Goal: Task Accomplishment & Management: Manage account settings

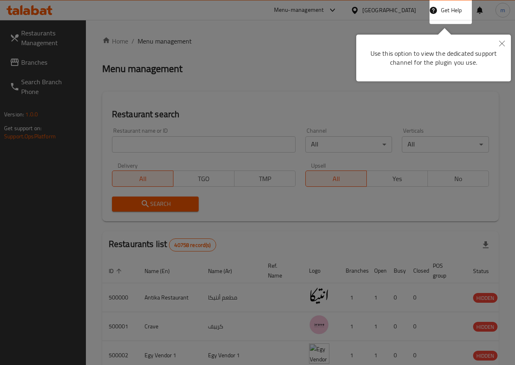
click at [498, 44] on button "Close" at bounding box center [502, 44] width 18 height 19
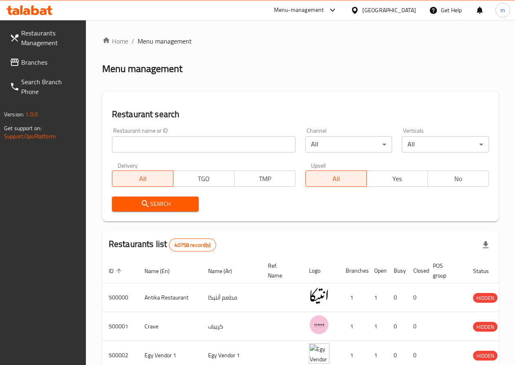
click at [33, 11] on icon at bounding box center [35, 10] width 8 height 10
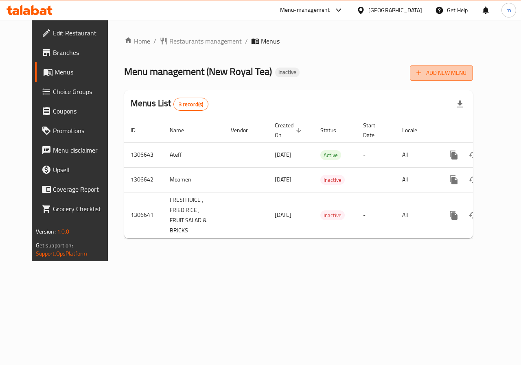
click at [467, 68] on span "Add New Menu" at bounding box center [442, 73] width 50 height 10
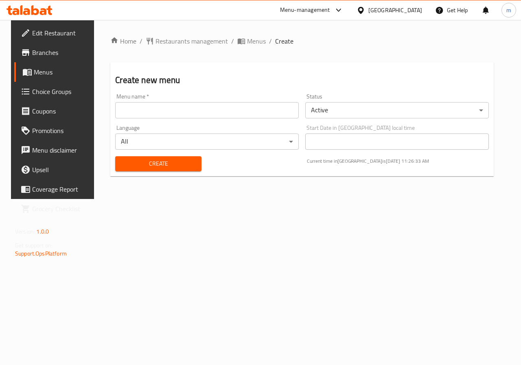
click at [241, 111] on input "text" at bounding box center [207, 110] width 184 height 16
type input "menna 20/8"
click at [166, 160] on span "Create" at bounding box center [158, 164] width 73 height 10
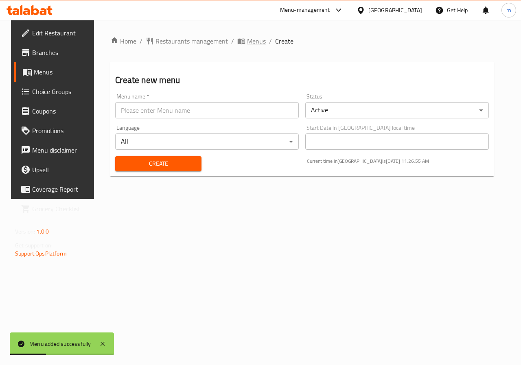
click at [247, 41] on span "Menus" at bounding box center [256, 41] width 19 height 10
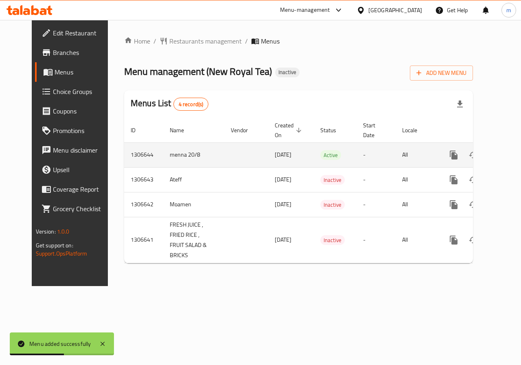
click at [509, 154] on icon "enhanced table" at bounding box center [512, 154] width 7 height 7
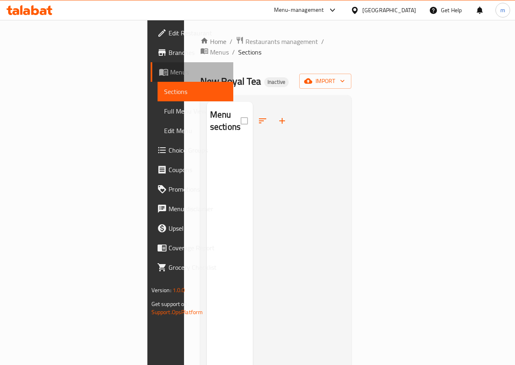
click at [170, 72] on span "Menus" at bounding box center [198, 72] width 57 height 10
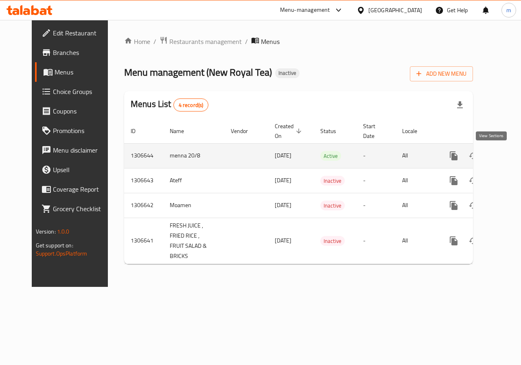
click at [503, 158] on link "enhanced table" at bounding box center [513, 156] width 20 height 20
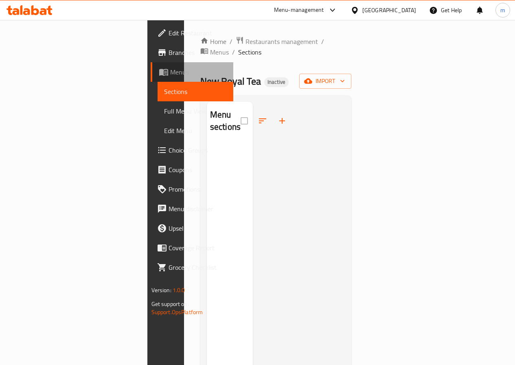
click at [170, 69] on span "Menus" at bounding box center [198, 72] width 57 height 10
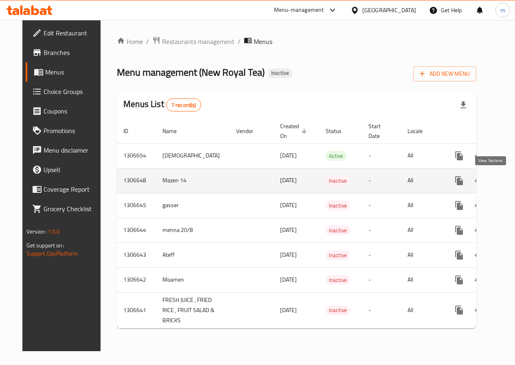
click at [508, 184] on link "enhanced table" at bounding box center [518, 181] width 20 height 20
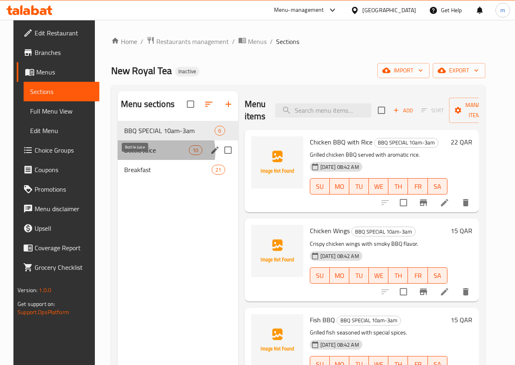
click at [149, 155] on span "Bottle Juice" at bounding box center [156, 150] width 65 height 10
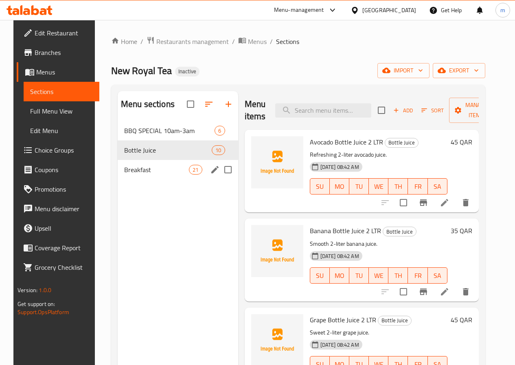
click at [140, 176] on div "Breakfast 21" at bounding box center [178, 170] width 121 height 20
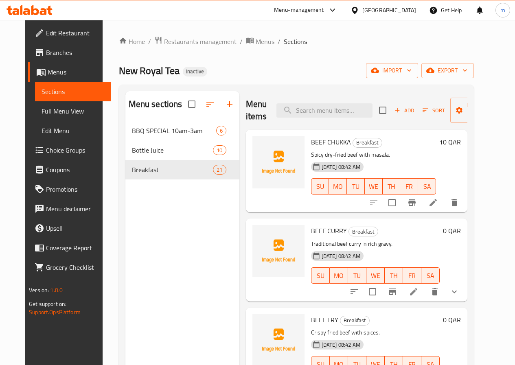
click at [57, 113] on span "Full Menu View" at bounding box center [73, 111] width 63 height 10
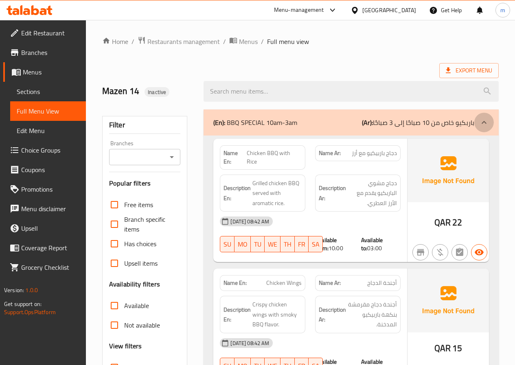
click at [481, 124] on icon at bounding box center [484, 123] width 10 height 10
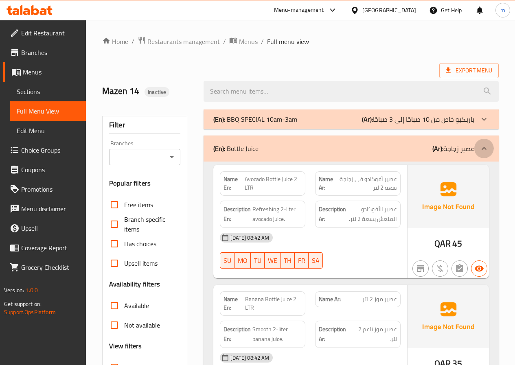
click at [482, 143] on div at bounding box center [484, 149] width 20 height 20
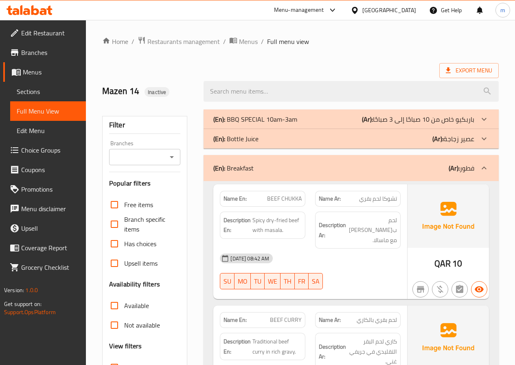
click at [488, 168] on icon at bounding box center [484, 168] width 10 height 10
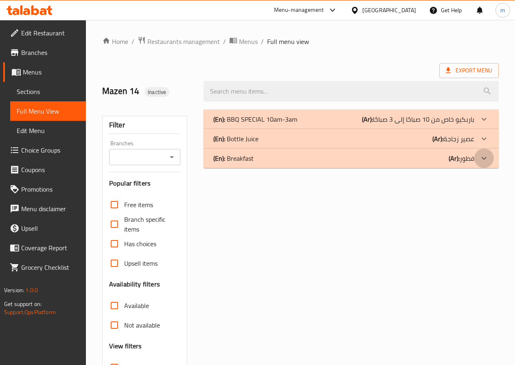
click at [483, 124] on icon at bounding box center [484, 119] width 10 height 10
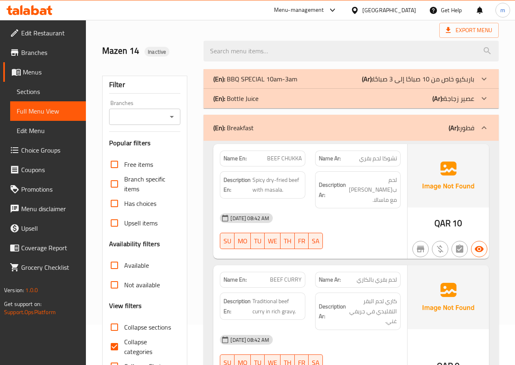
scroll to position [81, 0]
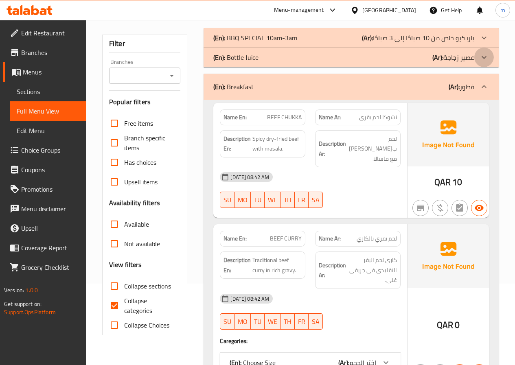
click at [487, 43] on icon at bounding box center [484, 38] width 10 height 10
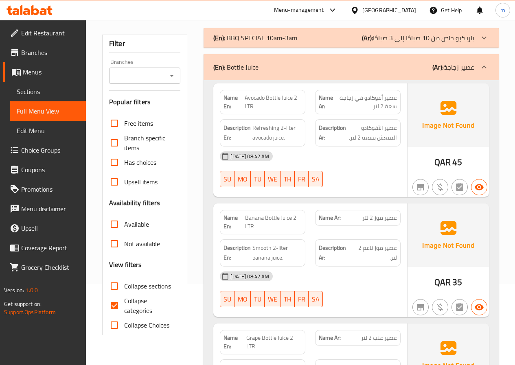
click at [474, 68] on p "(Ar): عصير زجاجة" at bounding box center [453, 67] width 42 height 10
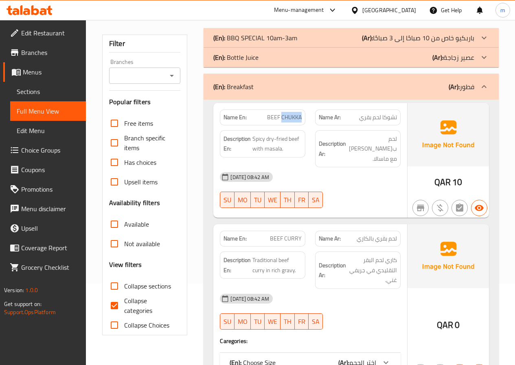
drag, startPoint x: 281, startPoint y: 116, endPoint x: 306, endPoint y: 121, distance: 25.3
click at [306, 121] on div "Name En: BEEF CHUKKA" at bounding box center [262, 118] width 95 height 26
copy span "CHUKKA"
drag, startPoint x: 267, startPoint y: 139, endPoint x: 286, endPoint y: 135, distance: 19.6
click at [286, 135] on span "Spicy dry-fried beef with masala." at bounding box center [276, 144] width 49 height 20
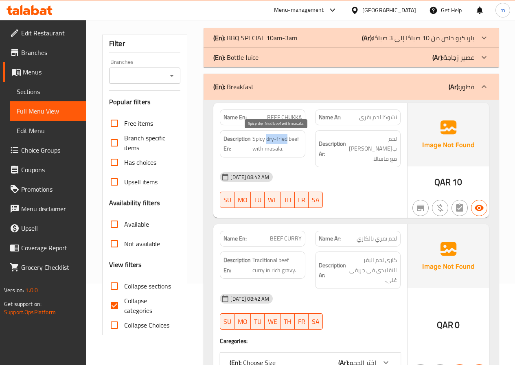
copy span "dry-fried"
drag, startPoint x: 281, startPoint y: 149, endPoint x: 265, endPoint y: 151, distance: 15.9
click at [265, 151] on span "Spicy dry-fried beef with masala." at bounding box center [276, 144] width 49 height 20
copy span "masala"
click at [279, 149] on span "Spicy dry-fried beef with masala." at bounding box center [276, 144] width 49 height 20
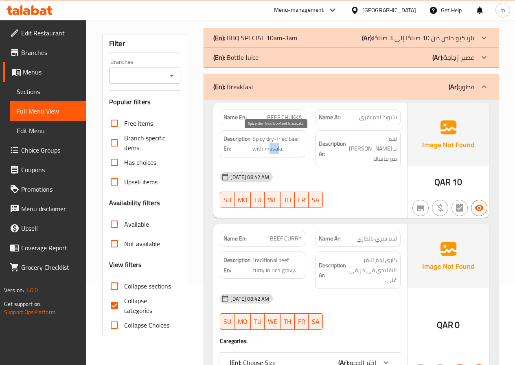
drag, startPoint x: 267, startPoint y: 150, endPoint x: 280, endPoint y: 150, distance: 12.6
click at [280, 150] on span "Spicy dry-fried beef with masala." at bounding box center [276, 144] width 49 height 20
click at [267, 149] on span "Spicy dry-fried beef with masala." at bounding box center [276, 144] width 49 height 20
drag, startPoint x: 267, startPoint y: 149, endPoint x: 285, endPoint y: 149, distance: 18.7
click at [285, 149] on span "Spicy dry-fried beef with masala." at bounding box center [276, 144] width 49 height 20
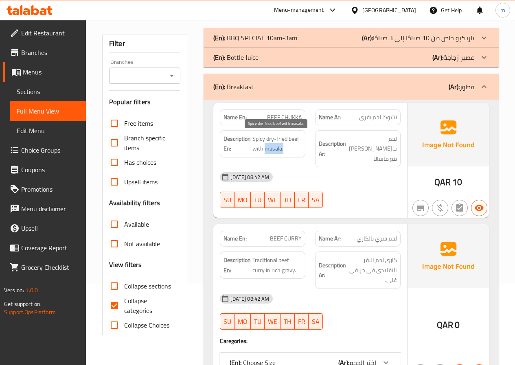
drag, startPoint x: 265, startPoint y: 148, endPoint x: 292, endPoint y: 151, distance: 27.4
click at [292, 151] on span "Spicy dry-fried beef with masala." at bounding box center [276, 144] width 49 height 20
copy span "masala."
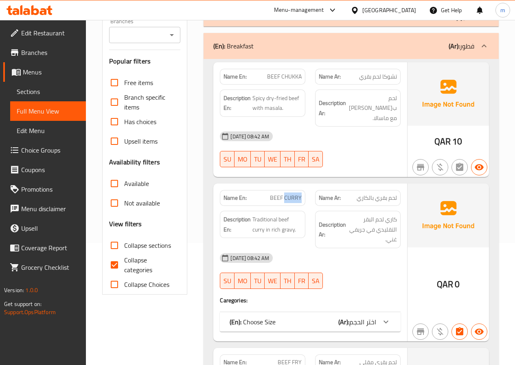
drag, startPoint x: 285, startPoint y: 187, endPoint x: 303, endPoint y: 190, distance: 18.9
click at [303, 190] on div "Name En: BEEF CURRY" at bounding box center [263, 198] width 86 height 16
copy span "CURRY"
drag, startPoint x: 293, startPoint y: 221, endPoint x: 281, endPoint y: 222, distance: 11.8
click at [281, 222] on span "Traditional beef curry in rich gravy." at bounding box center [276, 225] width 49 height 20
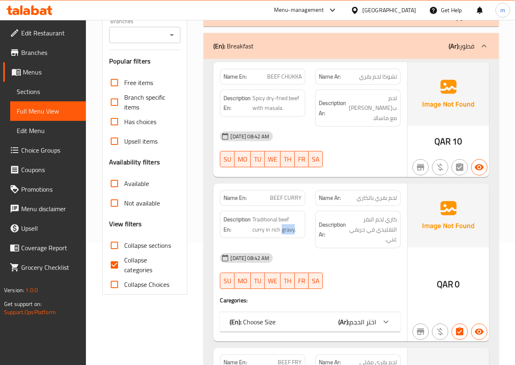
copy span "gravy"
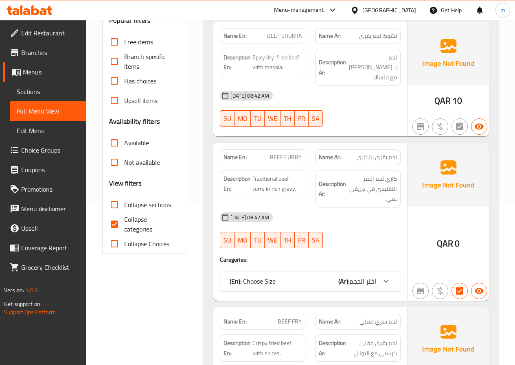
click at [354, 218] on div "20-08-2025 08:42 AM SU MO TU WE TH FR SA" at bounding box center [310, 231] width 191 height 46
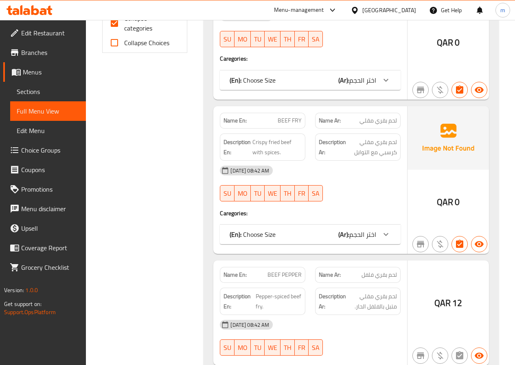
scroll to position [367, 0]
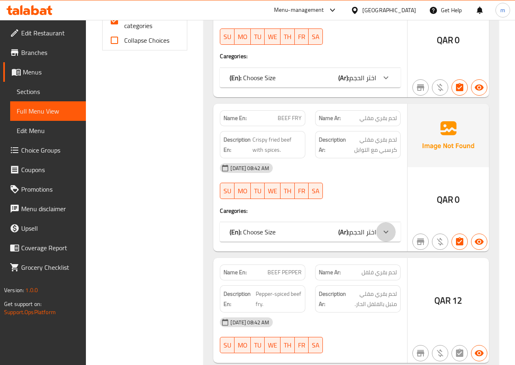
click at [386, 83] on icon at bounding box center [386, 78] width 10 height 10
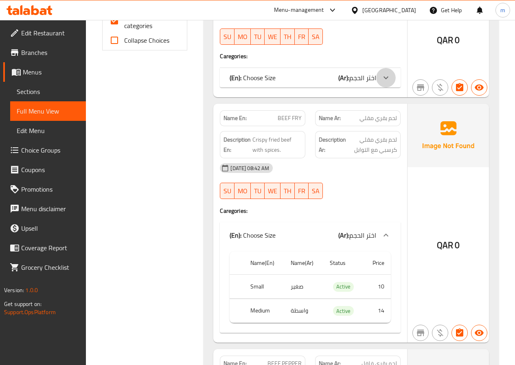
click at [380, 68] on div at bounding box center [386, 78] width 20 height 20
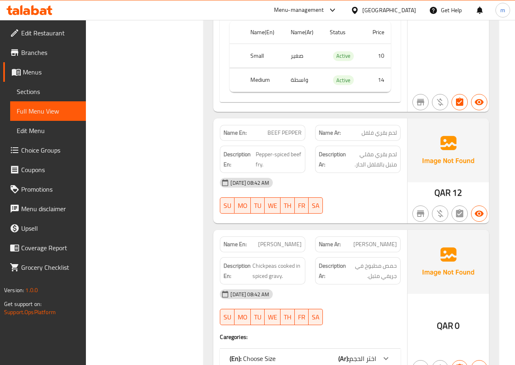
scroll to position [692, 0]
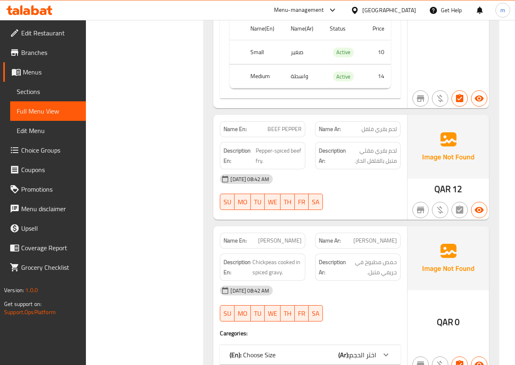
click at [296, 125] on span "BEEF PEPPER" at bounding box center [285, 129] width 34 height 9
drag, startPoint x: 283, startPoint y: 118, endPoint x: 306, endPoint y: 118, distance: 22.8
click at [306, 118] on div "Name En: BEEF PEPPER" at bounding box center [262, 129] width 95 height 26
copy span "PEPPER"
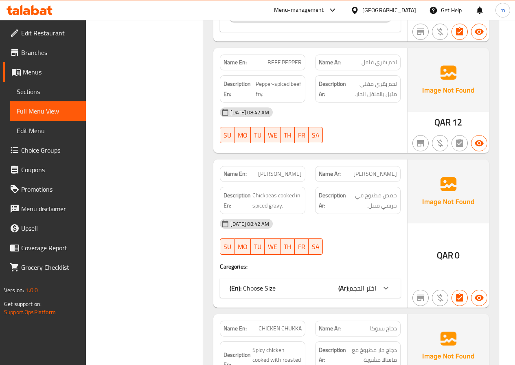
scroll to position [774, 0]
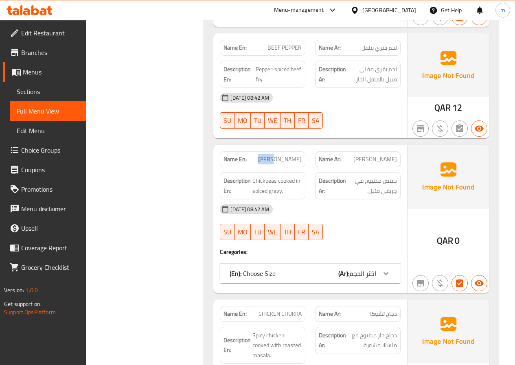
drag, startPoint x: 283, startPoint y: 149, endPoint x: 261, endPoint y: 150, distance: 22.0
click at [261, 155] on p "Name En: CHANA CURRY" at bounding box center [263, 159] width 78 height 9
copy span "CHANA"
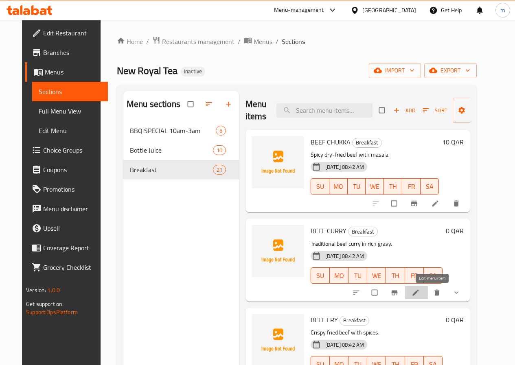
click at [420, 292] on icon at bounding box center [416, 293] width 8 height 8
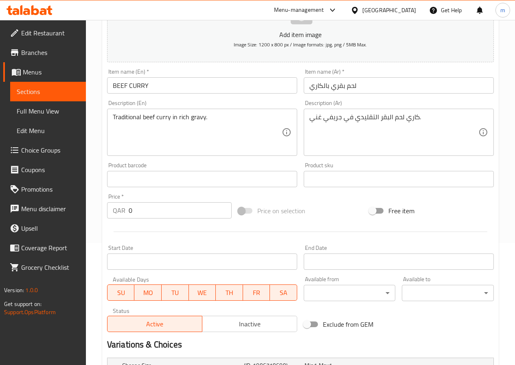
scroll to position [228, 0]
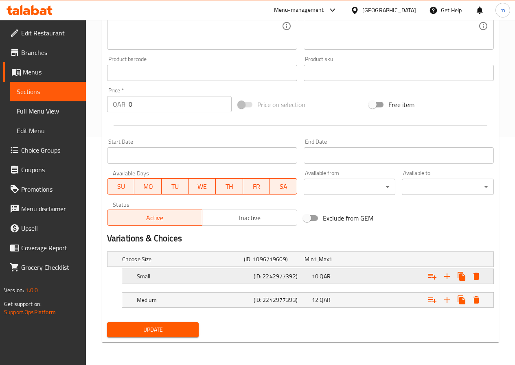
click at [228, 265] on div "Small" at bounding box center [182, 259] width 122 height 11
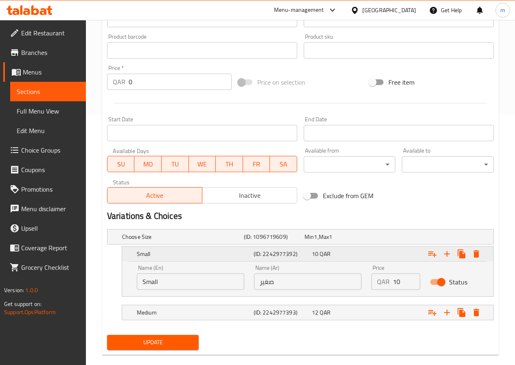
scroll to position [263, 0]
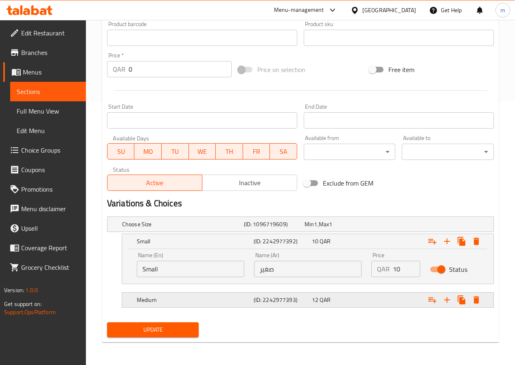
click at [239, 228] on h5 "Medium" at bounding box center [181, 224] width 119 height 8
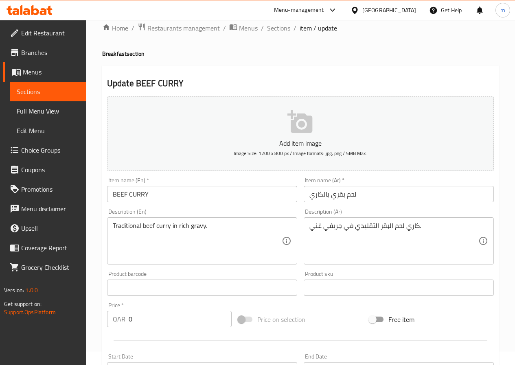
scroll to position [0, 0]
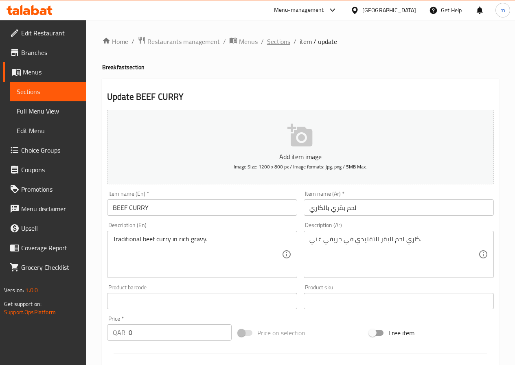
click at [277, 46] on span "Sections" at bounding box center [278, 42] width 23 height 10
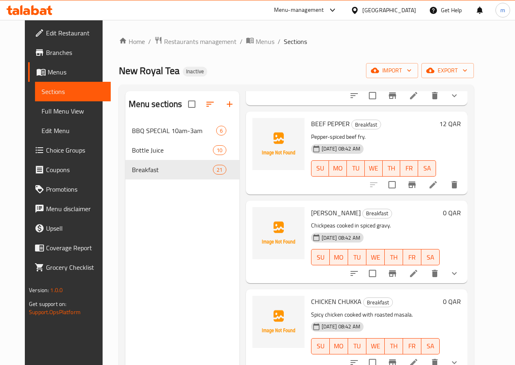
scroll to position [244, 0]
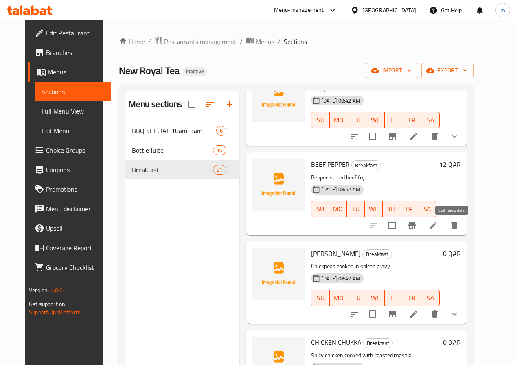
click at [437, 225] on icon at bounding box center [433, 225] width 7 height 7
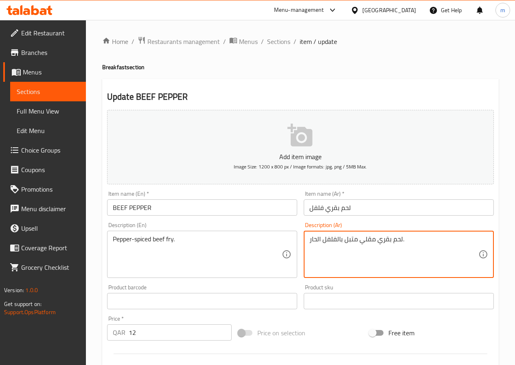
drag, startPoint x: 323, startPoint y: 238, endPoint x: 294, endPoint y: 234, distance: 28.8
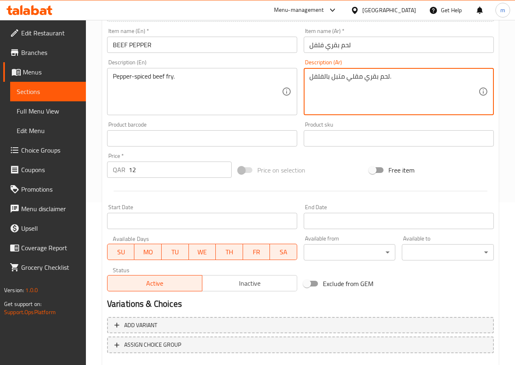
scroll to position [210, 0]
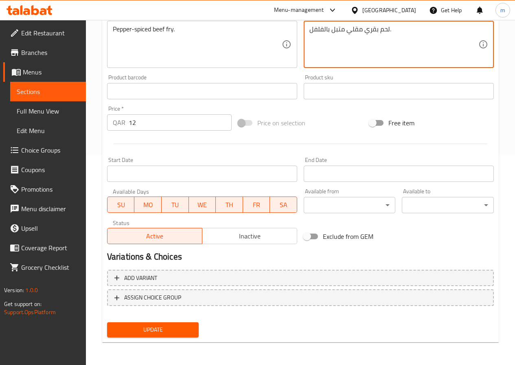
type textarea "لحم بقري مقلي متبل بالفلفل."
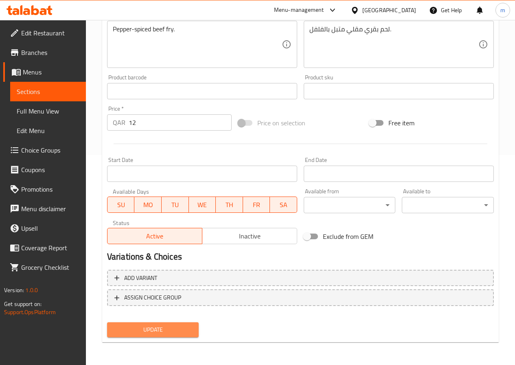
click at [184, 330] on span "Update" at bounding box center [153, 330] width 79 height 10
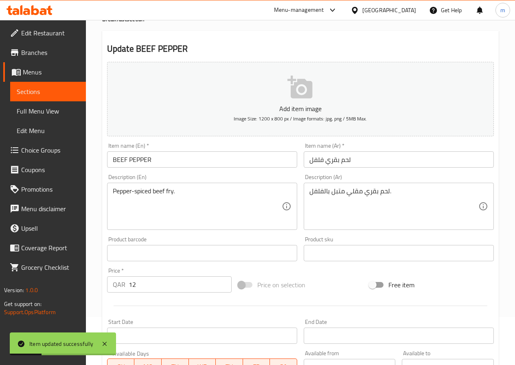
scroll to position [0, 0]
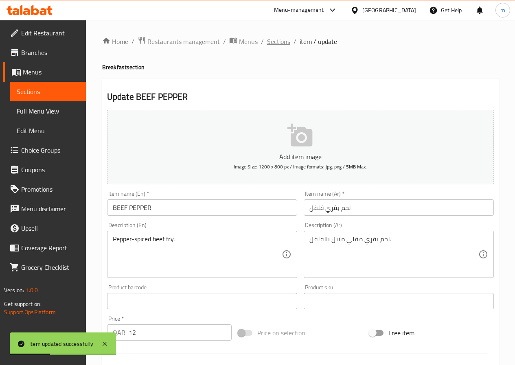
click at [271, 45] on span "Sections" at bounding box center [278, 42] width 23 height 10
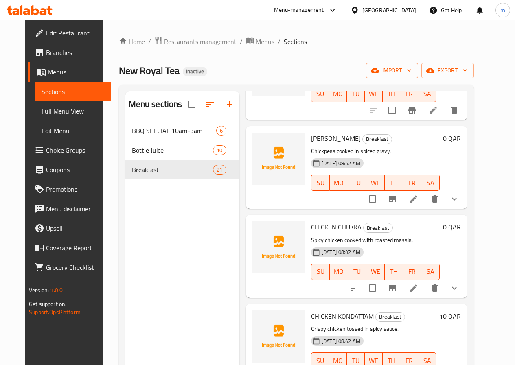
scroll to position [367, 0]
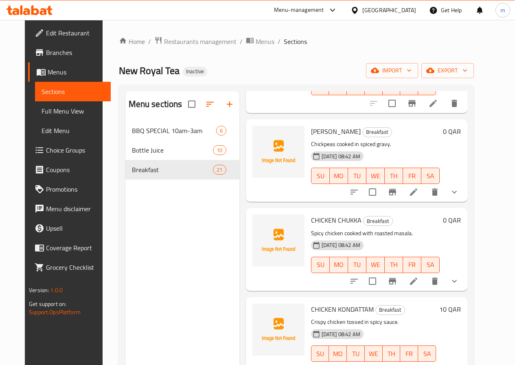
click at [422, 193] on li at bounding box center [413, 192] width 23 height 15
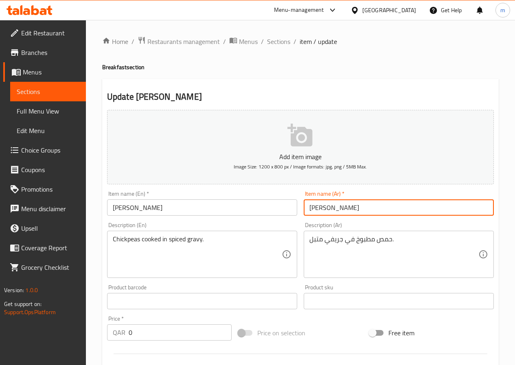
drag, startPoint x: 319, startPoint y: 207, endPoint x: 303, endPoint y: 208, distance: 15.5
click at [304, 208] on input "كاري شانا" at bounding box center [399, 208] width 190 height 16
type input "كاري حمص"
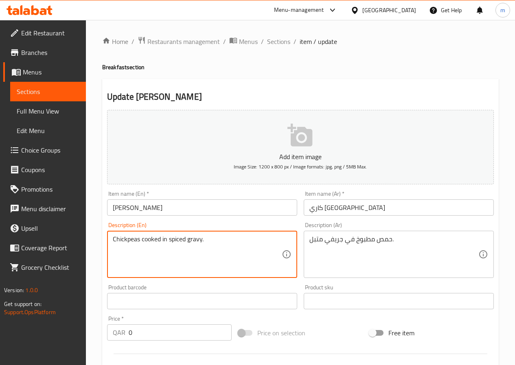
drag, startPoint x: 138, startPoint y: 239, endPoint x: 110, endPoint y: 240, distance: 28.9
drag, startPoint x: 202, startPoint y: 239, endPoint x: 188, endPoint y: 240, distance: 13.4
click at [188, 240] on textarea "Chickpeas cooked in spiced gravy." at bounding box center [197, 254] width 169 height 39
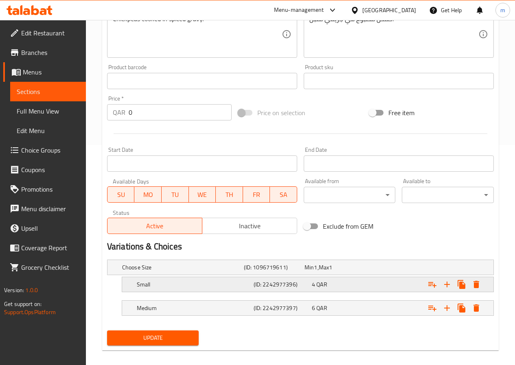
scroll to position [228, 0]
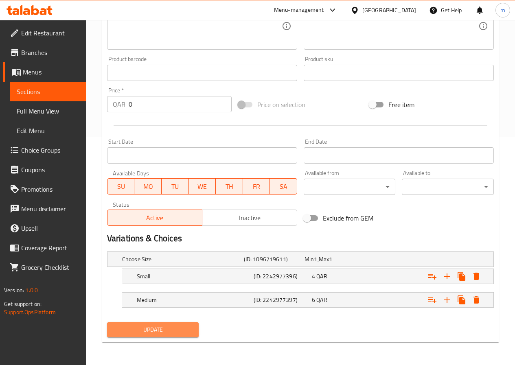
click at [152, 334] on span "Update" at bounding box center [153, 330] width 79 height 10
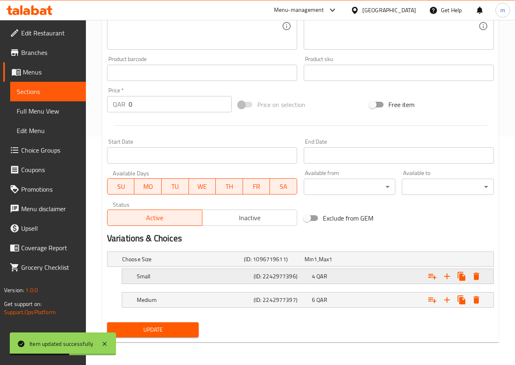
click at [331, 263] on div "4 QAR" at bounding box center [333, 259] width 57 height 8
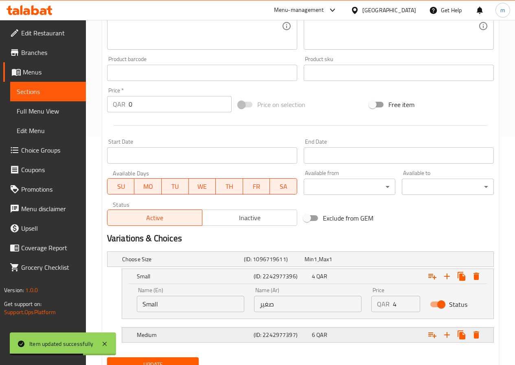
click at [337, 263] on div "6 QAR" at bounding box center [333, 259] width 57 height 8
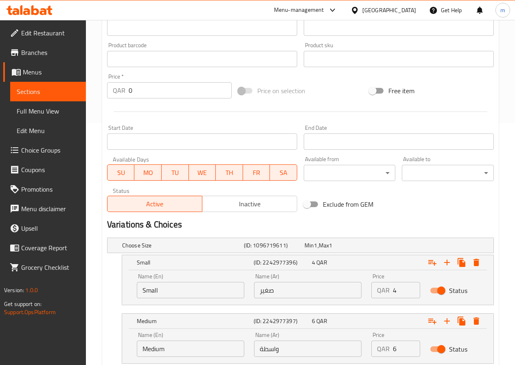
scroll to position [298, 0]
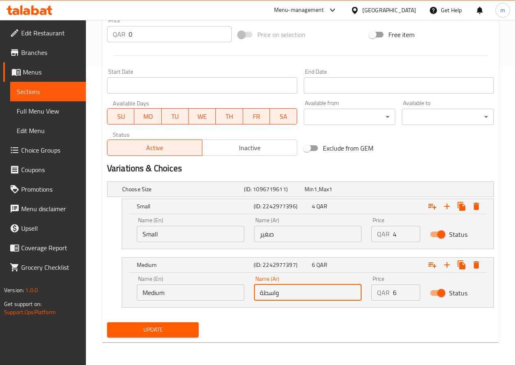
click at [259, 294] on input "واسطة" at bounding box center [308, 293] width 108 height 16
click at [261, 294] on input "واسطة" at bounding box center [308, 293] width 108 height 16
drag, startPoint x: 265, startPoint y: 294, endPoint x: 257, endPoint y: 293, distance: 7.4
click at [257, 293] on input "واسطة" at bounding box center [308, 293] width 108 height 16
click at [107, 323] on button "Update" at bounding box center [153, 330] width 92 height 15
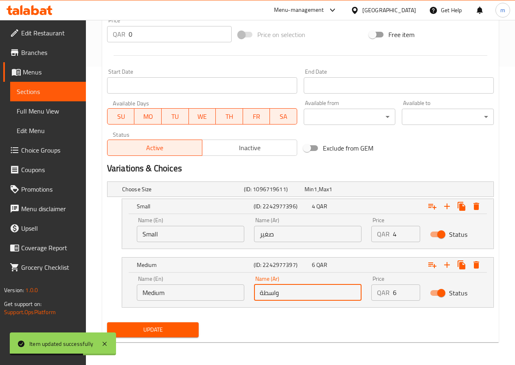
click at [318, 294] on input "واسطة" at bounding box center [308, 293] width 108 height 16
click at [316, 293] on input "واسطة" at bounding box center [308, 293] width 108 height 16
click at [315, 294] on input "واسطة" at bounding box center [308, 293] width 108 height 16
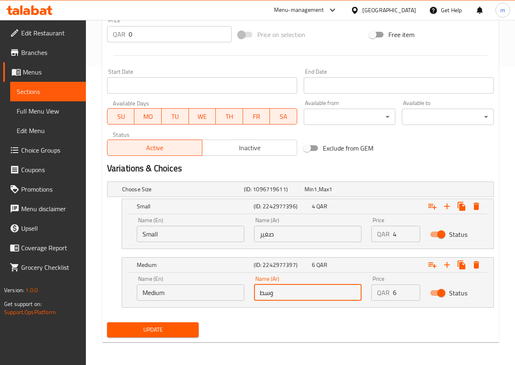
type input "وسط"
click at [316, 313] on nav at bounding box center [300, 312] width 387 height 7
click at [165, 324] on button "Update" at bounding box center [153, 330] width 92 height 15
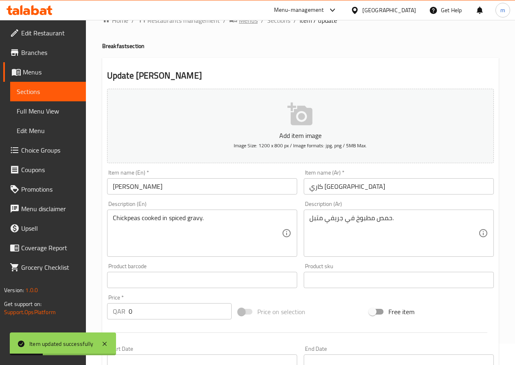
scroll to position [0, 0]
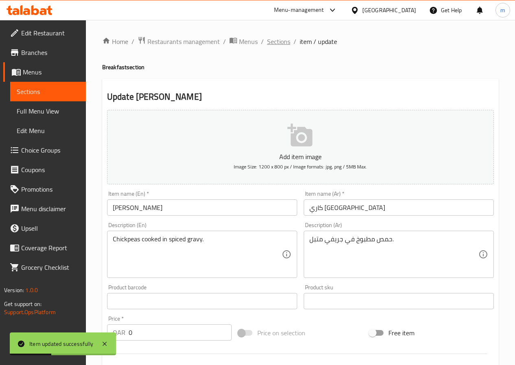
click at [275, 38] on span "Sections" at bounding box center [278, 42] width 23 height 10
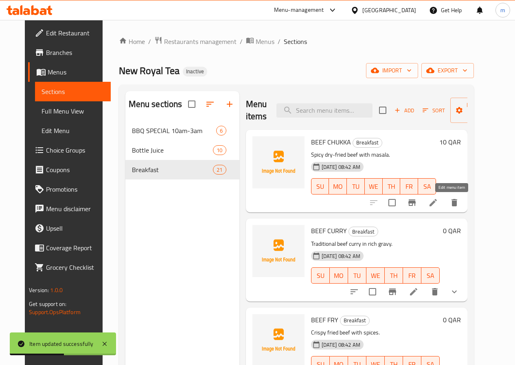
click at [437, 203] on icon at bounding box center [433, 202] width 7 height 7
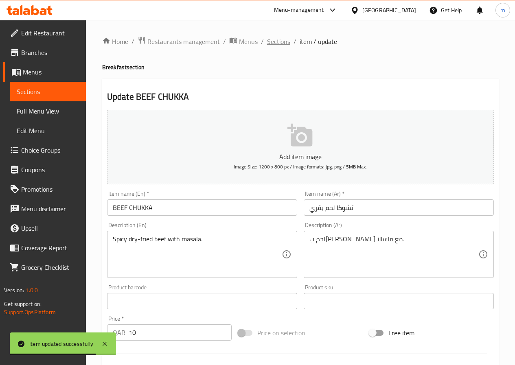
click at [280, 42] on span "Sections" at bounding box center [278, 42] width 23 height 10
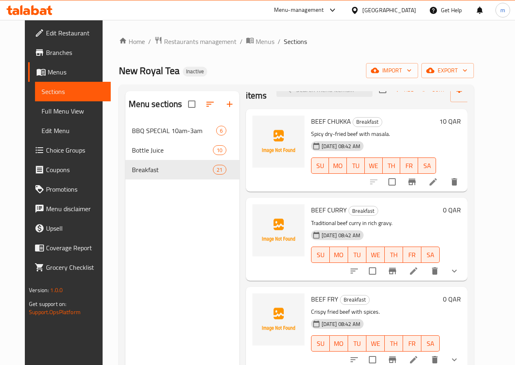
scroll to position [41, 0]
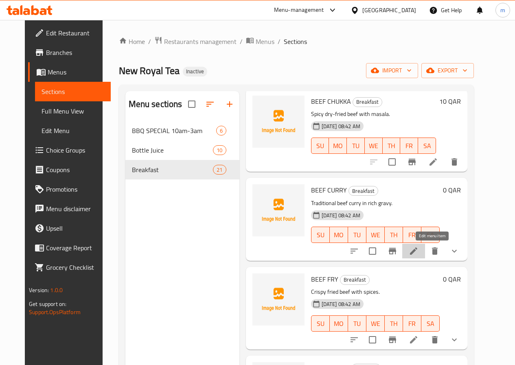
click at [419, 248] on icon at bounding box center [414, 251] width 10 height 10
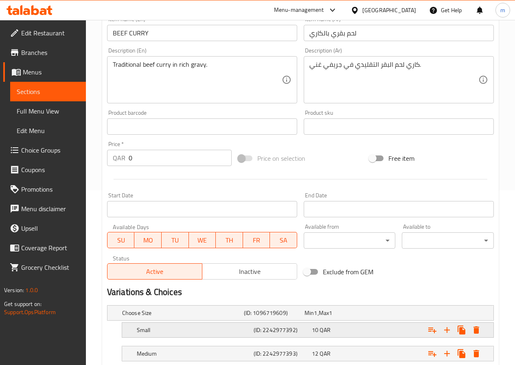
scroll to position [228, 0]
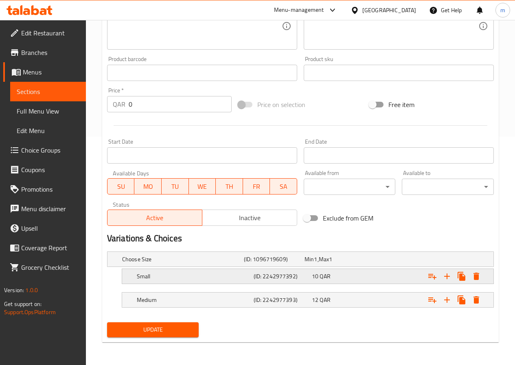
click at [361, 263] on div "10 QAR" at bounding box center [333, 259] width 57 height 8
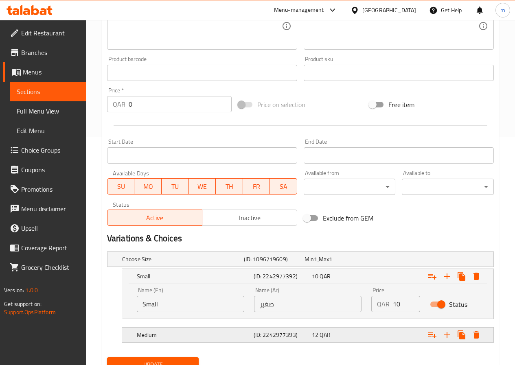
click at [350, 263] on div "12 QAR" at bounding box center [333, 259] width 57 height 8
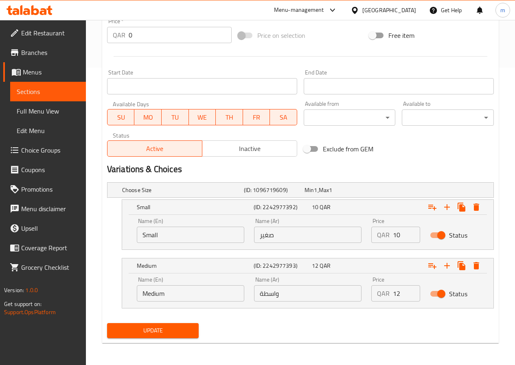
scroll to position [298, 0]
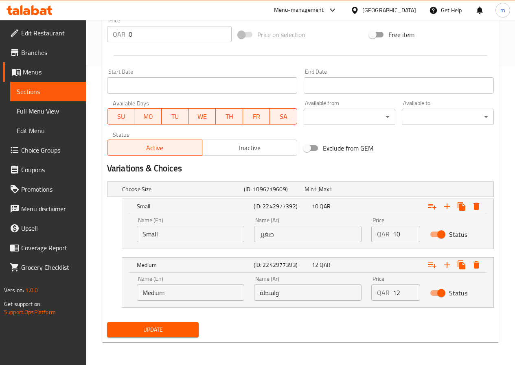
click at [277, 293] on input "واسطة" at bounding box center [308, 293] width 108 height 16
drag, startPoint x: 286, startPoint y: 292, endPoint x: 259, endPoint y: 291, distance: 27.3
click at [259, 291] on input "واسطة" at bounding box center [308, 293] width 108 height 16
type input "وسط"
click at [176, 323] on button "Update" at bounding box center [153, 330] width 92 height 15
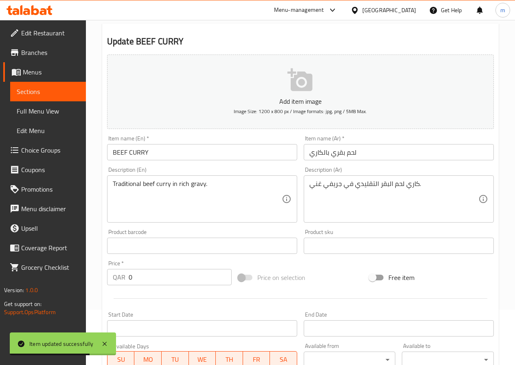
scroll to position [13, 0]
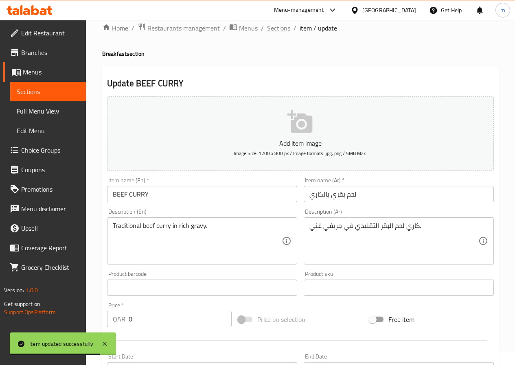
click at [282, 29] on span "Sections" at bounding box center [278, 28] width 23 height 10
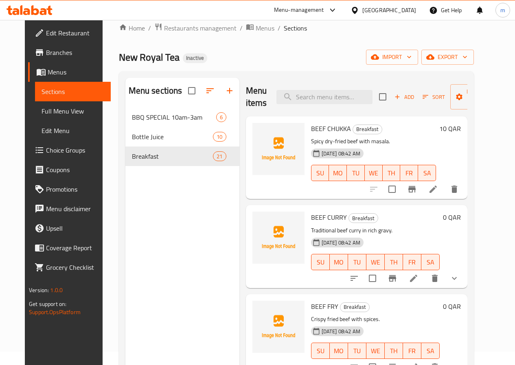
scroll to position [122, 0]
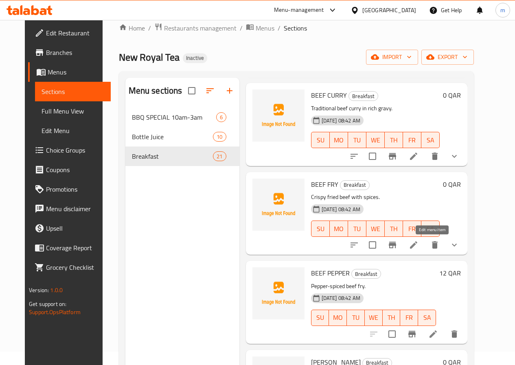
click at [419, 248] on icon at bounding box center [414, 245] width 10 height 10
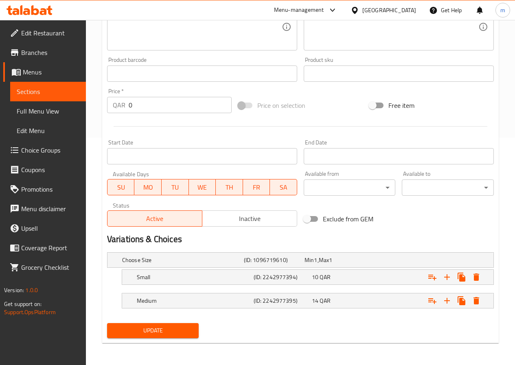
scroll to position [228, 0]
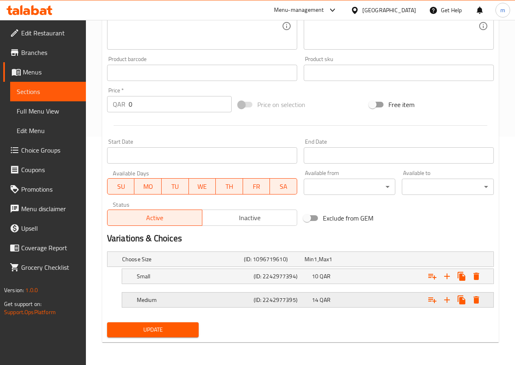
click at [270, 263] on h5 "(ID: 2242977395)" at bounding box center [272, 259] width 57 height 8
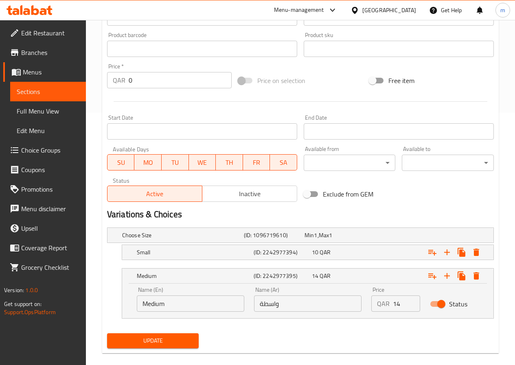
scroll to position [263, 0]
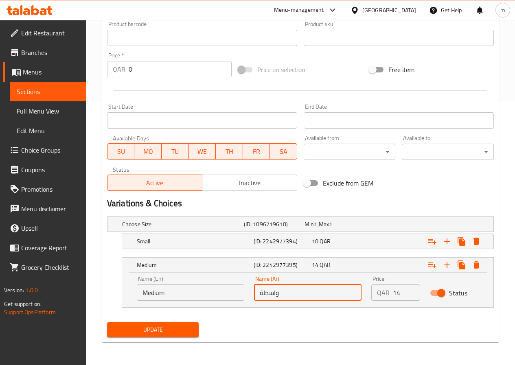
drag, startPoint x: 285, startPoint y: 295, endPoint x: 241, endPoint y: 287, distance: 44.6
click at [239, 291] on div "Name (En) Medium Name (En) Name (Ar) واسطة Name (Ar) Price QAR 14 Price Status" at bounding box center [308, 288] width 352 height 35
type input "ة"
type input "وسط"
click at [154, 327] on span "Update" at bounding box center [153, 330] width 79 height 10
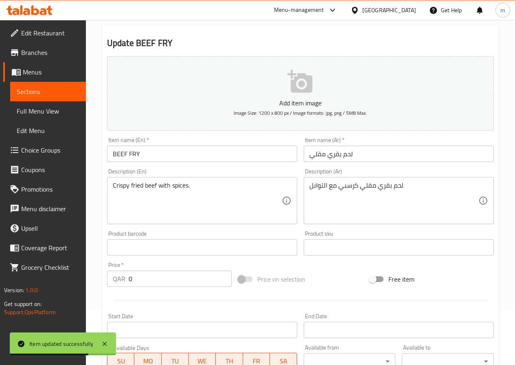
scroll to position [0, 0]
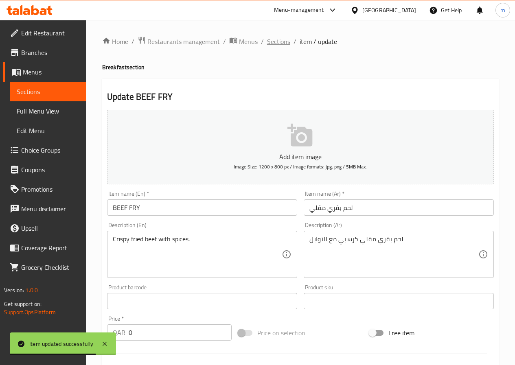
click at [277, 37] on span "Sections" at bounding box center [278, 42] width 23 height 10
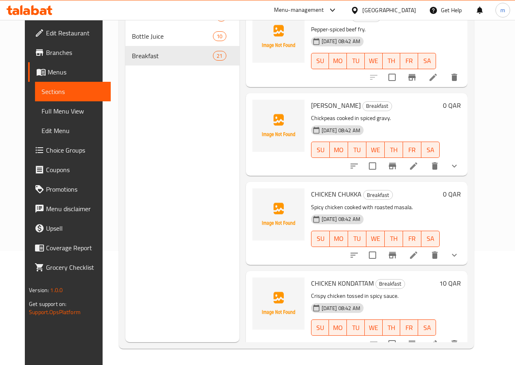
scroll to position [285, 0]
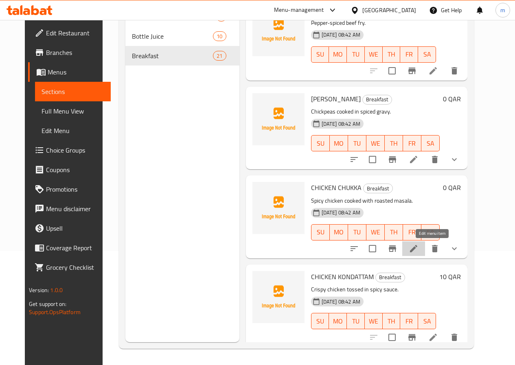
click at [417, 248] on icon at bounding box center [413, 248] width 7 height 7
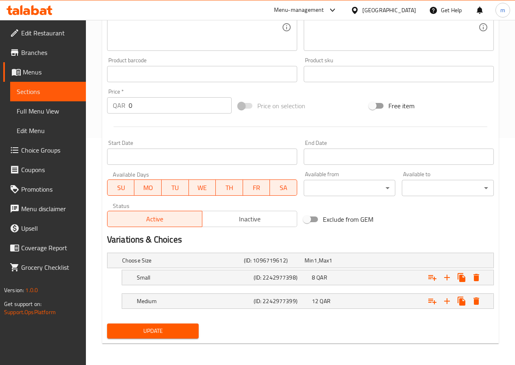
scroll to position [228, 0]
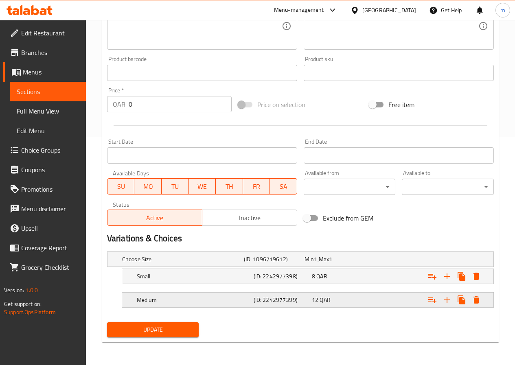
click at [332, 268] on div "Medium (ID: 2242977399) 12 QAR" at bounding box center [303, 259] width 365 height 18
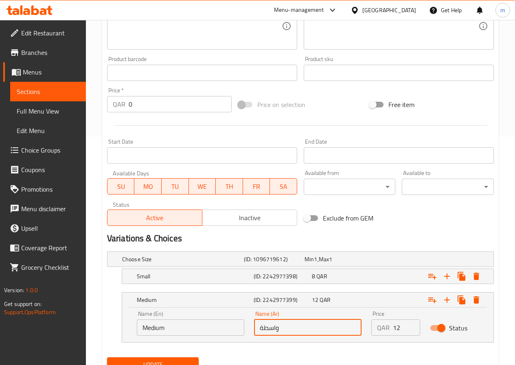
drag, startPoint x: 280, startPoint y: 330, endPoint x: 235, endPoint y: 326, distance: 45.4
click at [234, 327] on div "Name (En) Medium Name (En) Name (Ar) واسطة Name (Ar) Price QAR 12 Price Status" at bounding box center [308, 323] width 352 height 35
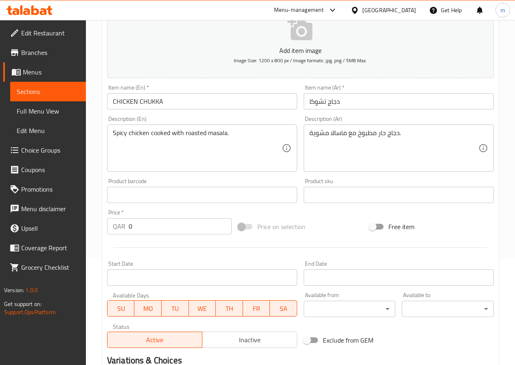
scroll to position [0, 0]
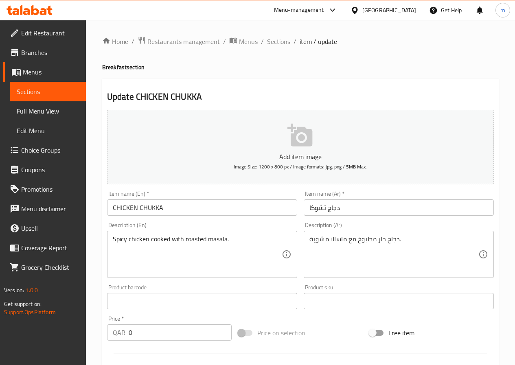
type input "وسط"
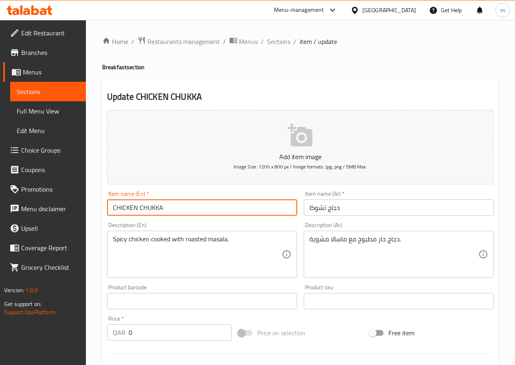
drag, startPoint x: 162, startPoint y: 209, endPoint x: 140, endPoint y: 206, distance: 22.1
click at [140, 206] on input "CHICKEN CHUKKA" at bounding box center [202, 208] width 190 height 16
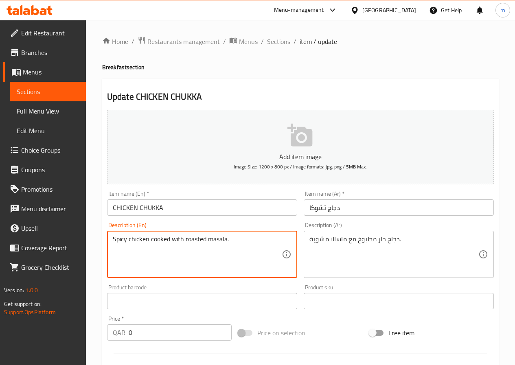
drag, startPoint x: 185, startPoint y: 239, endPoint x: 204, endPoint y: 240, distance: 19.2
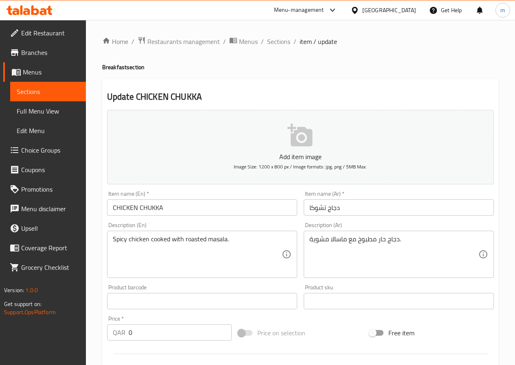
click at [124, 241] on textarea "Spicy chicken cooked with roasted masala." at bounding box center [197, 254] width 169 height 39
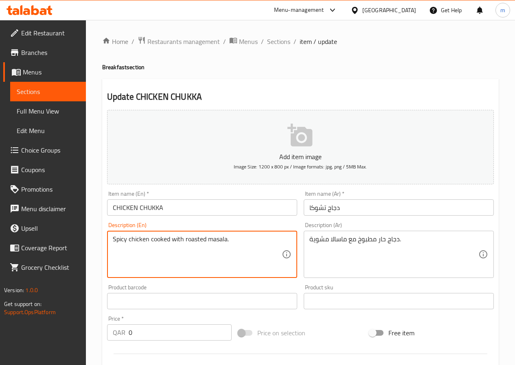
click at [125, 239] on textarea "Spicy chicken cooked with roasted masala." at bounding box center [197, 254] width 169 height 39
click at [122, 241] on textarea "Spicy chicken cooked with roasted masala." at bounding box center [197, 254] width 169 height 39
drag, startPoint x: 226, startPoint y: 240, endPoint x: 209, endPoint y: 240, distance: 17.5
click at [209, 240] on textarea "Spicy chicken cooked with roasted masala." at bounding box center [197, 254] width 169 height 39
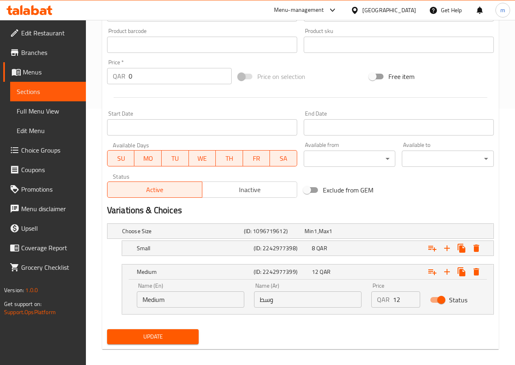
scroll to position [263, 0]
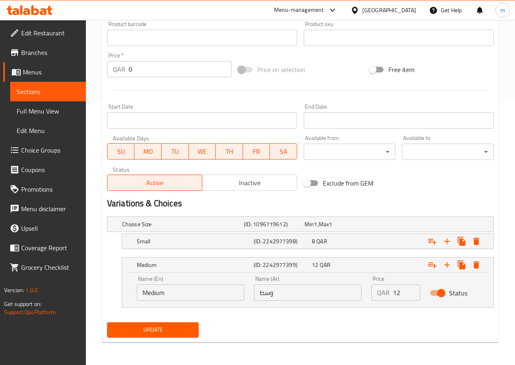
click at [178, 334] on span "Update" at bounding box center [153, 330] width 79 height 10
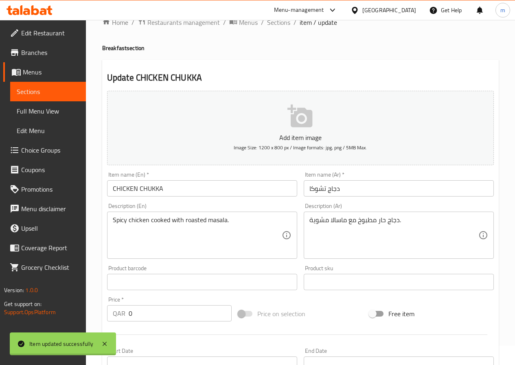
scroll to position [0, 0]
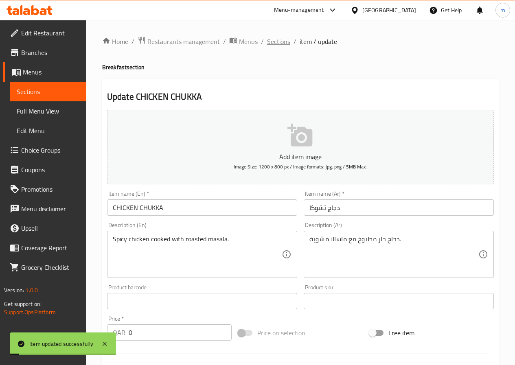
click at [277, 43] on span "Sections" at bounding box center [278, 42] width 23 height 10
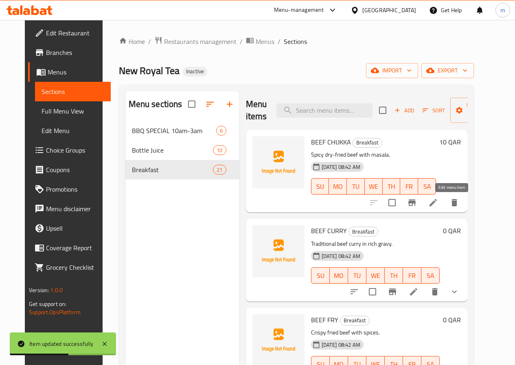
click at [438, 206] on icon at bounding box center [433, 203] width 10 height 10
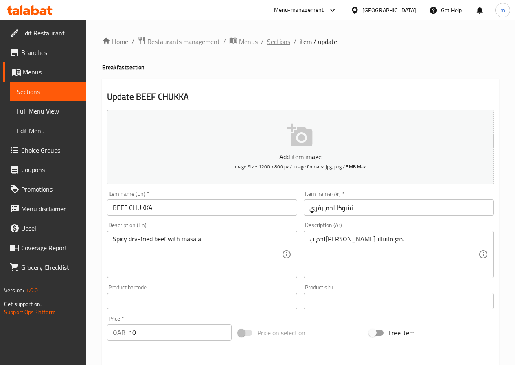
click at [273, 41] on span "Sections" at bounding box center [278, 42] width 23 height 10
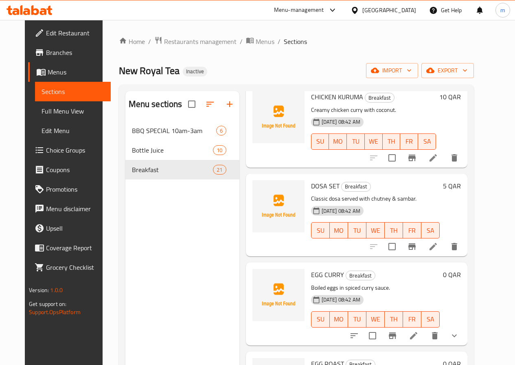
scroll to position [692, 0]
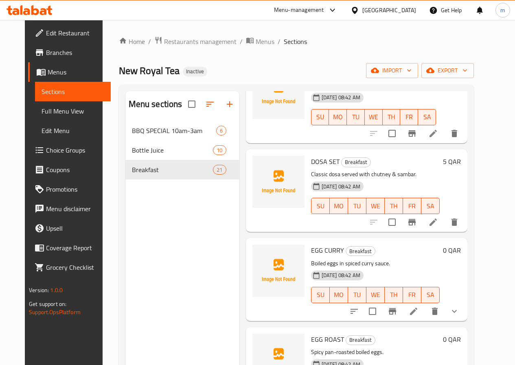
click at [437, 223] on icon at bounding box center [433, 222] width 7 height 7
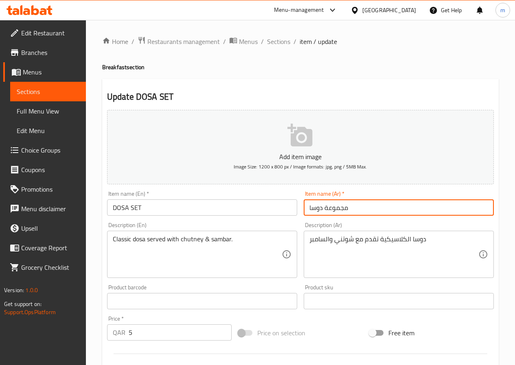
drag, startPoint x: 353, startPoint y: 208, endPoint x: 281, endPoint y: 208, distance: 72.5
click at [281, 208] on div "Add item image Image Size: 1200 x 800 px / Image formats: jpg, png / 5MB Max. I…" at bounding box center [300, 282] width 393 height 351
paste input "سيت دوسا"
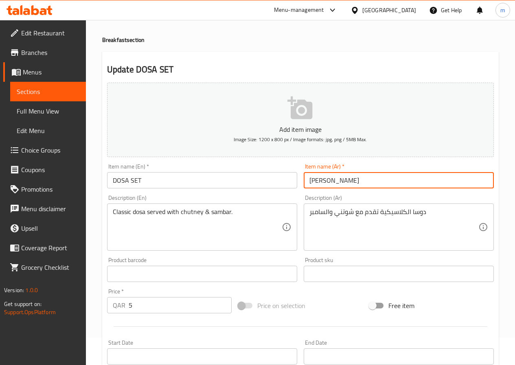
scroll to position [41, 0]
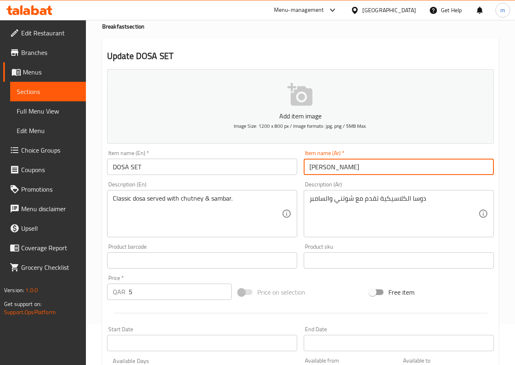
type input "سيت دوسا"
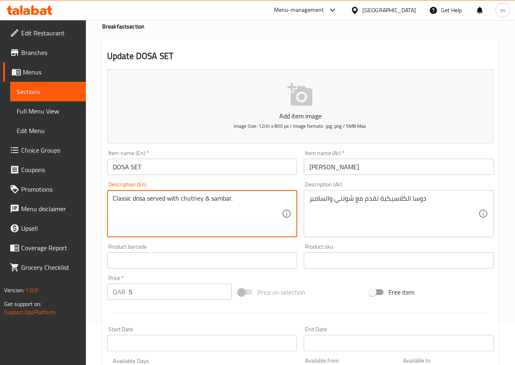
drag, startPoint x: 181, startPoint y: 199, endPoint x: 202, endPoint y: 203, distance: 21.1
drag, startPoint x: 228, startPoint y: 199, endPoint x: 210, endPoint y: 198, distance: 17.6
click at [210, 198] on textarea "Classic dosa served with chutney & sambar." at bounding box center [197, 214] width 169 height 39
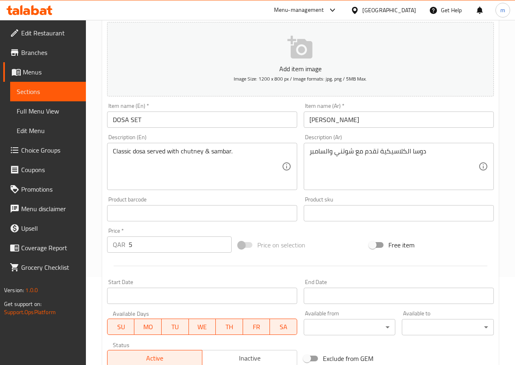
scroll to position [210, 0]
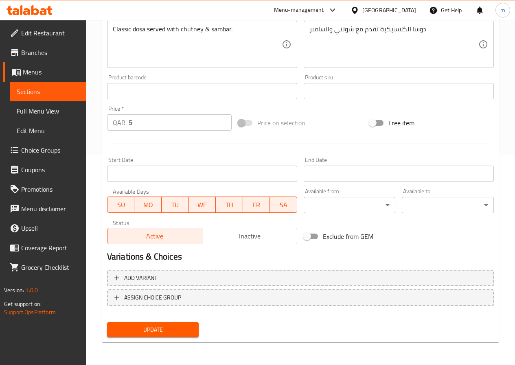
click at [179, 333] on span "Update" at bounding box center [153, 330] width 79 height 10
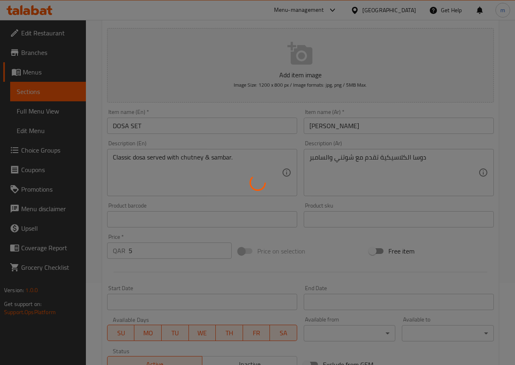
scroll to position [7, 0]
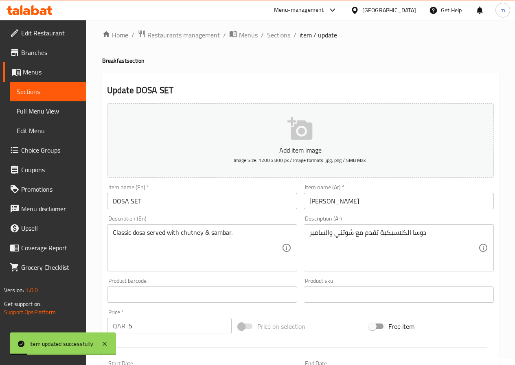
click at [267, 35] on span "Sections" at bounding box center [278, 35] width 23 height 10
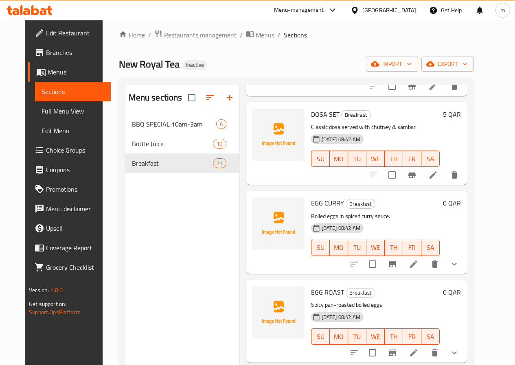
scroll to position [855, 0]
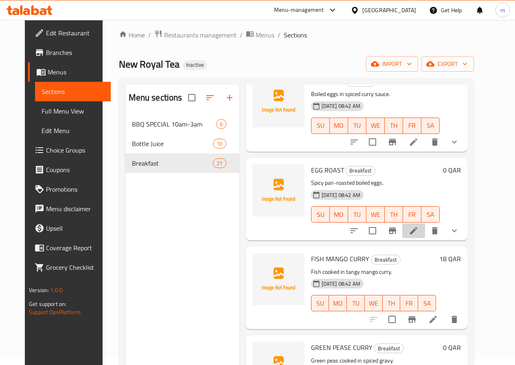
click at [425, 230] on li at bounding box center [413, 231] width 23 height 15
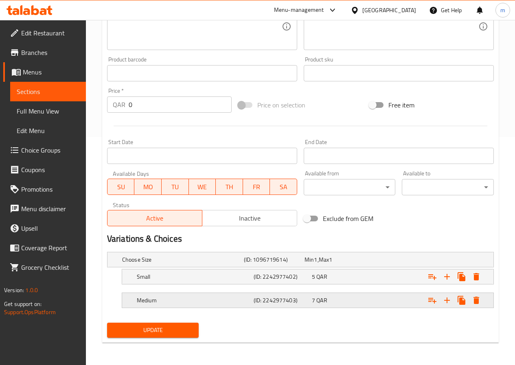
scroll to position [228, 0]
click at [395, 261] on div "Expand" at bounding box center [425, 259] width 122 height 3
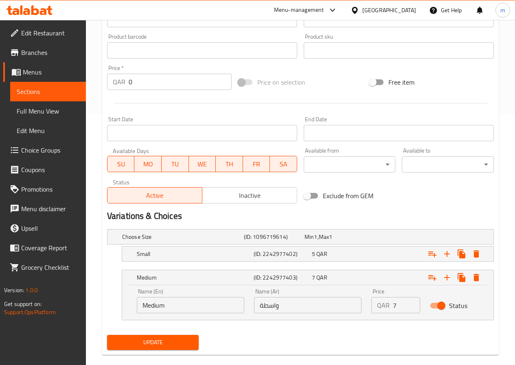
scroll to position [263, 0]
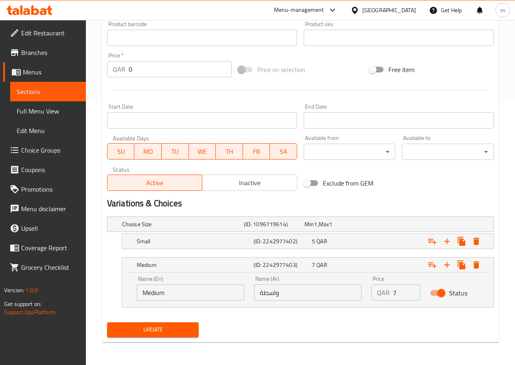
click at [288, 294] on input "واسطة" at bounding box center [308, 293] width 108 height 16
drag, startPoint x: 288, startPoint y: 294, endPoint x: 259, endPoint y: 295, distance: 29.8
click at [259, 295] on input "واسطة" at bounding box center [308, 293] width 108 height 16
type input "وسط"
click at [147, 332] on span "Update" at bounding box center [153, 330] width 79 height 10
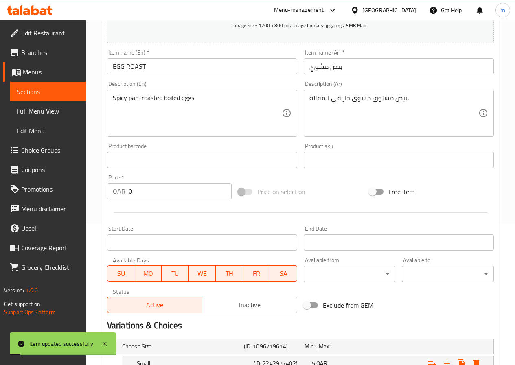
scroll to position [0, 0]
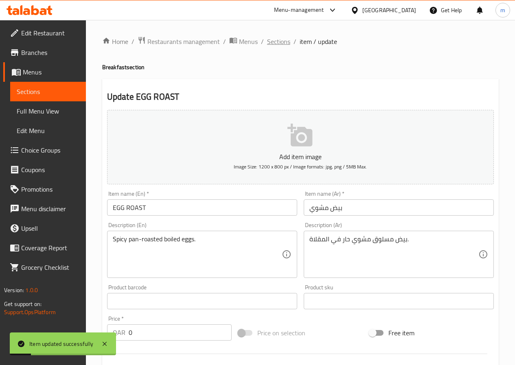
click at [276, 41] on span "Sections" at bounding box center [278, 42] width 23 height 10
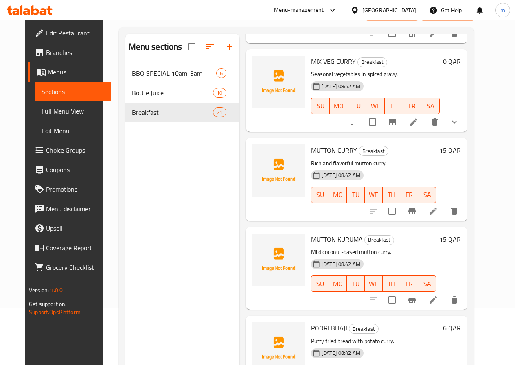
scroll to position [114, 0]
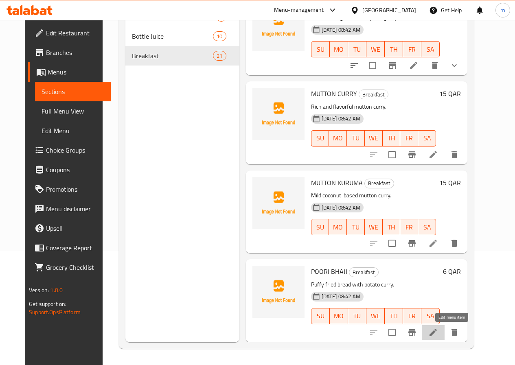
click at [438, 330] on icon at bounding box center [433, 333] width 10 height 10
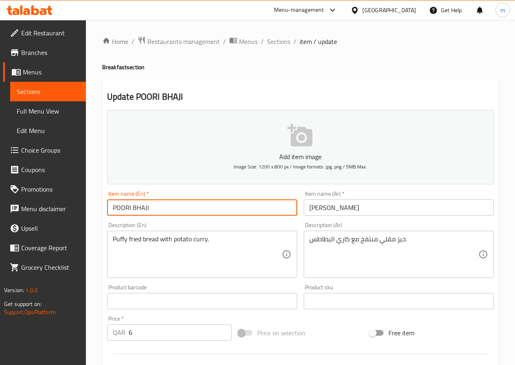
drag, startPoint x: 156, startPoint y: 207, endPoint x: 133, endPoint y: 204, distance: 23.0
click at [133, 204] on input "POORI BHAJI" at bounding box center [202, 208] width 190 height 16
drag, startPoint x: 130, startPoint y: 205, endPoint x: 107, endPoint y: 205, distance: 23.6
click at [108, 206] on input "POORI BHAJI" at bounding box center [202, 208] width 190 height 16
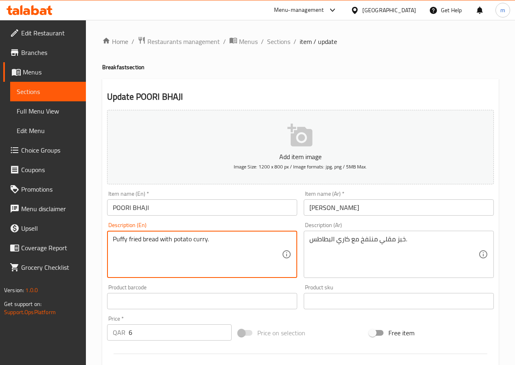
click at [125, 240] on textarea "Puffy fried bread with potato curry." at bounding box center [197, 254] width 169 height 39
drag, startPoint x: 127, startPoint y: 240, endPoint x: 107, endPoint y: 238, distance: 20.5
click at [107, 238] on div "Puffy fried bread with potato curry. Description (En)" at bounding box center [202, 254] width 190 height 47
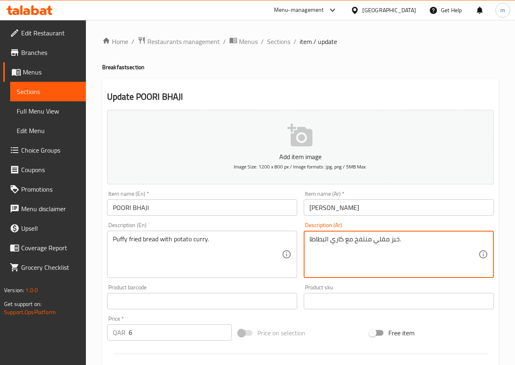
click at [311, 239] on textarea "خبز مقلي منتفخ مع كاري البطاطا." at bounding box center [393, 254] width 169 height 39
drag, startPoint x: 310, startPoint y: 243, endPoint x: 316, endPoint y: 243, distance: 5.7
click at [316, 243] on textarea "خبز مقلي منتفخ مع كاري البطاطس." at bounding box center [393, 254] width 169 height 39
click at [310, 238] on textarea "خبز مقلي منتفخ مع كاري البطاطا." at bounding box center [393, 254] width 169 height 39
drag, startPoint x: 377, startPoint y: 240, endPoint x: 359, endPoint y: 240, distance: 17.9
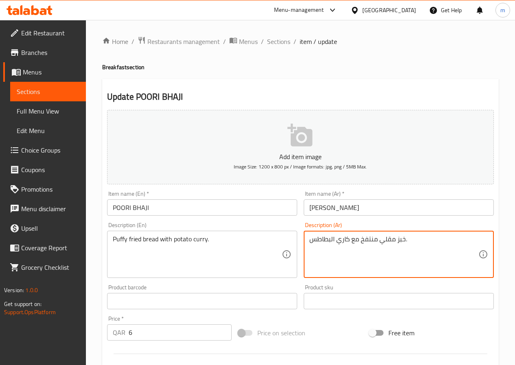
click at [359, 240] on textarea "خبز مقلي منتفخ مع كاري البطاطس." at bounding box center [393, 254] width 169 height 39
click at [365, 242] on textarea "خبز مقلي بفى مع كاري البطاطس." at bounding box center [393, 254] width 169 height 39
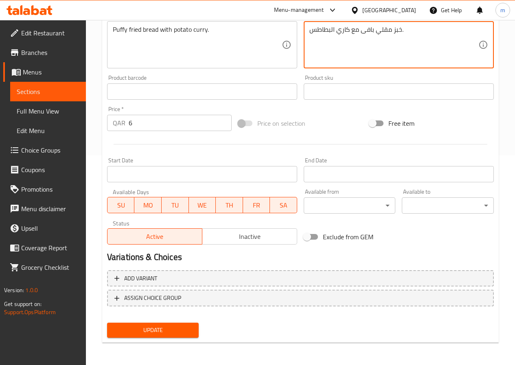
scroll to position [210, 0]
type textarea "خبز مقلي بافى مع كاري البطاطس."
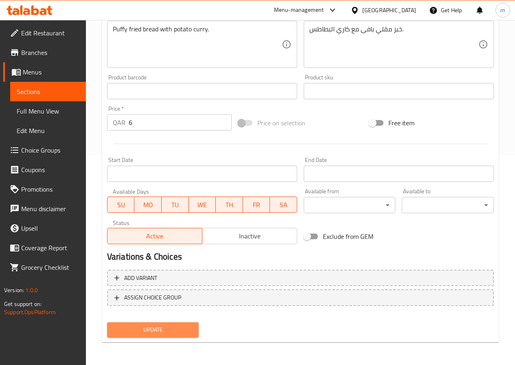
click at [171, 333] on span "Update" at bounding box center [153, 330] width 79 height 10
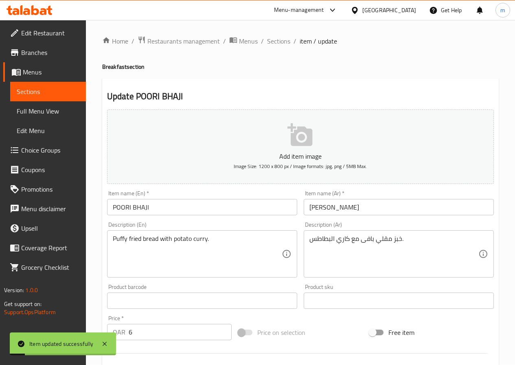
scroll to position [0, 0]
click at [272, 42] on span "Sections" at bounding box center [278, 42] width 23 height 10
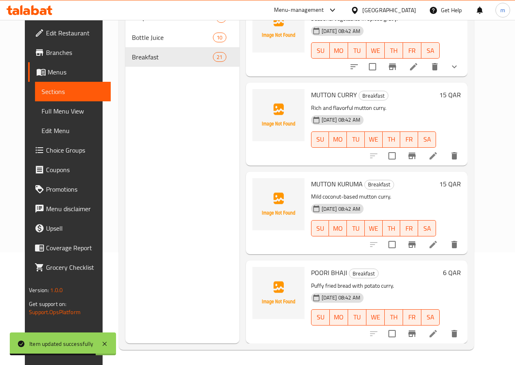
scroll to position [114, 0]
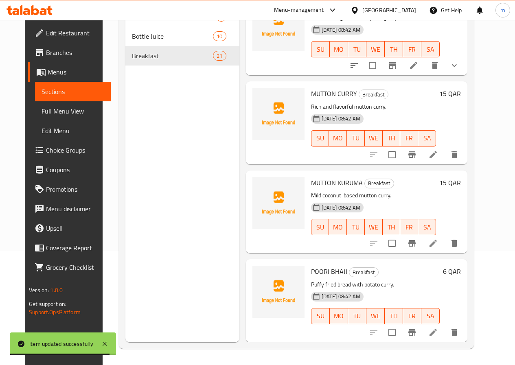
click at [438, 243] on icon at bounding box center [433, 244] width 10 height 10
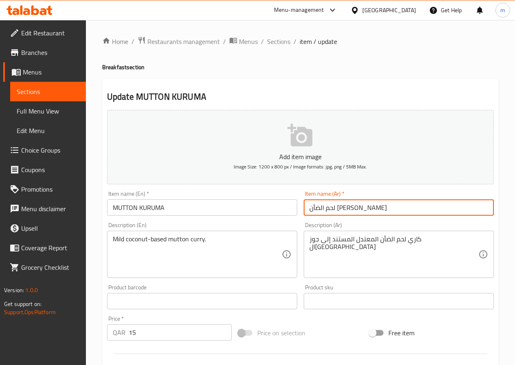
drag, startPoint x: 342, startPoint y: 207, endPoint x: 358, endPoint y: 208, distance: 16.3
click at [358, 208] on input "لحم الضأن كوروما" at bounding box center [399, 208] width 190 height 16
type input "ضأن كوروما"
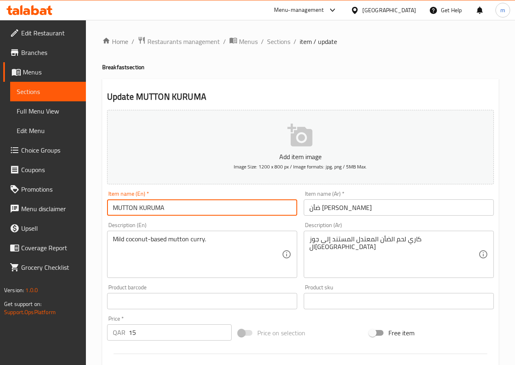
drag, startPoint x: 168, startPoint y: 206, endPoint x: 140, endPoint y: 204, distance: 28.6
click at [140, 204] on input "MUTTON KURUMA" at bounding box center [202, 208] width 190 height 16
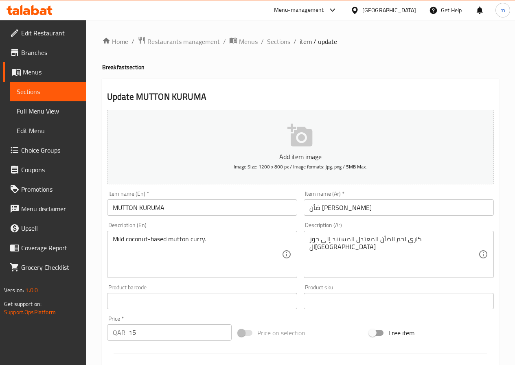
click at [389, 59] on div "Home / Restaurants management / Menus / Sections / item / update Breakfast sect…" at bounding box center [300, 297] width 397 height 523
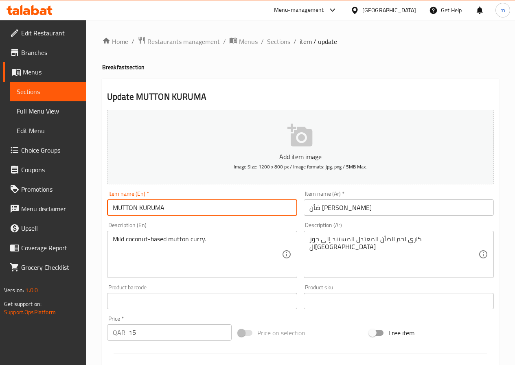
drag, startPoint x: 137, startPoint y: 206, endPoint x: 107, endPoint y: 212, distance: 31.1
click at [107, 212] on input "MUTTON KURUMA" at bounding box center [202, 208] width 190 height 16
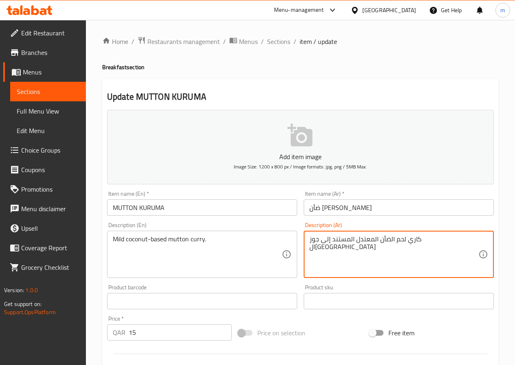
drag, startPoint x: 422, startPoint y: 240, endPoint x: 409, endPoint y: 240, distance: 12.6
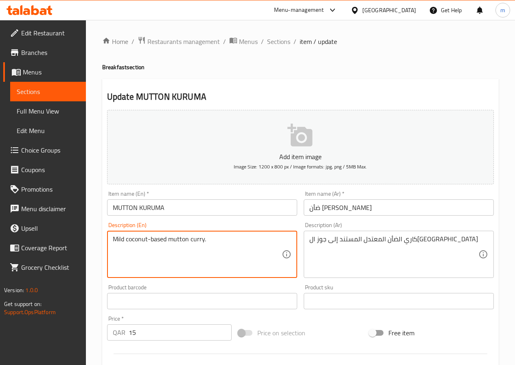
drag, startPoint x: 123, startPoint y: 241, endPoint x: 111, endPoint y: 239, distance: 12.8
drag, startPoint x: 166, startPoint y: 239, endPoint x: 150, endPoint y: 238, distance: 15.9
click at [150, 238] on textarea "Mild coconut-based mutton curry." at bounding box center [197, 254] width 169 height 39
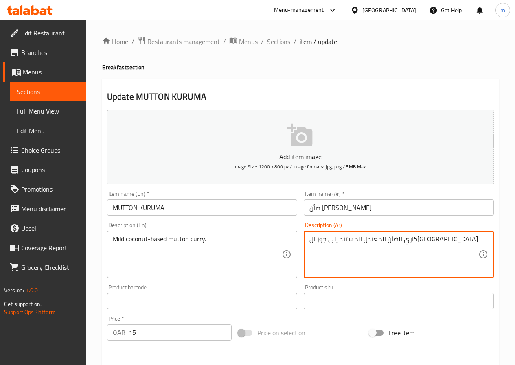
click at [347, 238] on textarea "كاري الضأن المعتدل المستند إلى جوز الهند" at bounding box center [393, 254] width 169 height 39
drag, startPoint x: 338, startPoint y: 241, endPoint x: 369, endPoint y: 242, distance: 31.0
click at [369, 242] on textarea "كاري الضأن المعتدل المستند إلى جوز الهند" at bounding box center [393, 254] width 169 height 39
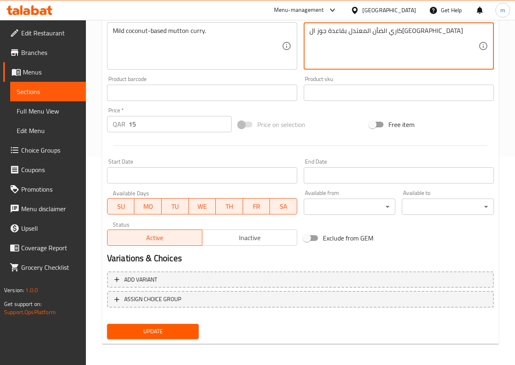
scroll to position [210, 0]
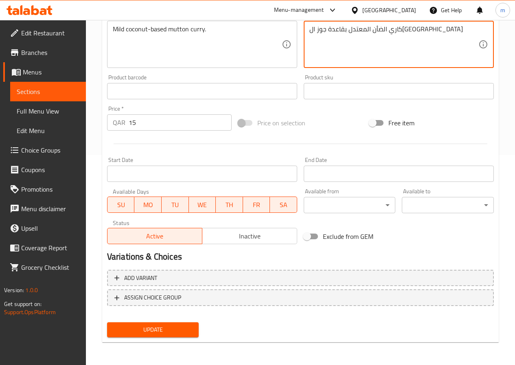
type textarea "كاري الضأن المعتدل بقاعدة جوز الهند"
click at [168, 336] on button "Update" at bounding box center [153, 330] width 92 height 15
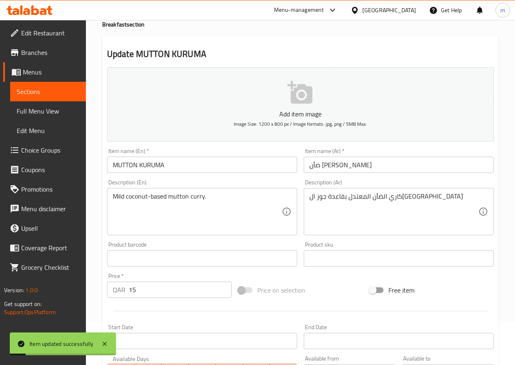
scroll to position [0, 0]
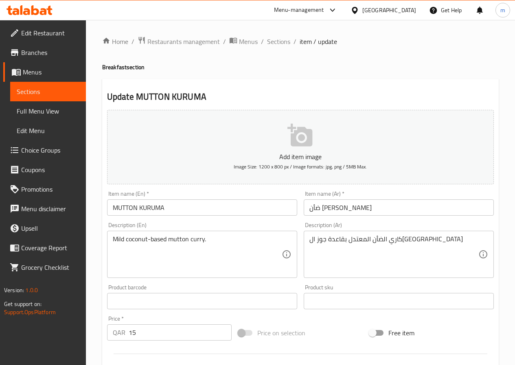
drag, startPoint x: 281, startPoint y: 42, endPoint x: 12, endPoint y: 15, distance: 270.6
click at [281, 42] on span "Sections" at bounding box center [278, 42] width 23 height 10
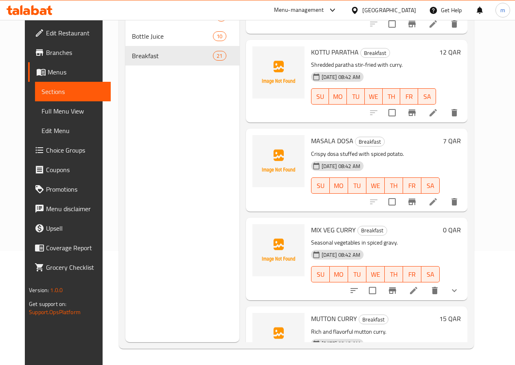
scroll to position [1536, 0]
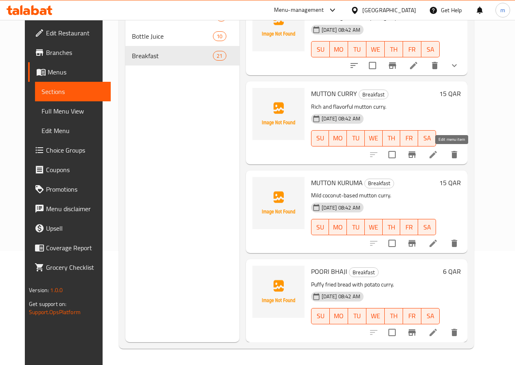
click at [437, 156] on icon at bounding box center [433, 154] width 7 height 7
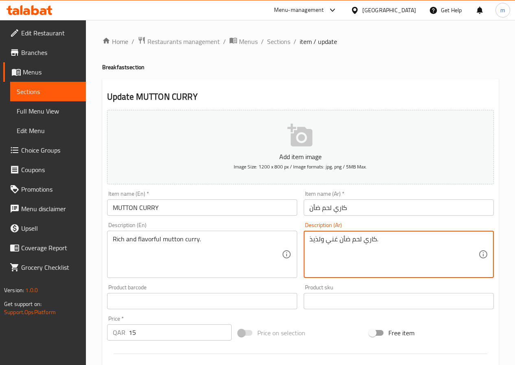
drag, startPoint x: 321, startPoint y: 239, endPoint x: 307, endPoint y: 240, distance: 14.3
drag, startPoint x: 351, startPoint y: 241, endPoint x: 360, endPoint y: 241, distance: 9.4
click at [360, 241] on textarea "كاري لحم ضأن غني ولذيذ." at bounding box center [393, 254] width 169 height 39
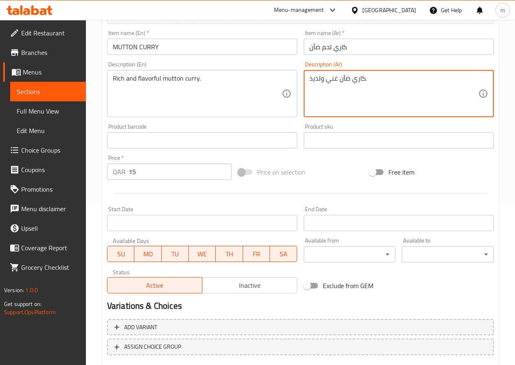
scroll to position [210, 0]
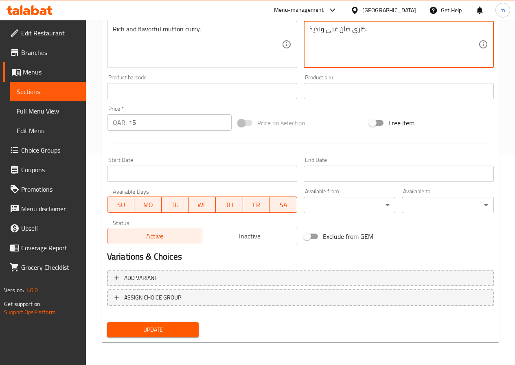
type textarea "كاري ضأن غني ولذيذ."
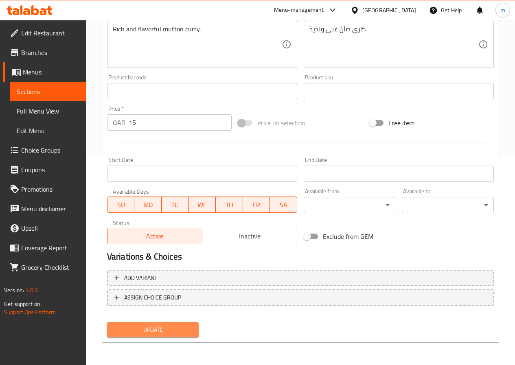
click at [147, 334] on span "Update" at bounding box center [153, 330] width 79 height 10
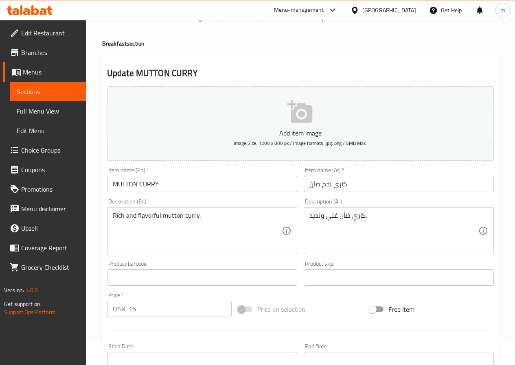
scroll to position [0, 0]
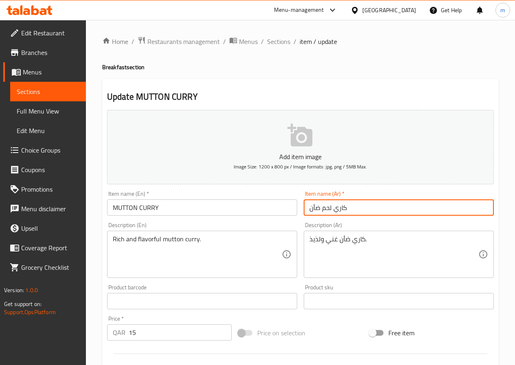
drag, startPoint x: 319, startPoint y: 209, endPoint x: 333, endPoint y: 211, distance: 13.9
click at [333, 211] on input "كاري لحم ضأن" at bounding box center [399, 208] width 190 height 16
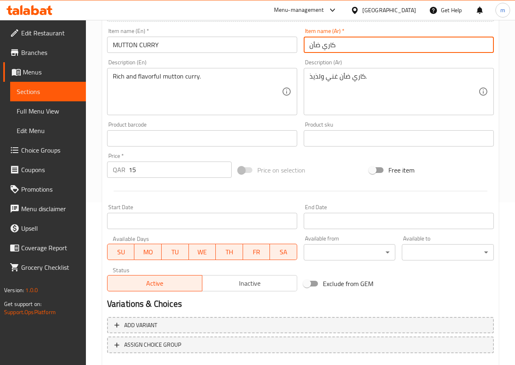
scroll to position [210, 0]
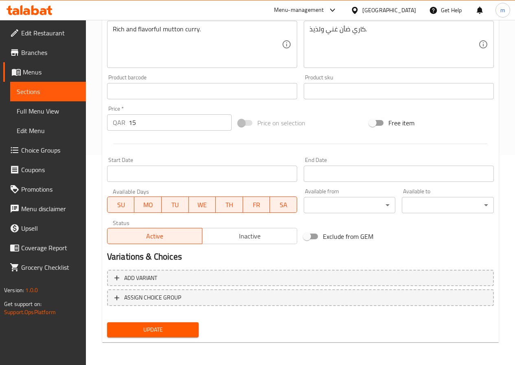
type input "كاري ضأن"
click at [143, 335] on span "Update" at bounding box center [153, 330] width 79 height 10
click at [168, 328] on span "Update" at bounding box center [153, 330] width 79 height 10
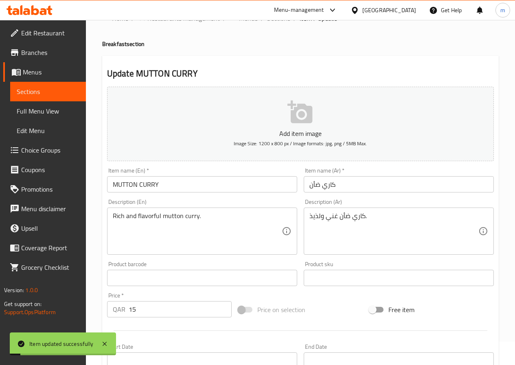
scroll to position [0, 0]
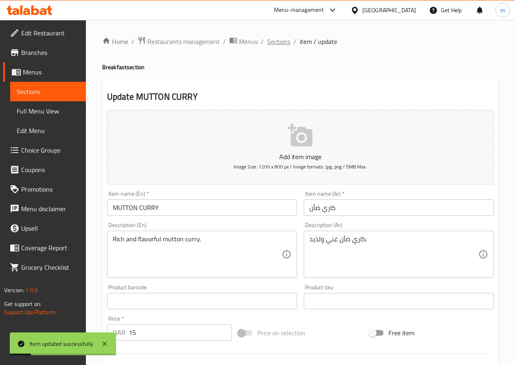
click at [280, 42] on span "Sections" at bounding box center [278, 42] width 23 height 10
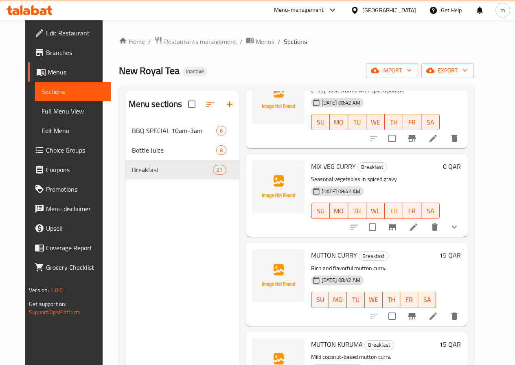
scroll to position [1413, 0]
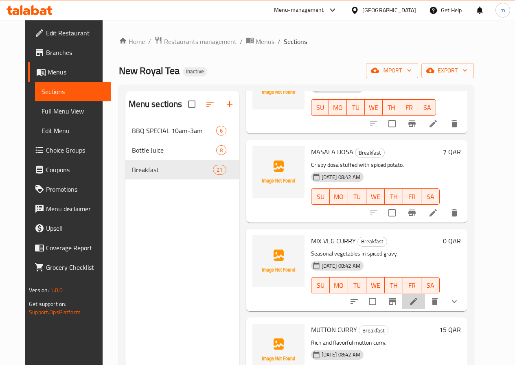
click at [417, 301] on icon at bounding box center [413, 301] width 7 height 7
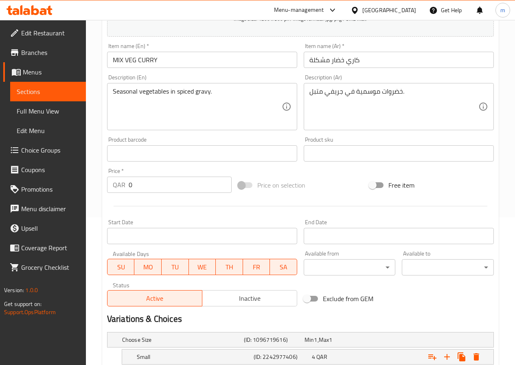
scroll to position [228, 0]
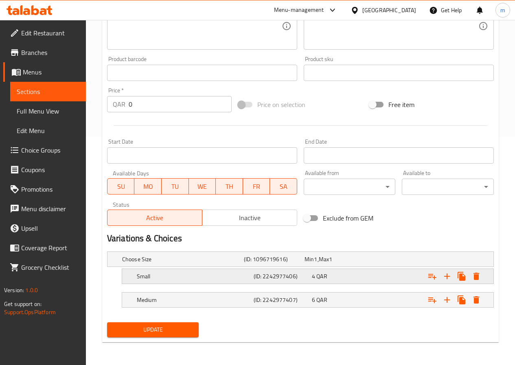
click at [312, 265] on span "4" at bounding box center [309, 259] width 9 height 11
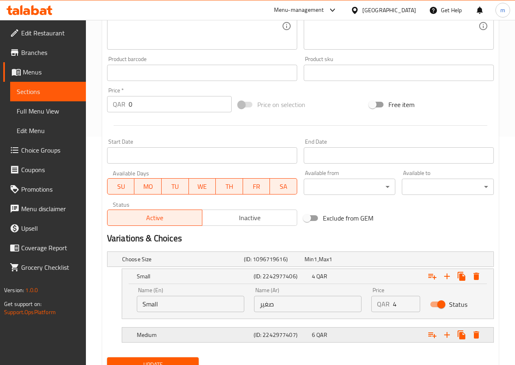
click at [317, 265] on span "QAR" at bounding box center [315, 259] width 3 height 11
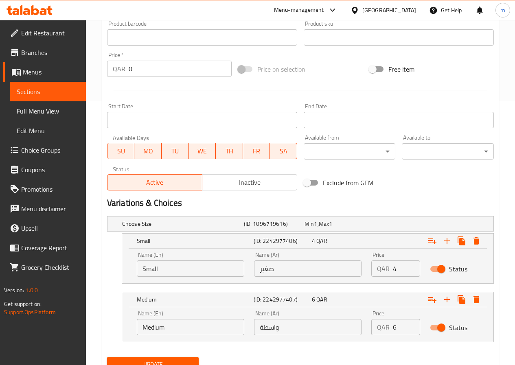
scroll to position [298, 0]
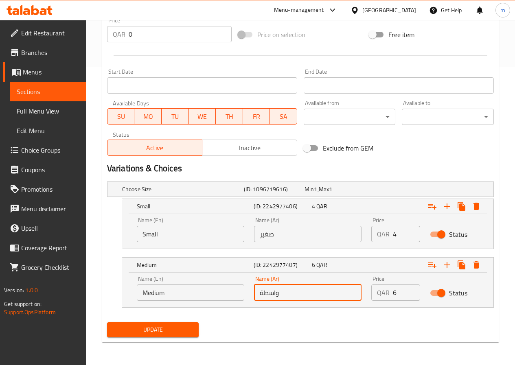
drag, startPoint x: 281, startPoint y: 292, endPoint x: 257, endPoint y: 295, distance: 24.2
click at [257, 295] on input "واسطة" at bounding box center [308, 293] width 108 height 16
type input "وسط"
click at [162, 338] on div "Update" at bounding box center [153, 330] width 99 height 22
click at [168, 330] on span "Update" at bounding box center [153, 330] width 79 height 10
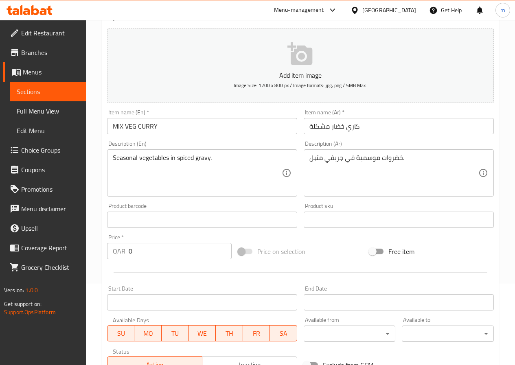
scroll to position [0, 0]
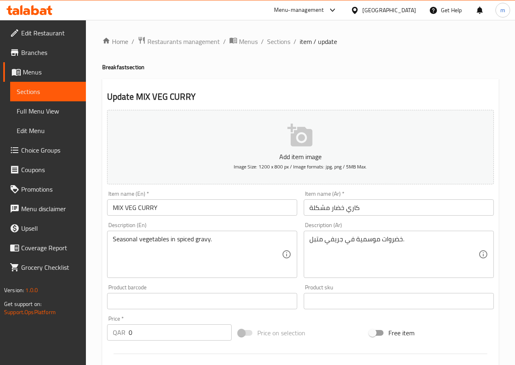
drag, startPoint x: 281, startPoint y: 40, endPoint x: 276, endPoint y: 59, distance: 20.3
click at [281, 40] on span "Sections" at bounding box center [278, 42] width 23 height 10
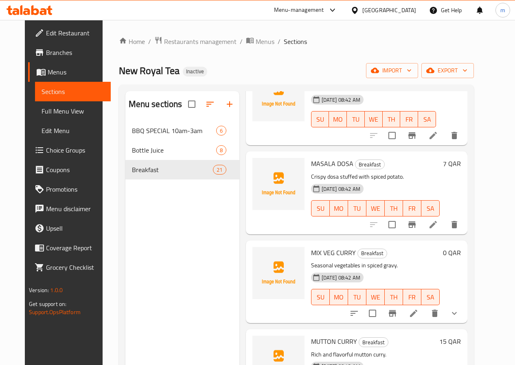
scroll to position [1411, 0]
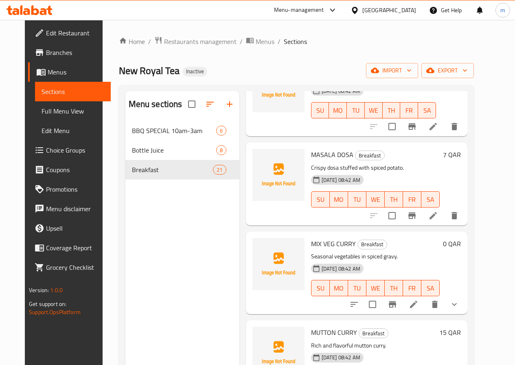
click at [438, 218] on icon at bounding box center [433, 216] width 10 height 10
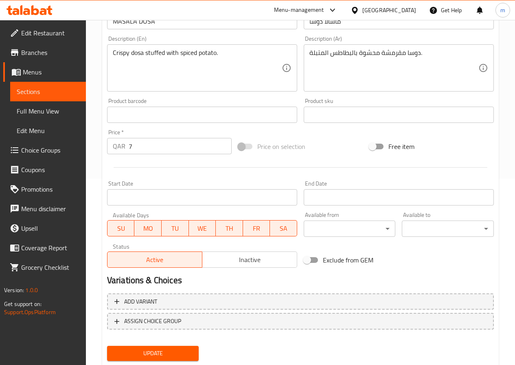
scroll to position [210, 0]
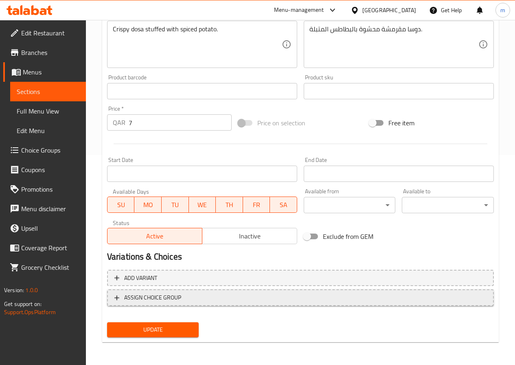
click at [260, 298] on span "ASSIGN CHOICE GROUP" at bounding box center [300, 298] width 372 height 10
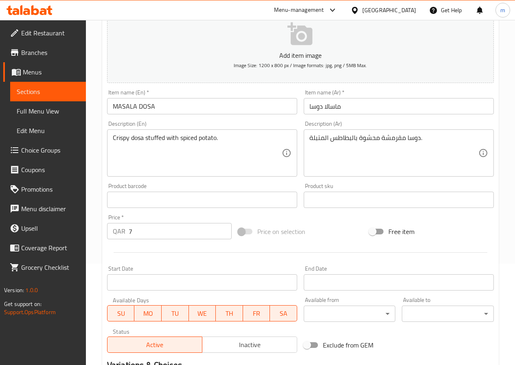
scroll to position [0, 0]
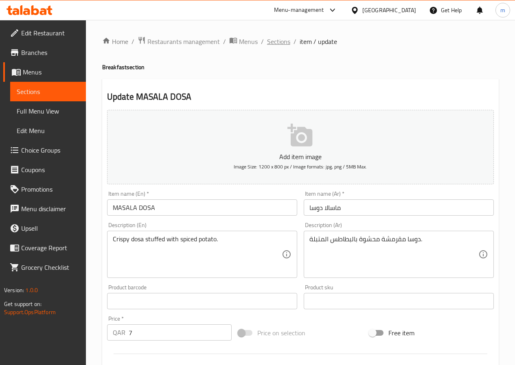
click at [274, 37] on span "Sections" at bounding box center [278, 42] width 23 height 10
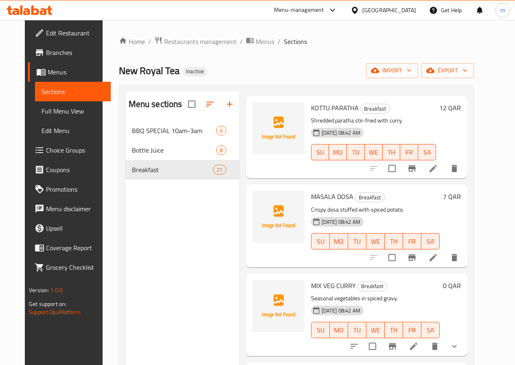
scroll to position [1373, 0]
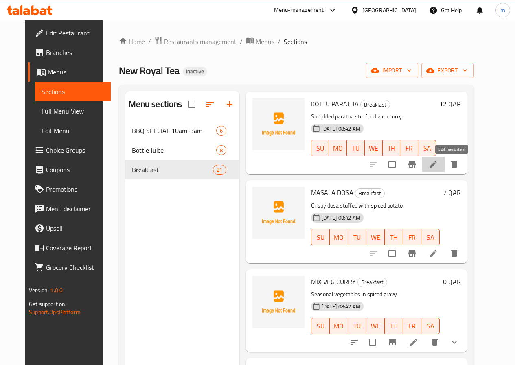
click at [438, 168] on icon at bounding box center [433, 165] width 10 height 10
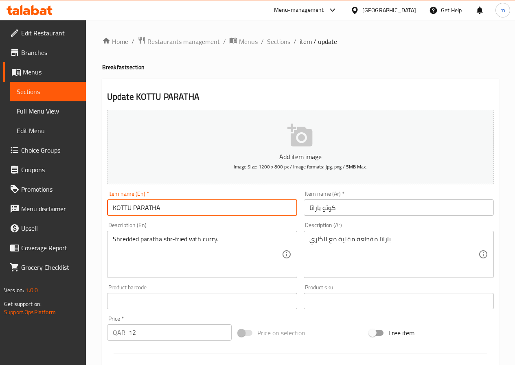
drag, startPoint x: 168, startPoint y: 206, endPoint x: 134, endPoint y: 207, distance: 34.2
click at [134, 207] on input "KOTTU PARATHA" at bounding box center [202, 208] width 190 height 16
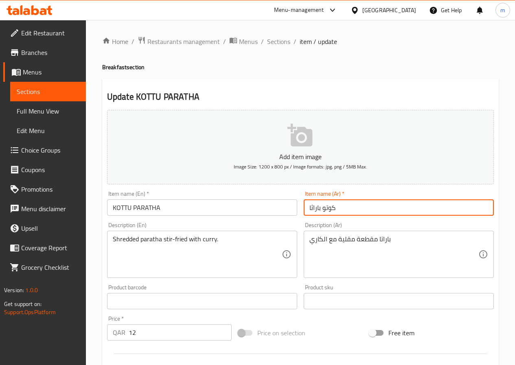
click at [313, 208] on input "كوتو باراثا" at bounding box center [399, 208] width 190 height 16
type input "كوتو باراتا"
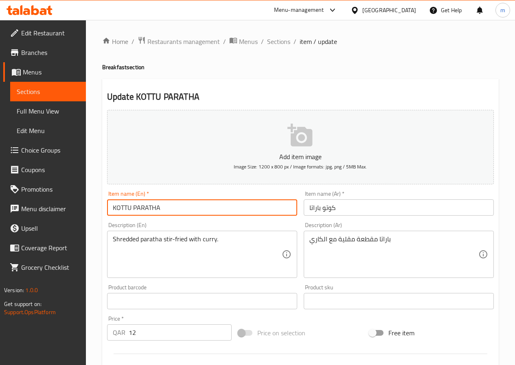
drag, startPoint x: 131, startPoint y: 208, endPoint x: 97, endPoint y: 203, distance: 34.2
click at [98, 204] on div "Home / Restaurants management / Menus / Sections / item / update Breakfast sect…" at bounding box center [300, 297] width 429 height 555
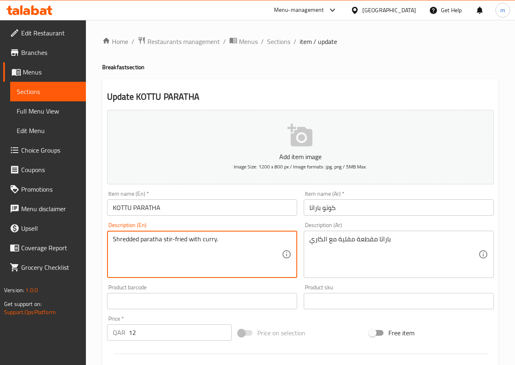
drag, startPoint x: 137, startPoint y: 238, endPoint x: 112, endPoint y: 238, distance: 25.2
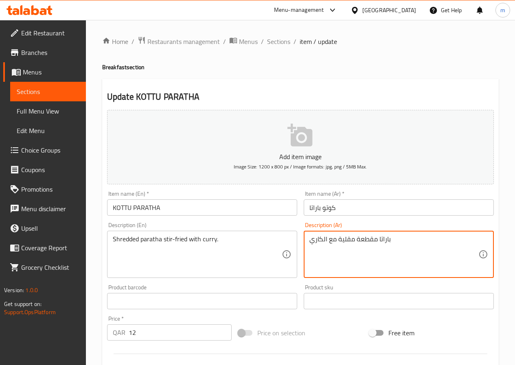
drag, startPoint x: 357, startPoint y: 240, endPoint x: 376, endPoint y: 240, distance: 19.1
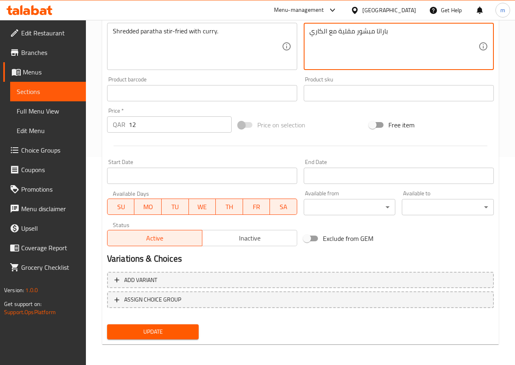
scroll to position [210, 0]
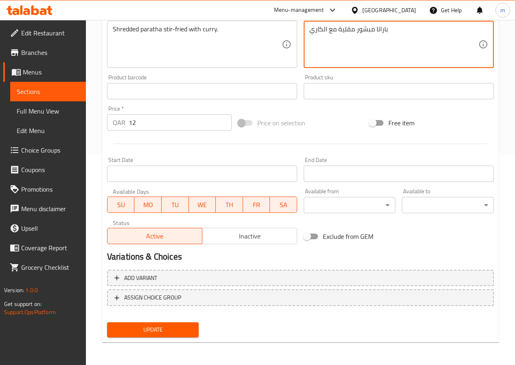
type textarea "باراتا مبشور مقلية مع الكاري"
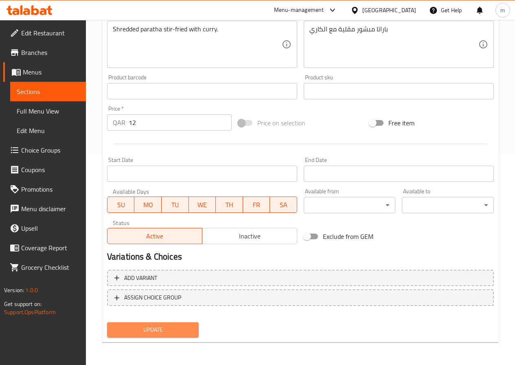
click at [178, 323] on button "Update" at bounding box center [153, 330] width 92 height 15
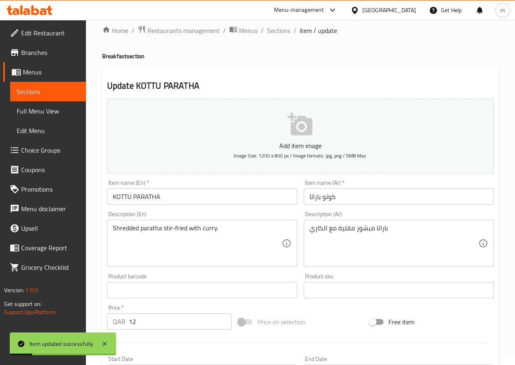
scroll to position [0, 0]
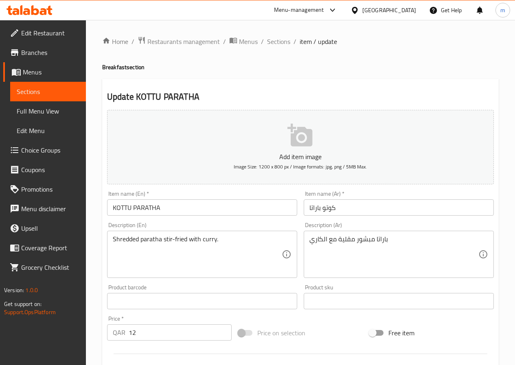
drag, startPoint x: 275, startPoint y: 42, endPoint x: 9, endPoint y: 4, distance: 268.9
click at [275, 42] on span "Sections" at bounding box center [278, 42] width 23 height 10
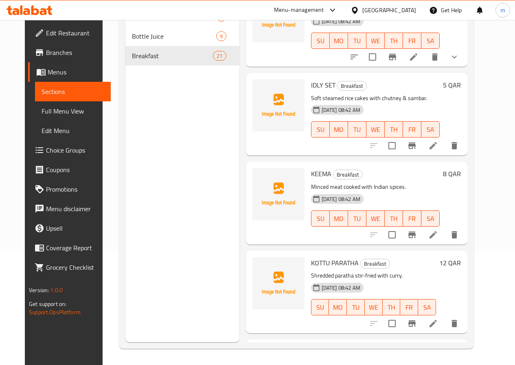
scroll to position [1140, 0]
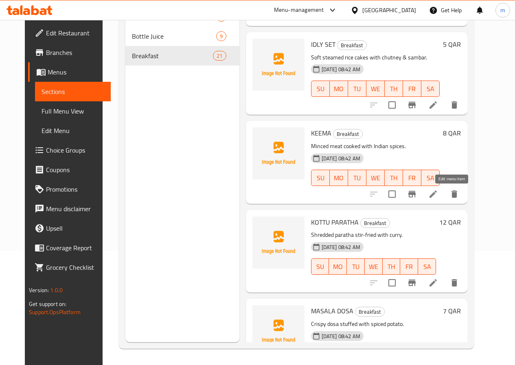
click at [437, 193] on icon at bounding box center [433, 194] width 7 height 7
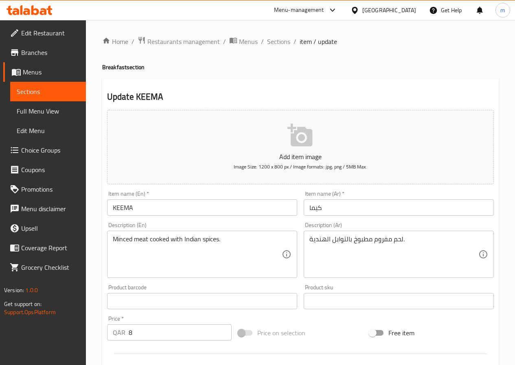
click at [137, 208] on input "KEEMA" at bounding box center [202, 208] width 190 height 16
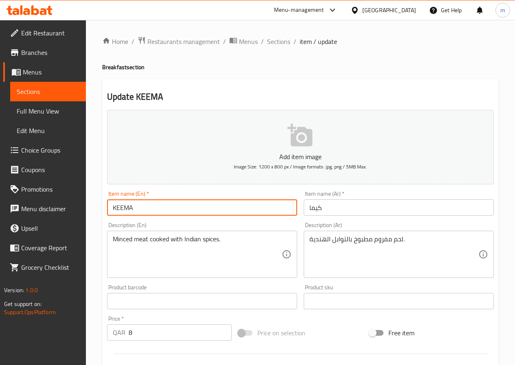
click at [137, 208] on input "KEEMA" at bounding box center [202, 208] width 190 height 16
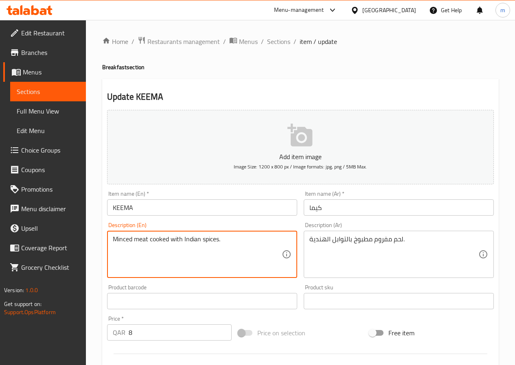
drag, startPoint x: 133, startPoint y: 239, endPoint x: 103, endPoint y: 240, distance: 30.1
click at [150, 240] on textarea "Minced meat cooked with Indian spices." at bounding box center [197, 254] width 169 height 39
click at [354, 83] on div "Update KEEMA Add item image Image Size: 1200 x 800 px / Image formats: jpg, png…" at bounding box center [300, 316] width 397 height 474
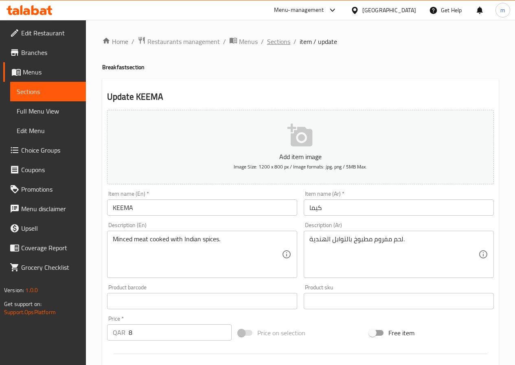
click at [271, 42] on span "Sections" at bounding box center [278, 42] width 23 height 10
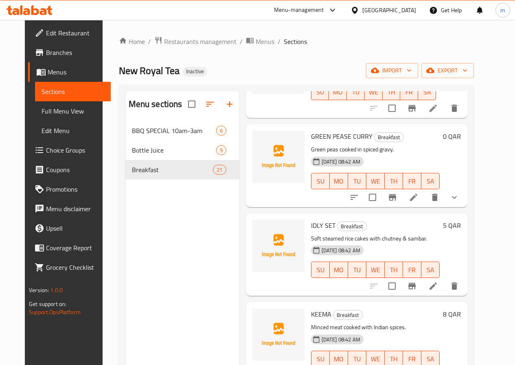
scroll to position [1059, 0]
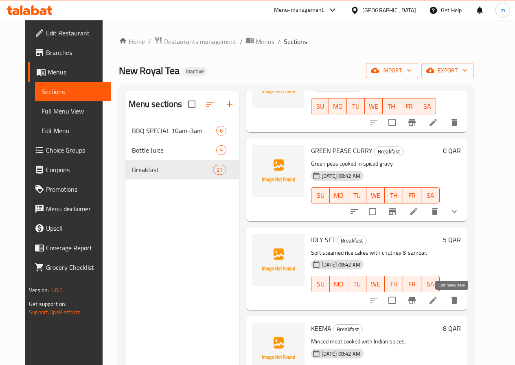
click at [438, 302] on icon at bounding box center [433, 301] width 10 height 10
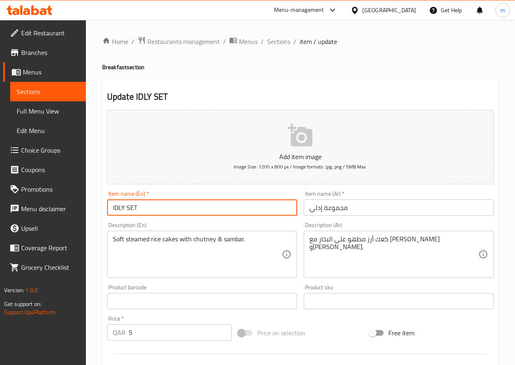
drag, startPoint x: 123, startPoint y: 208, endPoint x: 104, endPoint y: 210, distance: 19.2
click at [104, 210] on div "Item name (En)   * IDLY SET Item name (En) *" at bounding box center [202, 203] width 197 height 31
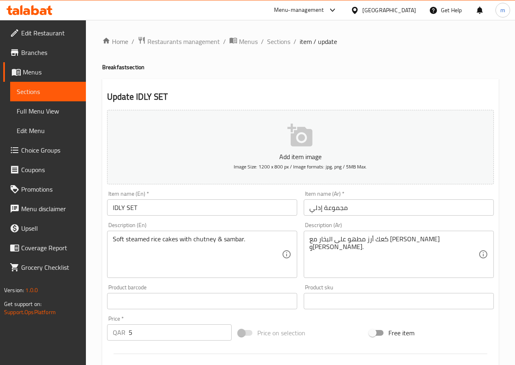
click at [138, 207] on input "IDLY SET" at bounding box center [202, 208] width 190 height 16
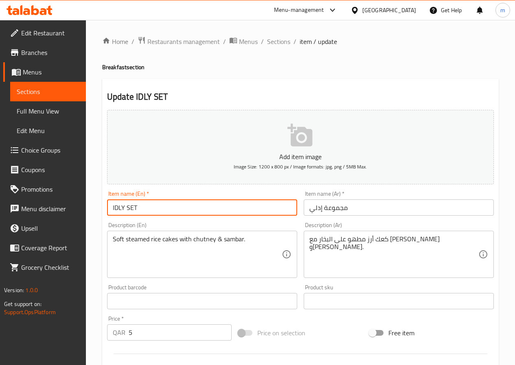
click at [138, 207] on input "IDLY SET" at bounding box center [202, 208] width 190 height 16
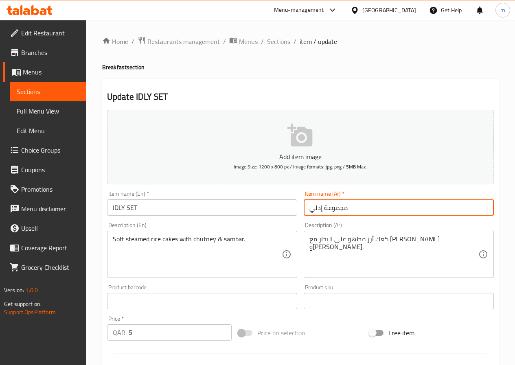
drag, startPoint x: 323, startPoint y: 208, endPoint x: 349, endPoint y: 210, distance: 26.1
click at [349, 210] on input "مجموعة إدلي" at bounding box center [399, 208] width 190 height 16
type input "سيت إدلي"
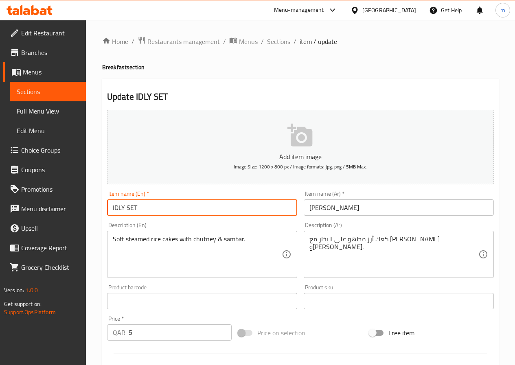
drag, startPoint x: 127, startPoint y: 208, endPoint x: 114, endPoint y: 208, distance: 12.6
click at [114, 208] on input "IDLY SET" at bounding box center [202, 208] width 190 height 16
drag, startPoint x: 144, startPoint y: 211, endPoint x: 94, endPoint y: 216, distance: 50.4
click at [94, 216] on div "Home / Restaurants management / Menus / Sections / item / update Breakfast sect…" at bounding box center [300, 297] width 429 height 555
click at [353, 82] on div "Update IDLY SET Add item image Image Size: 1200 x 800 px / Image formats: jpg, …" at bounding box center [300, 316] width 397 height 474
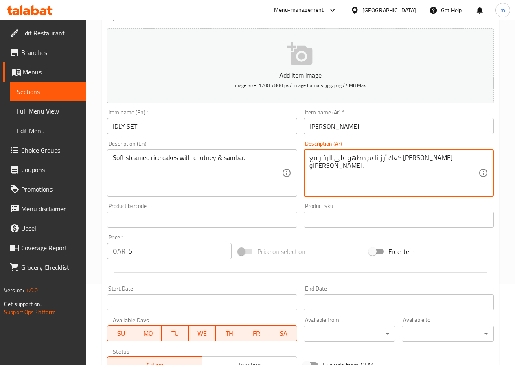
scroll to position [210, 0]
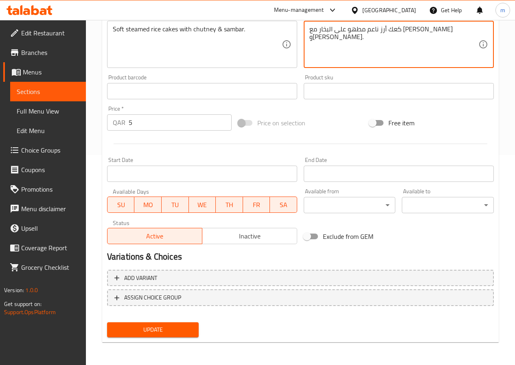
type textarea "كعك أرز ناعم مطهو على البخار مع شوتني وسامبار."
click at [173, 333] on span "Update" at bounding box center [153, 330] width 79 height 10
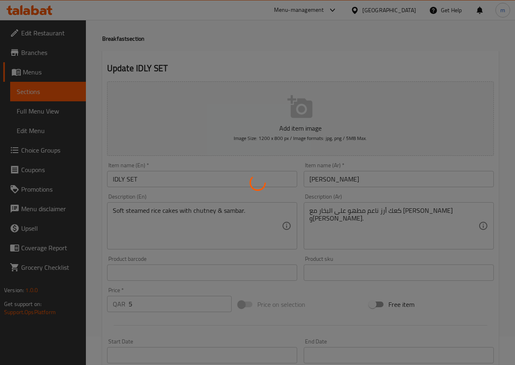
scroll to position [0, 0]
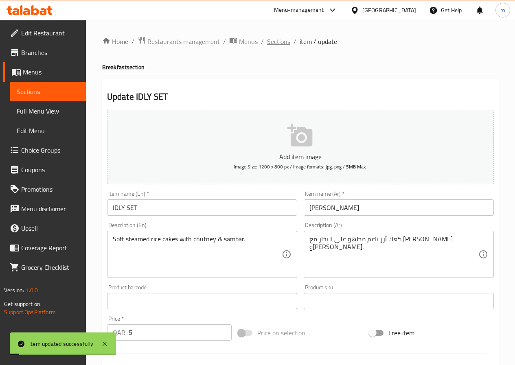
click at [287, 44] on span "Sections" at bounding box center [278, 42] width 23 height 10
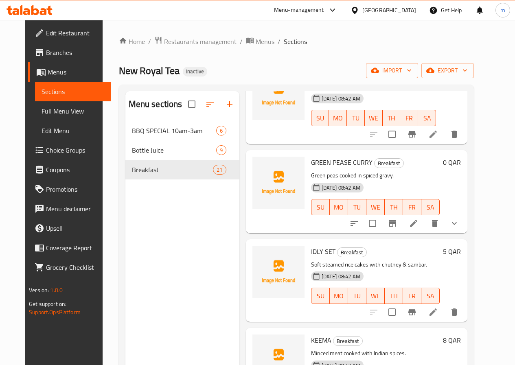
scroll to position [925, 0]
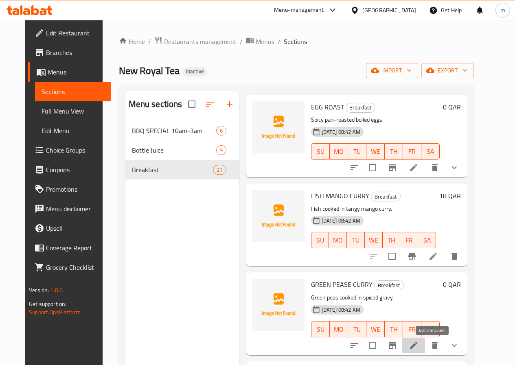
click at [419, 345] on icon at bounding box center [414, 346] width 10 height 10
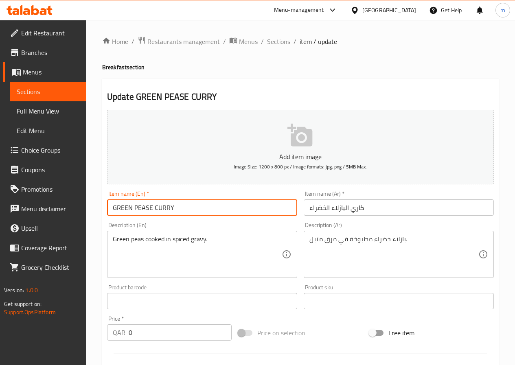
drag, startPoint x: 153, startPoint y: 206, endPoint x: 82, endPoint y: 213, distance: 71.2
click at [104, 211] on div "Item name (En)   * GREEN PEASE CURRY Item name (En) *" at bounding box center [202, 203] width 197 height 31
click at [269, 81] on div "Update GREEN PEASE CURRY Add item image Image Size: 1200 x 800 px / Image forma…" at bounding box center [300, 325] width 397 height 492
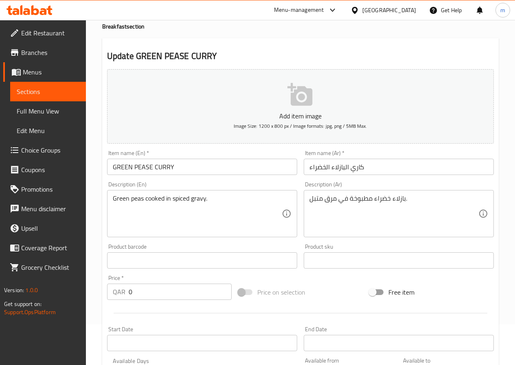
scroll to position [163, 0]
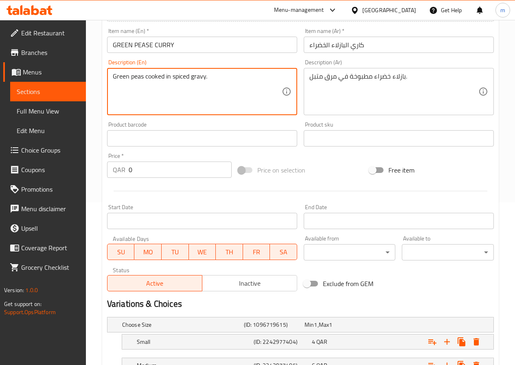
drag, startPoint x: 205, startPoint y: 77, endPoint x: 191, endPoint y: 77, distance: 13.4
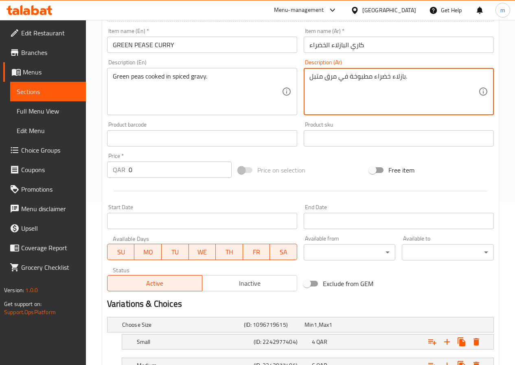
drag, startPoint x: 338, startPoint y: 77, endPoint x: 324, endPoint y: 78, distance: 13.9
click at [342, 77] on textarea "بازلاء خضراء مطبوخة فيجريفى متبل." at bounding box center [393, 91] width 169 height 39
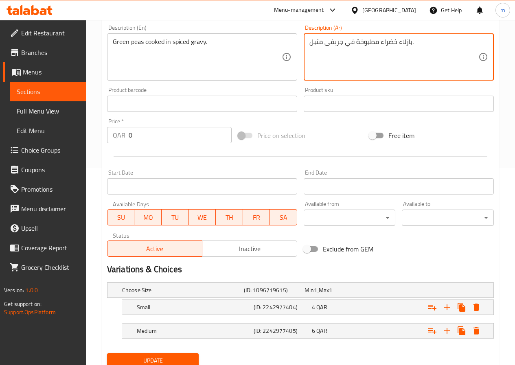
scroll to position [228, 0]
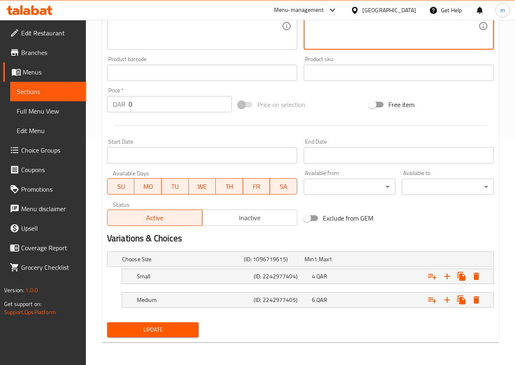
type textarea "بازلاء خضراء مطبوخة في جريفى متبل."
click at [166, 332] on span "Update" at bounding box center [153, 330] width 79 height 10
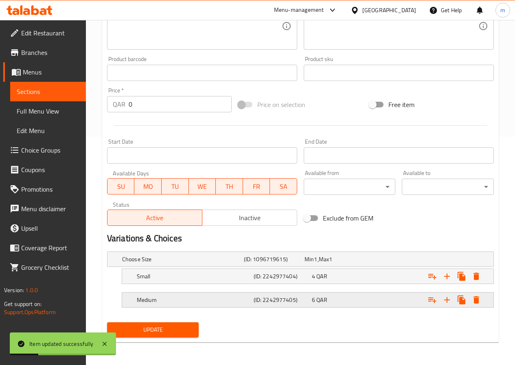
click at [254, 263] on h5 "(ID: 2242977405)" at bounding box center [272, 259] width 57 height 8
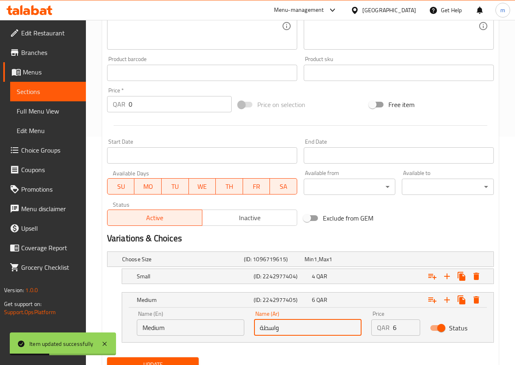
drag, startPoint x: 286, startPoint y: 333, endPoint x: 250, endPoint y: 333, distance: 35.4
click at [250, 333] on div "Name (Ar) واسطة Name (Ar)" at bounding box center [307, 323] width 117 height 35
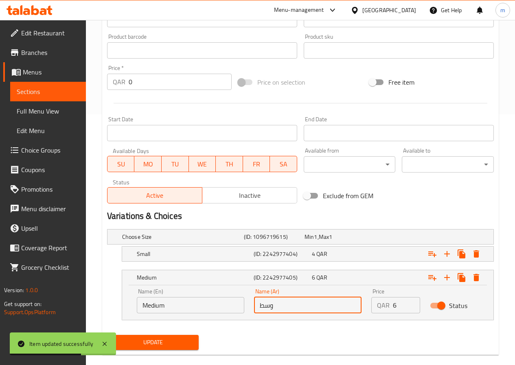
scroll to position [263, 0]
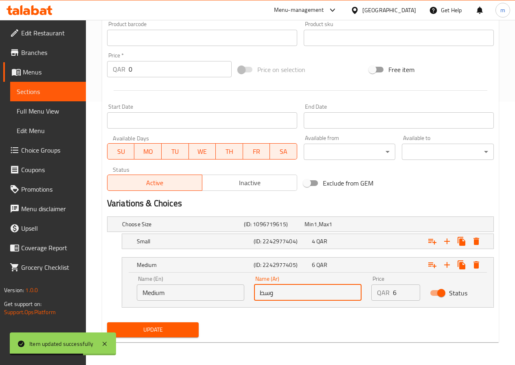
type input "وسط"
click at [152, 334] on span "Update" at bounding box center [153, 330] width 79 height 10
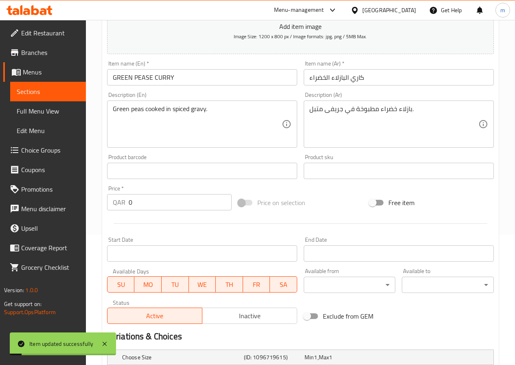
scroll to position [0, 0]
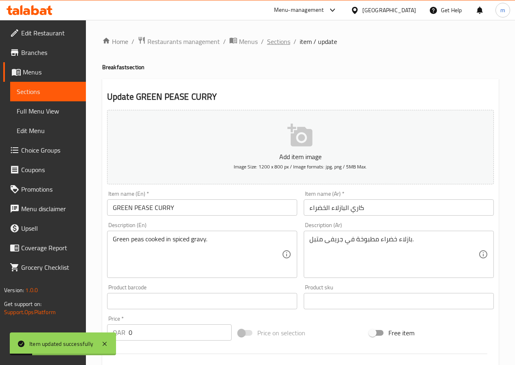
click at [269, 38] on span "Sections" at bounding box center [278, 42] width 23 height 10
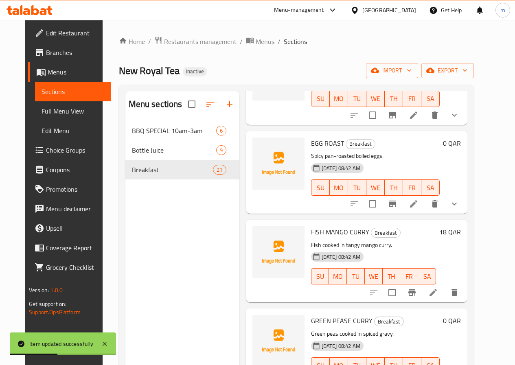
scroll to position [977, 0]
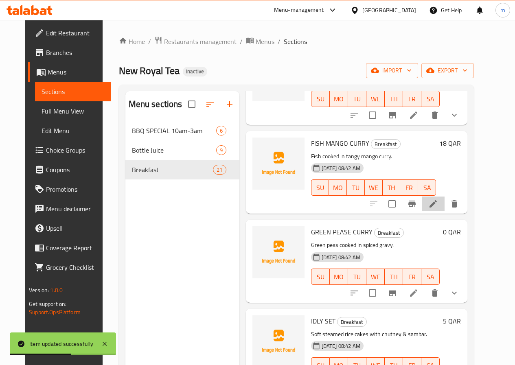
click at [445, 207] on li at bounding box center [433, 204] width 23 height 15
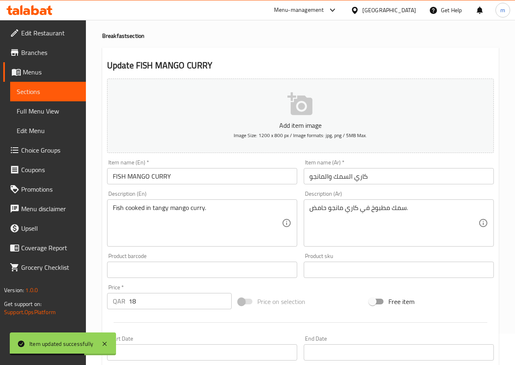
scroll to position [41, 0]
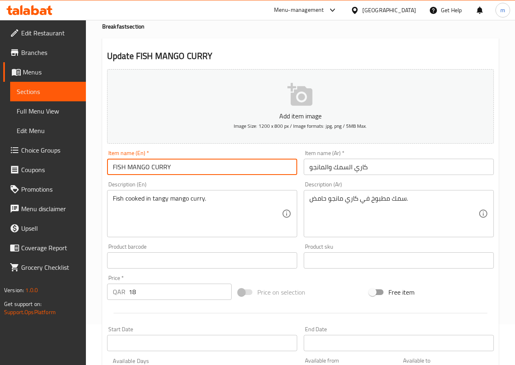
drag, startPoint x: 119, startPoint y: 167, endPoint x: 96, endPoint y: 167, distance: 23.6
click at [96, 167] on div "Home / Restaurants management / Menus / Sections / item / update Breakfast sect…" at bounding box center [300, 256] width 429 height 555
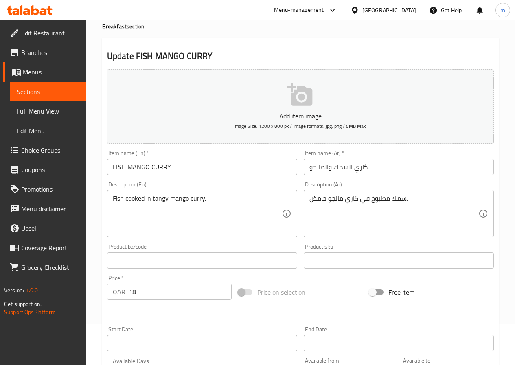
click at [271, 53] on h2 "Update FISH MANGO CURRY" at bounding box center [300, 56] width 387 height 12
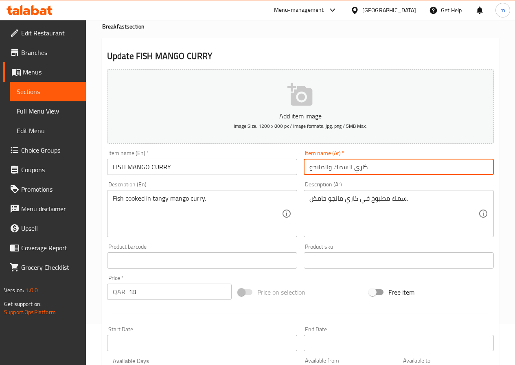
click at [332, 168] on input "كاري السمك والمانجو" at bounding box center [399, 167] width 190 height 16
type input "كاري السمك المانجو"
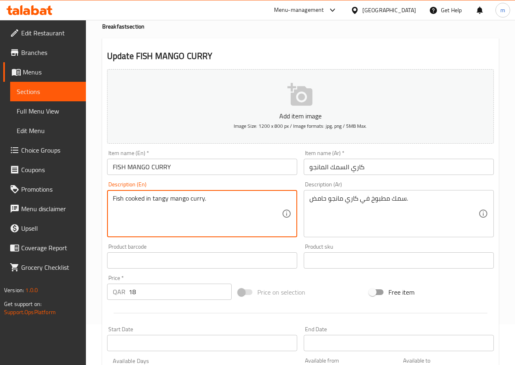
drag, startPoint x: 167, startPoint y: 200, endPoint x: 154, endPoint y: 198, distance: 14.1
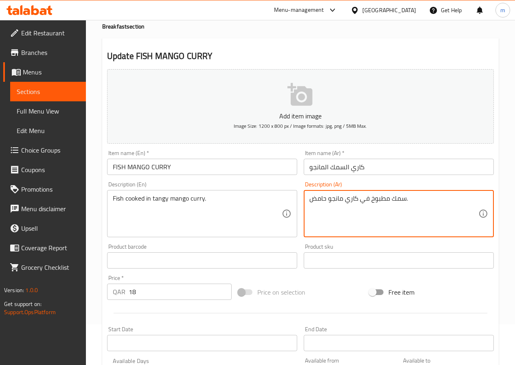
drag, startPoint x: 325, startPoint y: 200, endPoint x: 309, endPoint y: 202, distance: 15.2
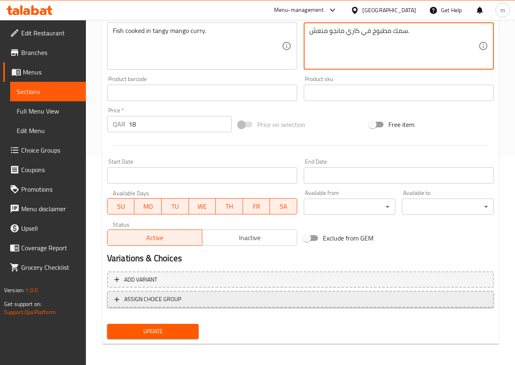
scroll to position [210, 0]
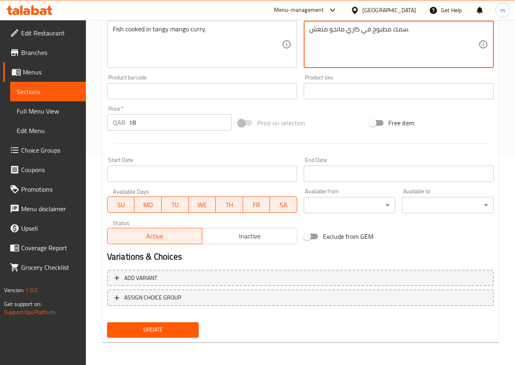
type textarea "سمك مطبوخ في كاري مانجو منعش."
click at [162, 335] on span "Update" at bounding box center [153, 330] width 79 height 10
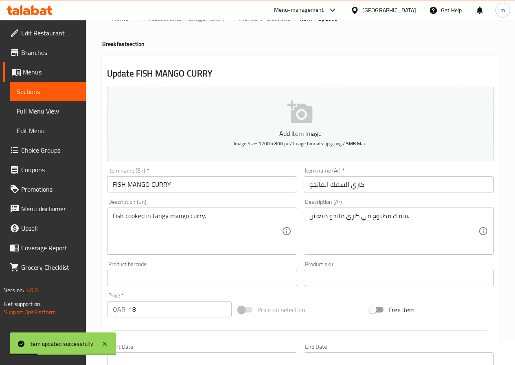
scroll to position [0, 0]
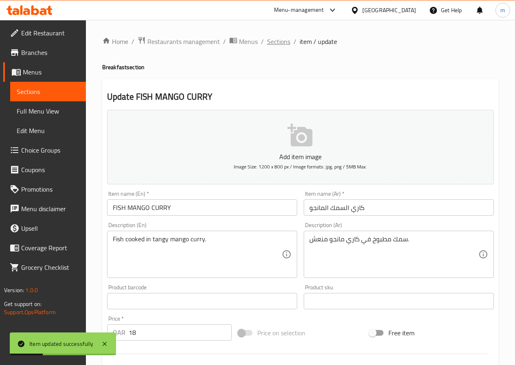
click at [271, 44] on span "Sections" at bounding box center [278, 42] width 23 height 10
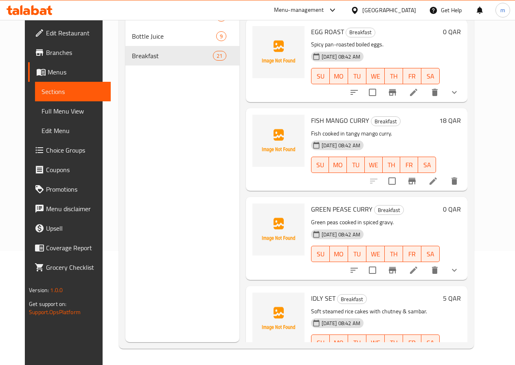
scroll to position [843, 0]
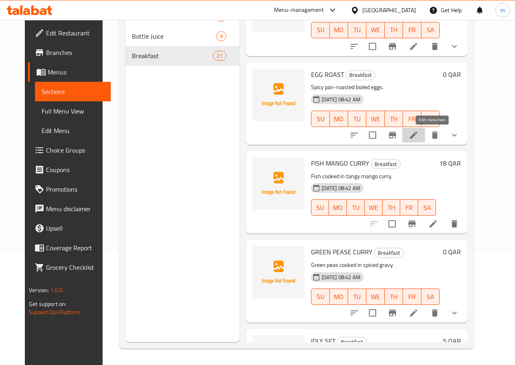
click at [419, 134] on icon at bounding box center [414, 135] width 10 height 10
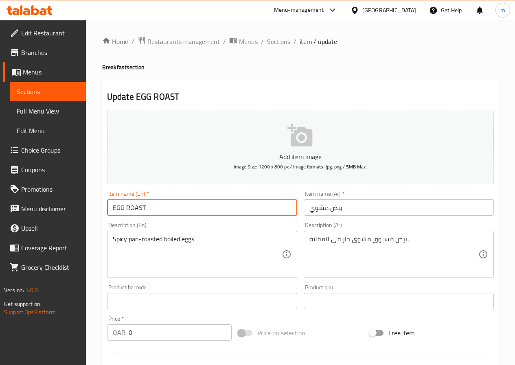
drag, startPoint x: 145, startPoint y: 209, endPoint x: 127, endPoint y: 209, distance: 18.7
click at [127, 209] on input "EGG ROAST" at bounding box center [202, 208] width 190 height 16
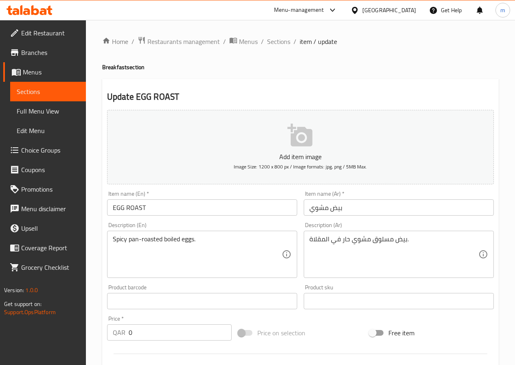
click at [429, 67] on h4 "Breakfast section" at bounding box center [300, 67] width 397 height 8
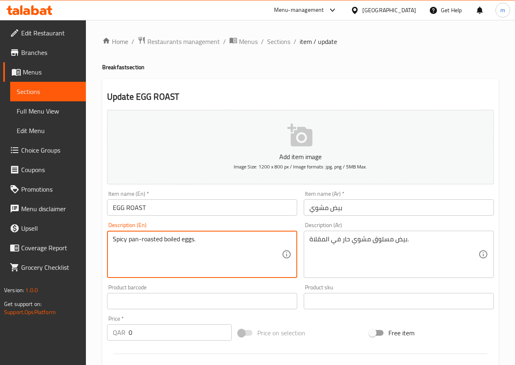
drag, startPoint x: 137, startPoint y: 239, endPoint x: 129, endPoint y: 239, distance: 8.1
drag, startPoint x: 138, startPoint y: 238, endPoint x: 127, endPoint y: 238, distance: 10.6
click at [127, 238] on textarea "Spicy pan-roasted boiled eggs." at bounding box center [197, 254] width 169 height 39
drag, startPoint x: 165, startPoint y: 240, endPoint x: 129, endPoint y: 241, distance: 35.8
click at [129, 241] on textarea "Spicy pan-roasted boiled eggs." at bounding box center [197, 254] width 169 height 39
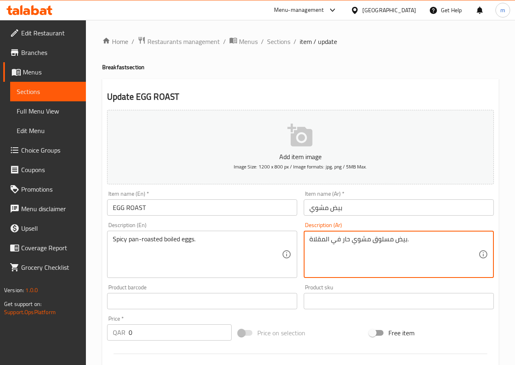
drag, startPoint x: 352, startPoint y: 240, endPoint x: 391, endPoint y: 240, distance: 39.5
click at [382, 69] on h4 "Breakfast section" at bounding box center [300, 67] width 397 height 8
drag, startPoint x: 369, startPoint y: 239, endPoint x: 351, endPoint y: 244, distance: 18.6
drag, startPoint x: 352, startPoint y: 241, endPoint x: 342, endPoint y: 242, distance: 9.8
click at [342, 242] on textarea "بيض مسلوق محمص حار في المقلاة." at bounding box center [393, 254] width 169 height 39
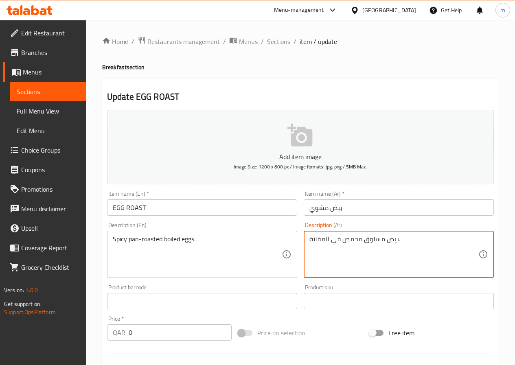
click at [364, 240] on textarea "بيض مسلوق محمص في المقلاة." at bounding box center [393, 254] width 169 height 39
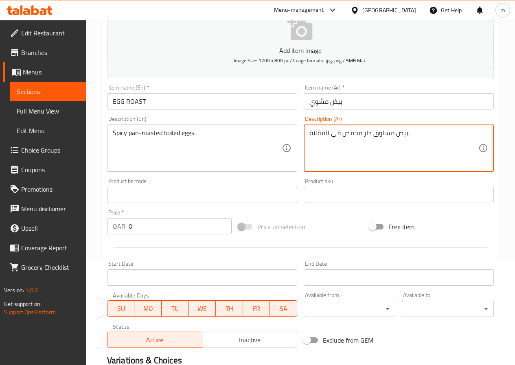
scroll to position [228, 0]
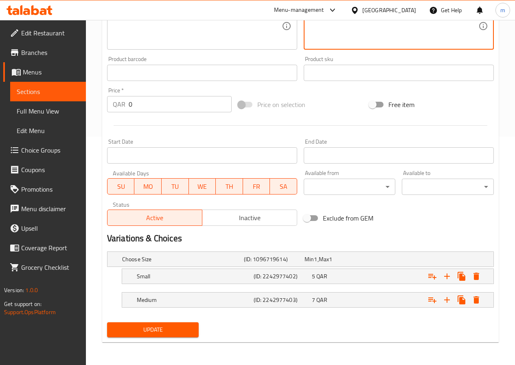
type textarea "بيض مسلوق حار محمص في المقلاة."
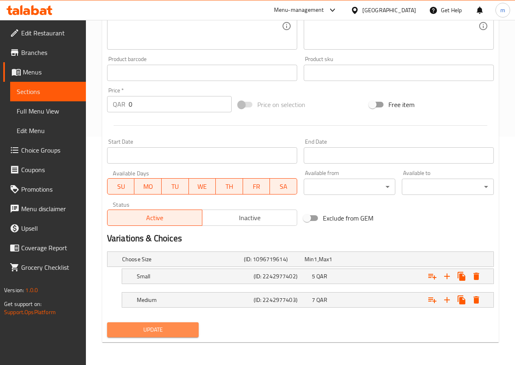
click at [193, 325] on button "Update" at bounding box center [153, 330] width 92 height 15
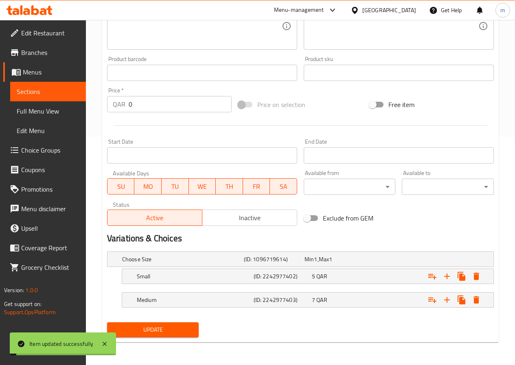
click at [215, 263] on h5 "Medium" at bounding box center [181, 259] width 119 height 8
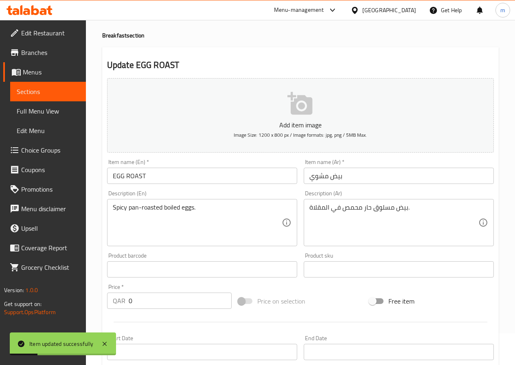
scroll to position [0, 0]
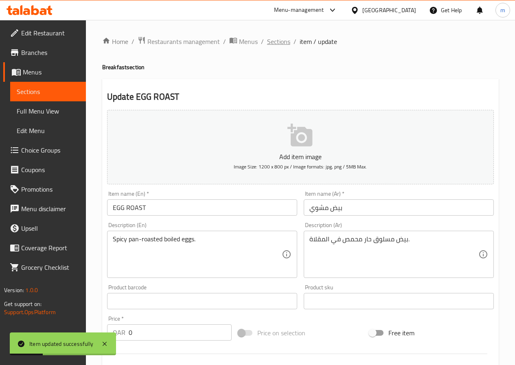
click at [283, 42] on span "Sections" at bounding box center [278, 42] width 23 height 10
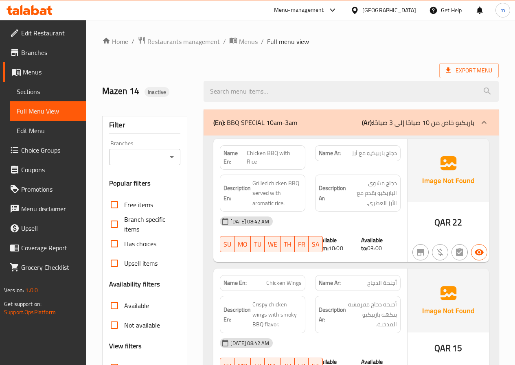
click at [492, 122] on div at bounding box center [484, 123] width 20 height 20
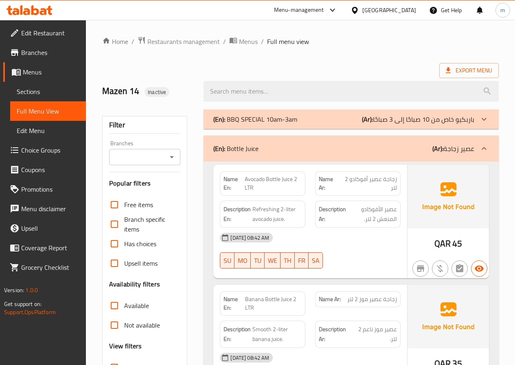
click at [482, 149] on icon at bounding box center [484, 149] width 10 height 10
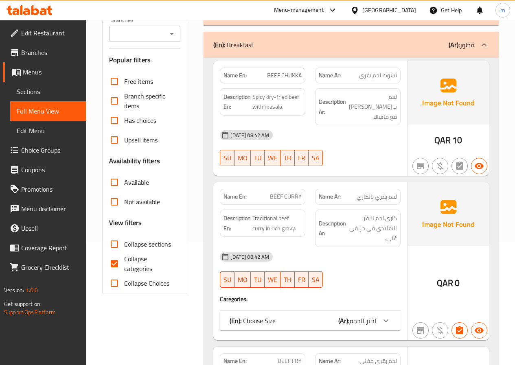
scroll to position [163, 0]
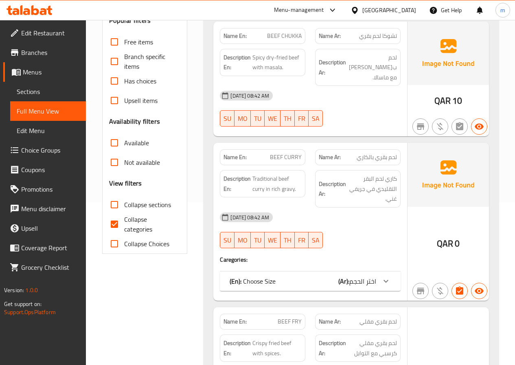
click at [105, 224] on input "Collapse categories" at bounding box center [115, 225] width 20 height 20
checkbox input "false"
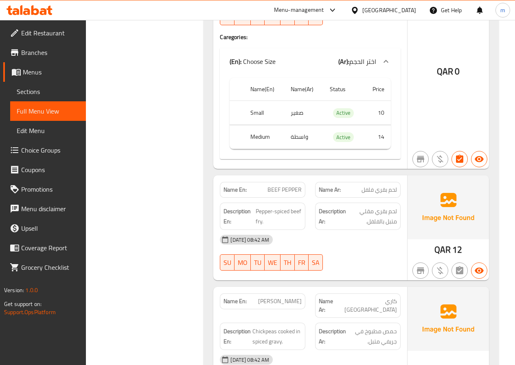
scroll to position [652, 0]
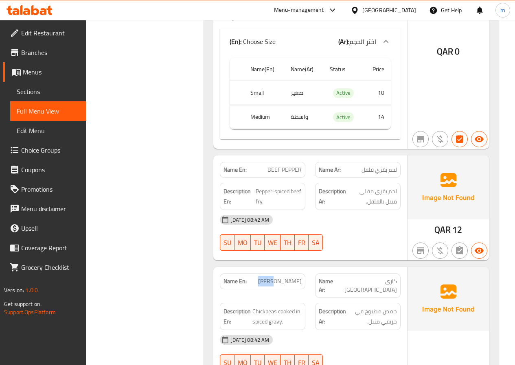
drag, startPoint x: 284, startPoint y: 273, endPoint x: 261, endPoint y: 271, distance: 22.5
click at [261, 277] on p "Name En: CHANA CURRY" at bounding box center [263, 281] width 78 height 9
copy span "CHANA"
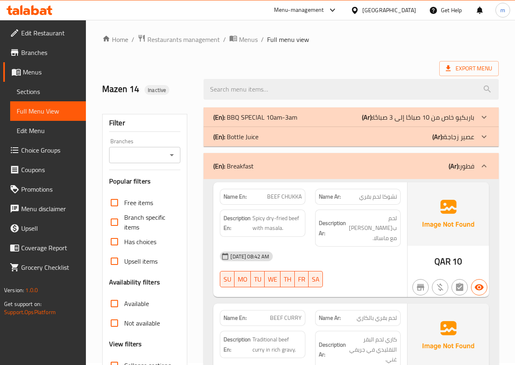
scroll to position [0, 0]
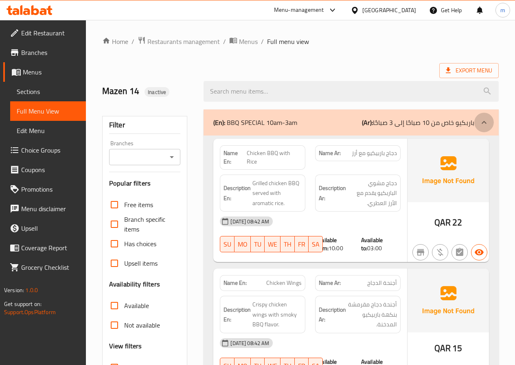
click at [483, 120] on icon at bounding box center [484, 123] width 10 height 10
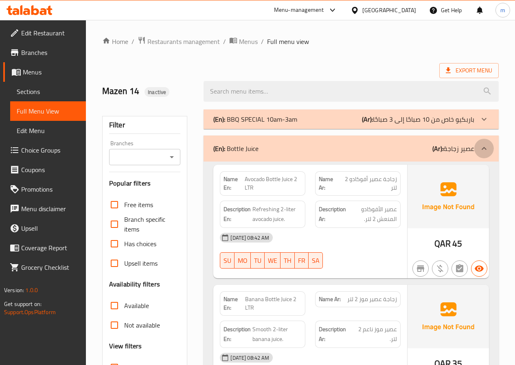
click at [481, 149] on icon at bounding box center [484, 149] width 10 height 10
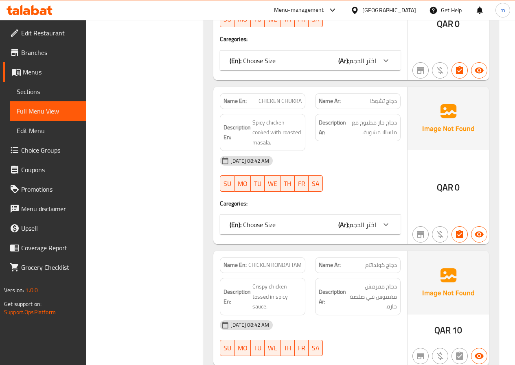
scroll to position [814, 0]
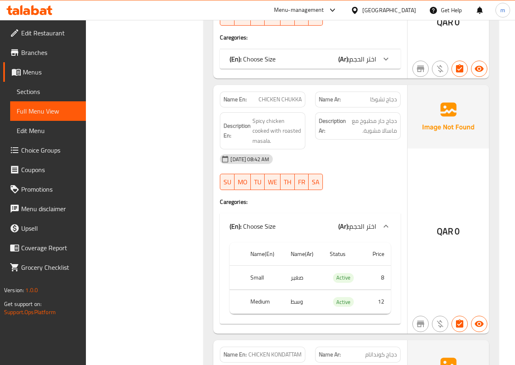
click at [391, 217] on div at bounding box center [386, 227] width 20 height 20
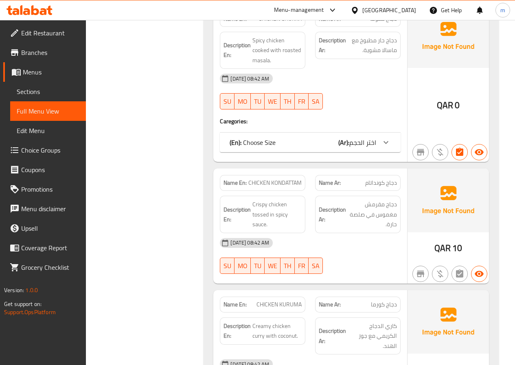
scroll to position [896, 0]
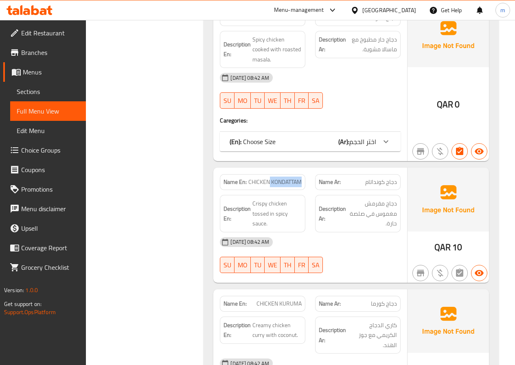
drag, startPoint x: 270, startPoint y: 162, endPoint x: 300, endPoint y: 162, distance: 30.5
click at [300, 178] on span "CHICKEN KONDATTAM" at bounding box center [274, 182] width 53 height 9
copy span "KONDATTAM"
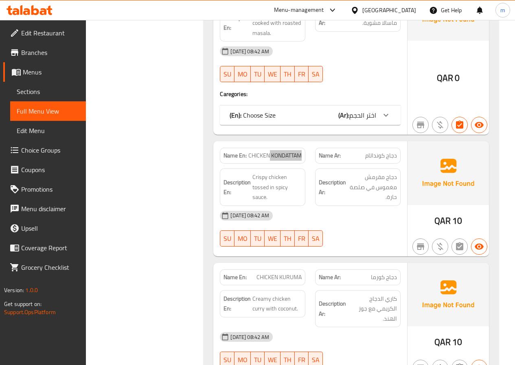
scroll to position [937, 0]
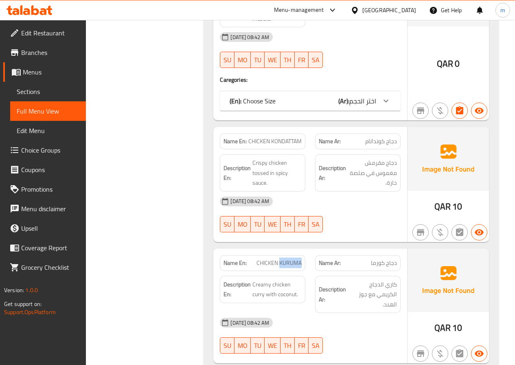
drag, startPoint x: 281, startPoint y: 245, endPoint x: 307, endPoint y: 242, distance: 27.0
click at [305, 255] on div "Name En: CHICKEN KURUMA" at bounding box center [263, 263] width 86 height 16
copy span "KURUMA"
drag, startPoint x: 271, startPoint y: 122, endPoint x: 304, endPoint y: 122, distance: 33.4
click at [304, 134] on div "Name En: CHICKEN KONDATTAM" at bounding box center [263, 142] width 86 height 16
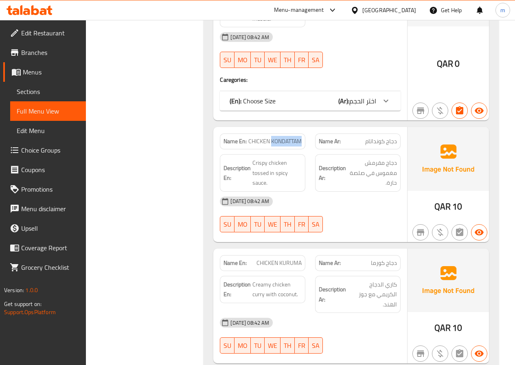
copy span "KONDATTAM"
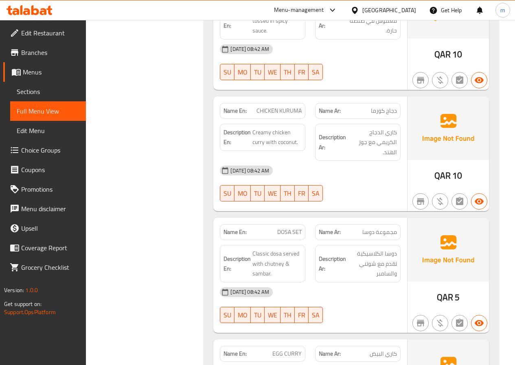
scroll to position [1100, 0]
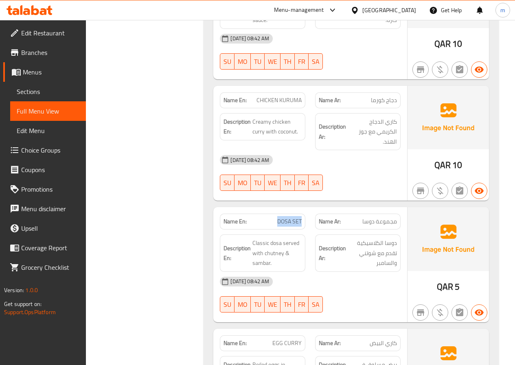
drag, startPoint x: 277, startPoint y: 191, endPoint x: 302, endPoint y: 196, distance: 25.2
click at [302, 214] on div "Name En: DOSA SET" at bounding box center [263, 222] width 86 height 16
copy span "DOSA SET"
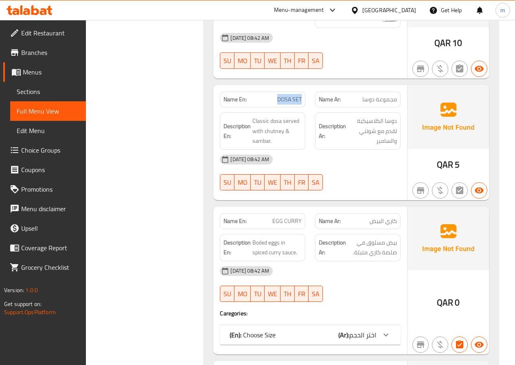
scroll to position [1262, 0]
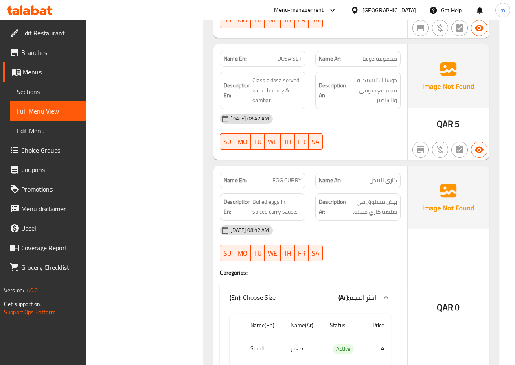
click at [201, 88] on div "(En): BBQ SPECIAL 10am-3am (Ar): باربكيو خاص من 10 صباحًا إلى 3 صباحًا Name En:…" at bounding box center [351, 356] width 305 height 3029
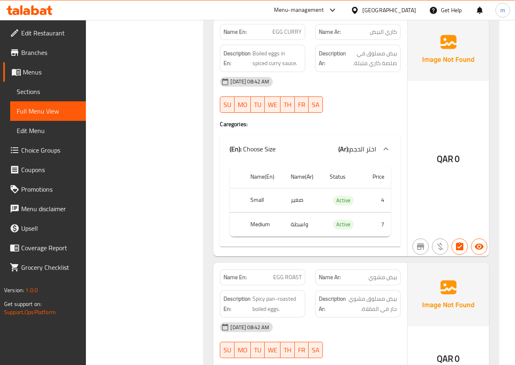
scroll to position [1425, 0]
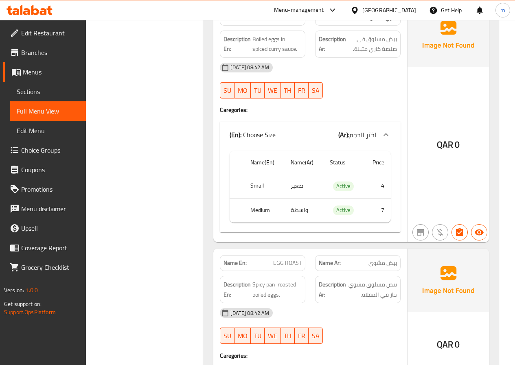
click at [384, 130] on icon at bounding box center [386, 135] width 10 height 10
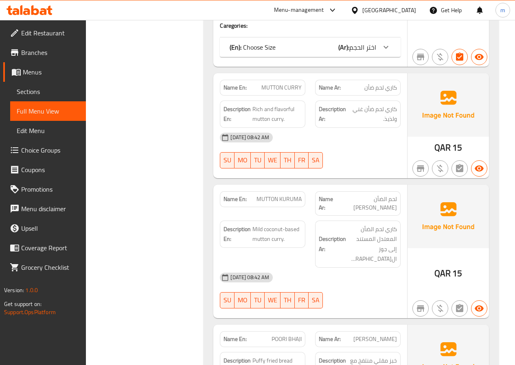
scroll to position [2611, 0]
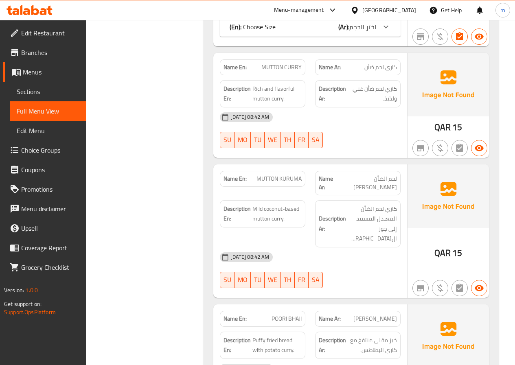
click at [48, 77] on span "Menus" at bounding box center [51, 72] width 57 height 10
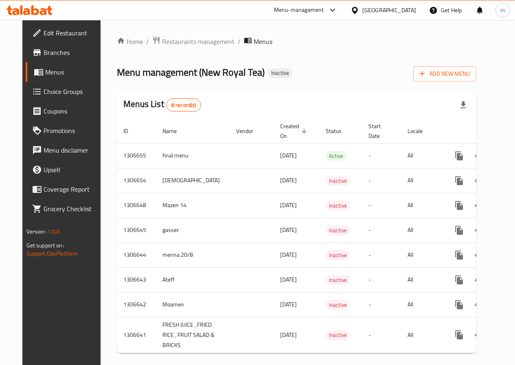
drag, startPoint x: 48, startPoint y: 77, endPoint x: 307, endPoint y: 113, distance: 261.6
click at [307, 113] on div "Menus List 8 record(s)" at bounding box center [297, 105] width 360 height 28
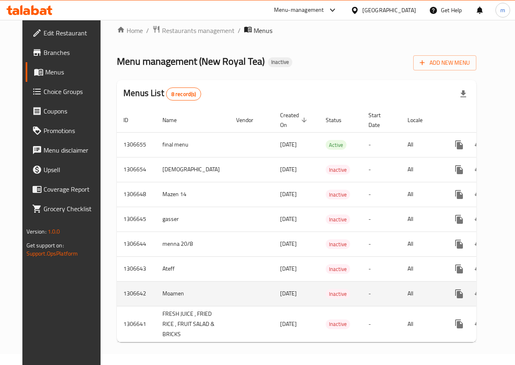
scroll to position [27, 0]
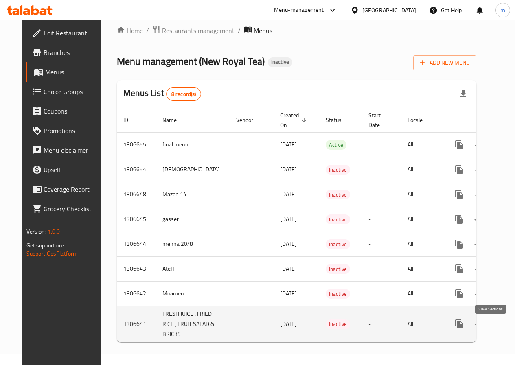
click at [513, 319] on icon "enhanced table" at bounding box center [518, 324] width 10 height 10
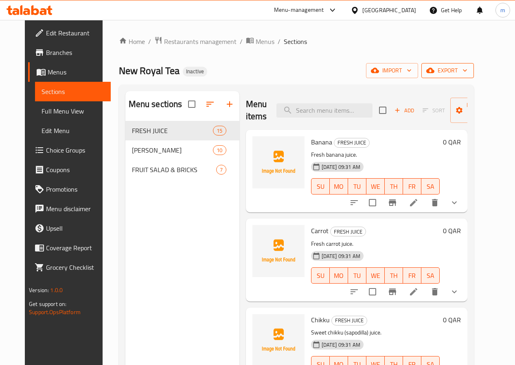
click at [474, 76] on button "export" at bounding box center [447, 70] width 53 height 15
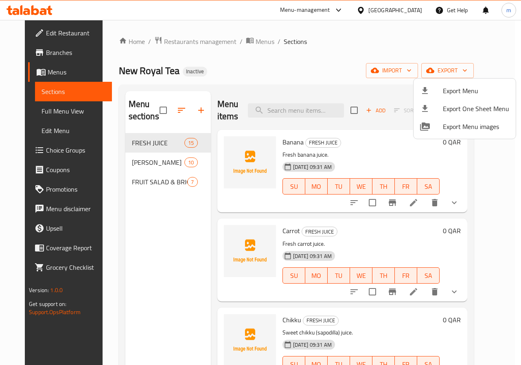
click at [46, 75] on div at bounding box center [260, 182] width 521 height 365
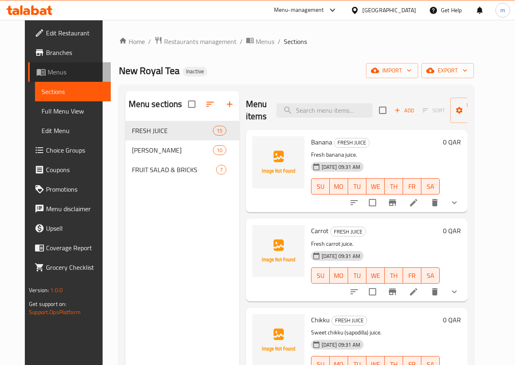
click at [48, 75] on span "Menus" at bounding box center [76, 72] width 57 height 10
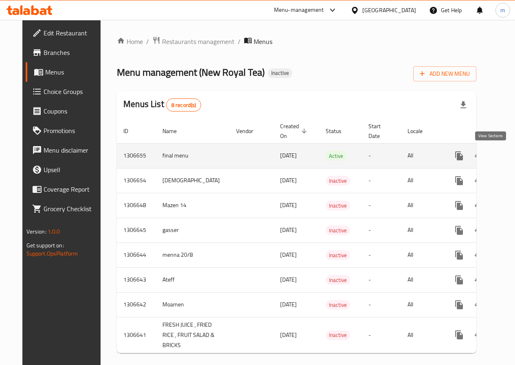
click at [513, 155] on icon "enhanced table" at bounding box center [518, 156] width 10 height 10
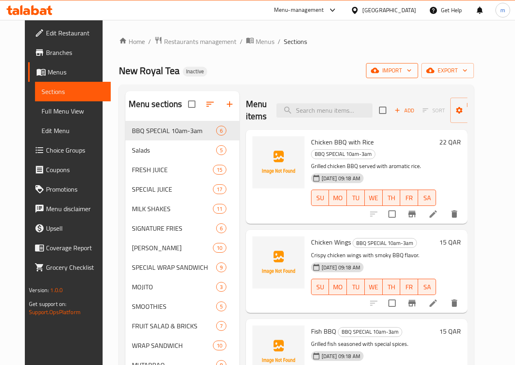
click at [418, 76] on button "import" at bounding box center [392, 70] width 52 height 15
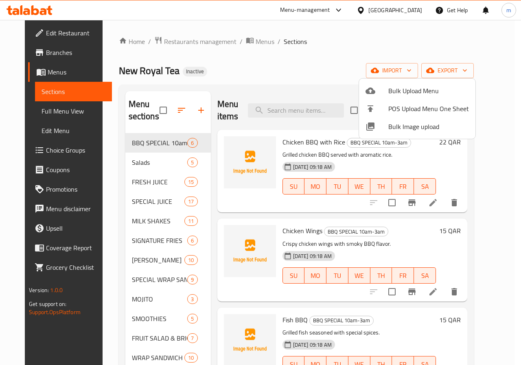
click at [319, 59] on div at bounding box center [260, 182] width 521 height 365
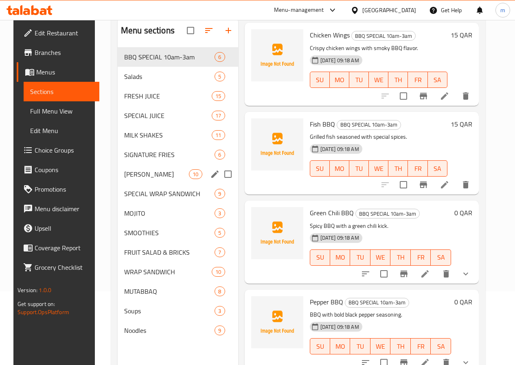
scroll to position [114, 0]
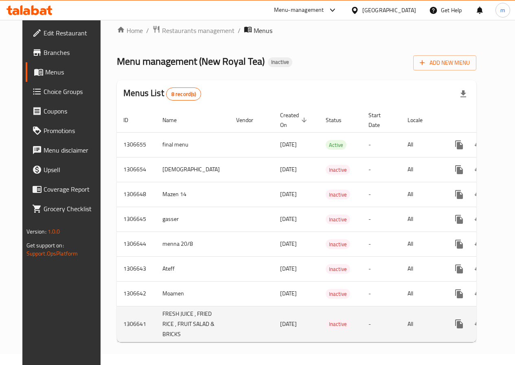
scroll to position [27, 0]
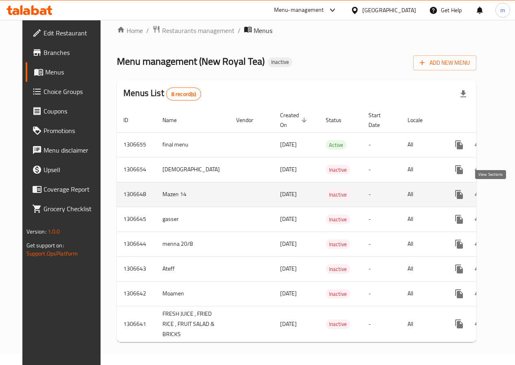
click at [513, 190] on icon "enhanced table" at bounding box center [518, 195] width 10 height 10
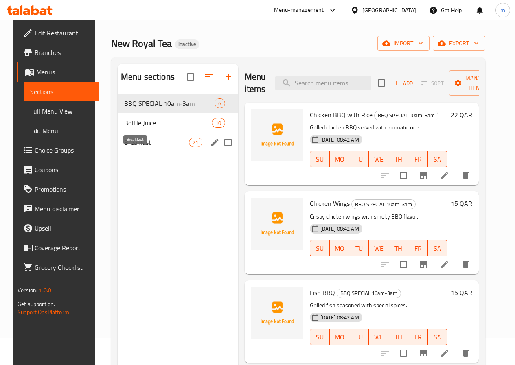
click at [136, 147] on span "Breakfast" at bounding box center [156, 143] width 65 height 10
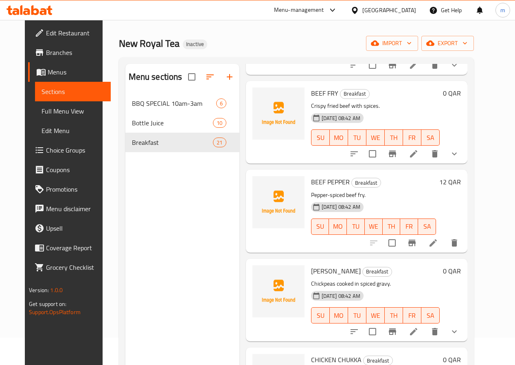
scroll to position [204, 0]
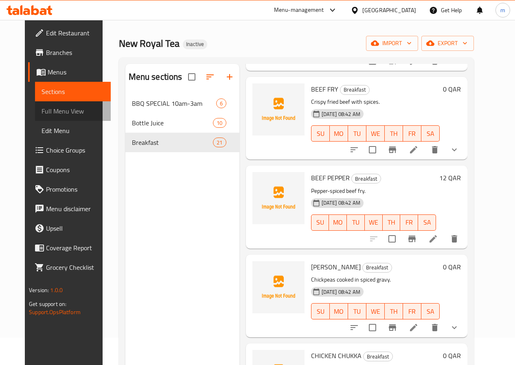
click at [56, 109] on span "Full Menu View" at bounding box center [73, 111] width 63 height 10
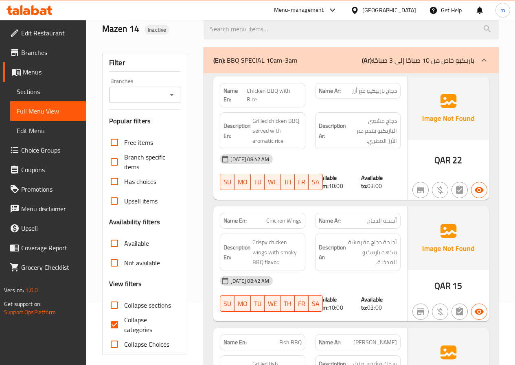
scroll to position [109, 0]
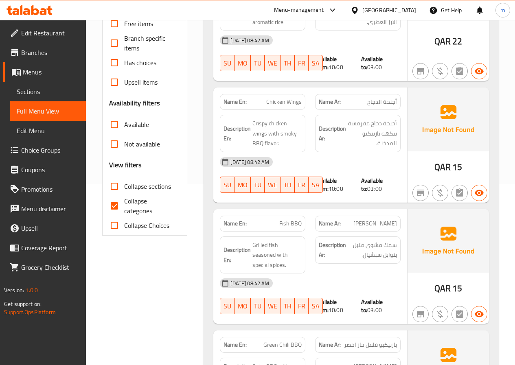
scroll to position [244, 0]
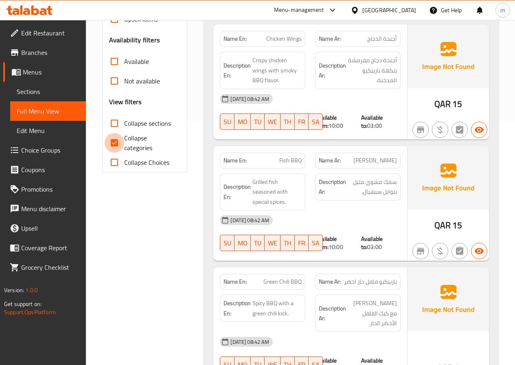
click at [116, 141] on input "Collapse categories" at bounding box center [115, 143] width 20 height 20
checkbox input "false"
click at [117, 121] on input "Collapse sections" at bounding box center [115, 124] width 20 height 20
checkbox input "true"
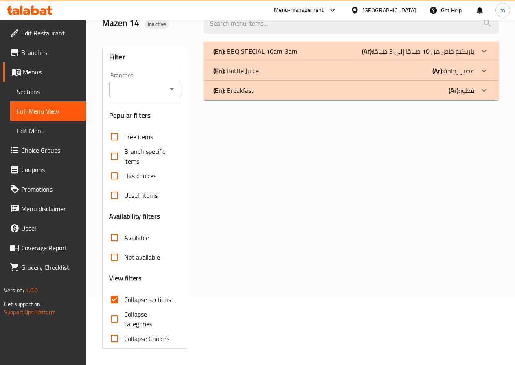
scroll to position [68, 0]
click at [467, 56] on p "(Ar): فطور" at bounding box center [418, 51] width 112 height 10
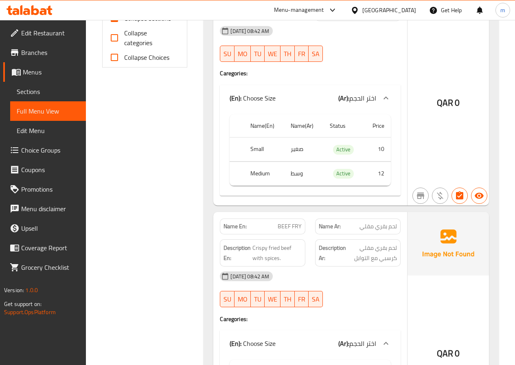
scroll to position [353, 0]
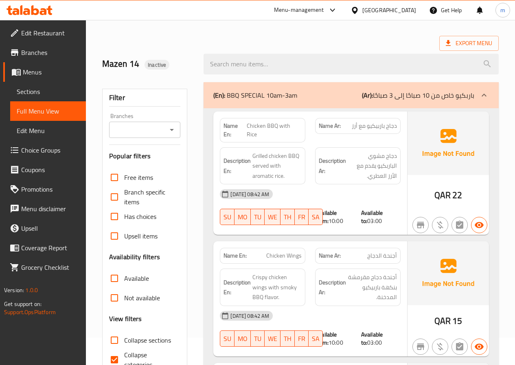
scroll to position [81, 0]
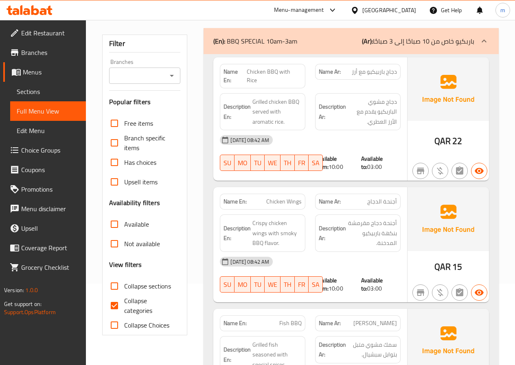
click at [115, 287] on input "Collapse sections" at bounding box center [115, 287] width 20 height 20
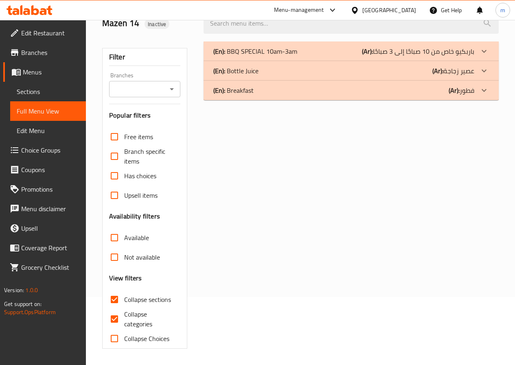
click at [113, 303] on input "Collapse sections" at bounding box center [115, 300] width 20 height 20
checkbox input "false"
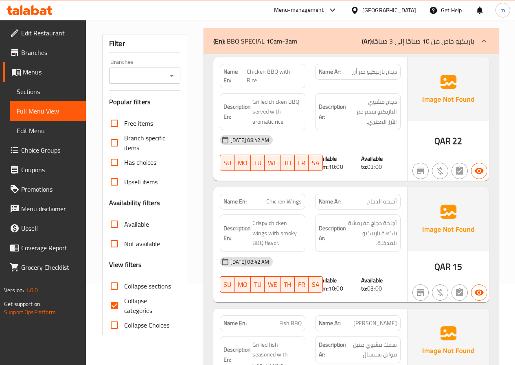
click at [121, 303] on input "Collapse categories" at bounding box center [115, 306] width 20 height 20
checkbox input "false"
click at [43, 68] on span "Menus" at bounding box center [51, 72] width 57 height 10
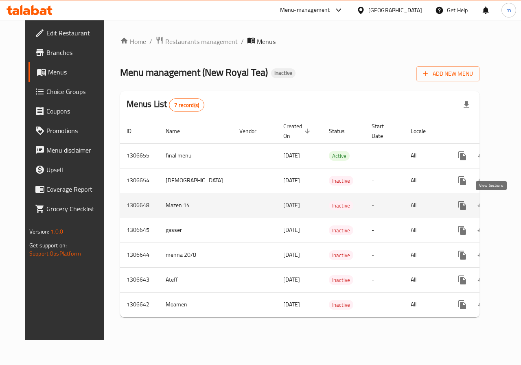
click at [515, 207] on icon "enhanced table" at bounding box center [521, 206] width 10 height 10
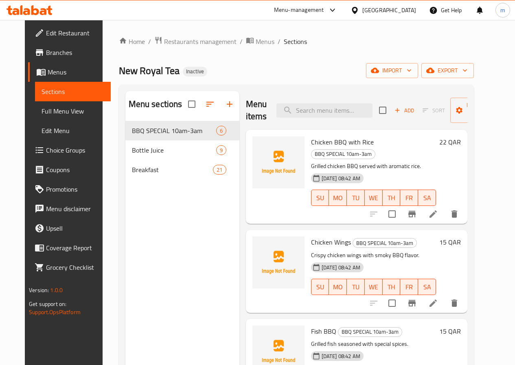
click at [50, 79] on link "Menus" at bounding box center [69, 72] width 83 height 20
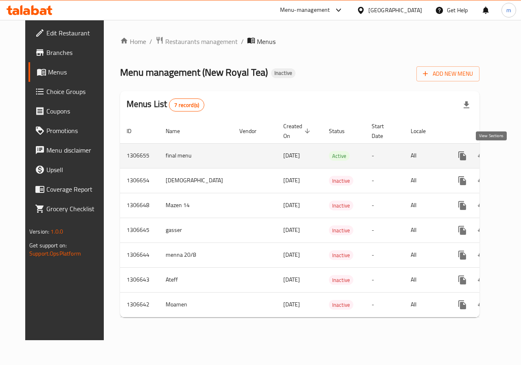
click at [515, 156] on icon "enhanced table" at bounding box center [521, 156] width 10 height 10
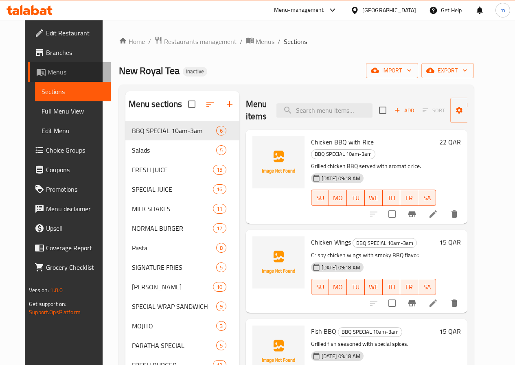
click at [58, 70] on span "Menus" at bounding box center [76, 72] width 57 height 10
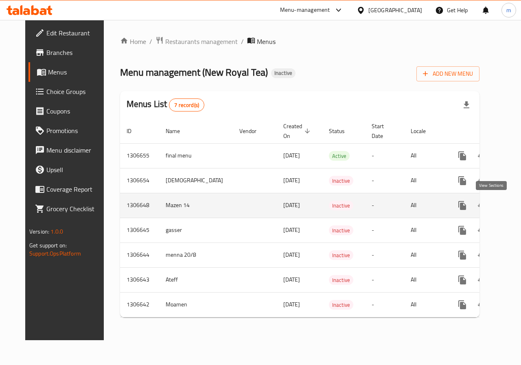
click at [515, 206] on icon "enhanced table" at bounding box center [521, 205] width 7 height 7
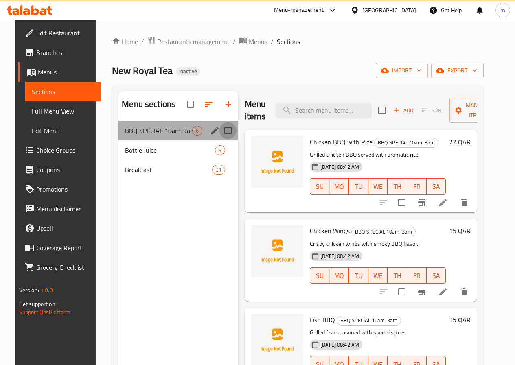
click at [219, 139] on input "Menu sections" at bounding box center [227, 130] width 17 height 17
checkbox input "true"
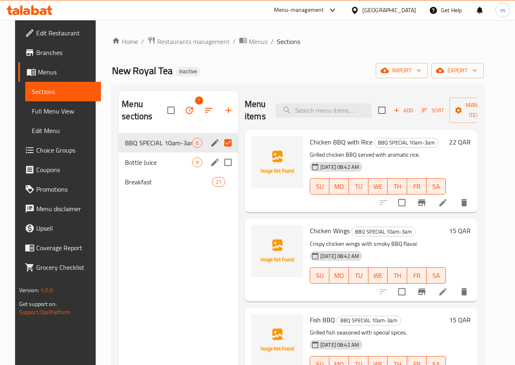
click at [219, 163] on input "Menu sections" at bounding box center [227, 162] width 17 height 17
checkbox input "true"
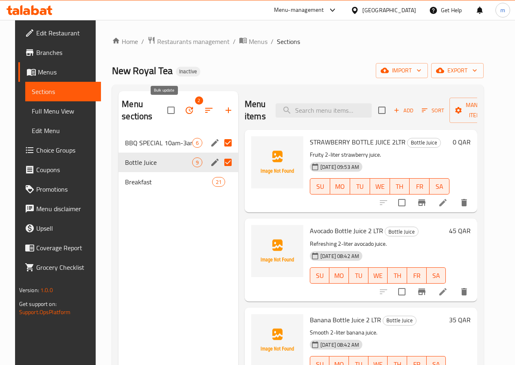
click at [180, 108] on button "button" at bounding box center [190, 111] width 20 height 20
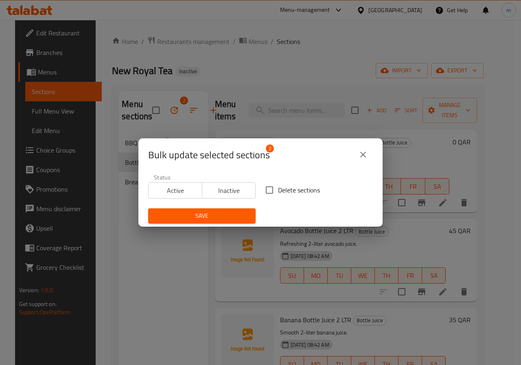
click at [265, 191] on input "Delete sections" at bounding box center [269, 190] width 17 height 17
checkbox input "true"
click at [241, 208] on button "Save" at bounding box center [202, 215] width 108 height 15
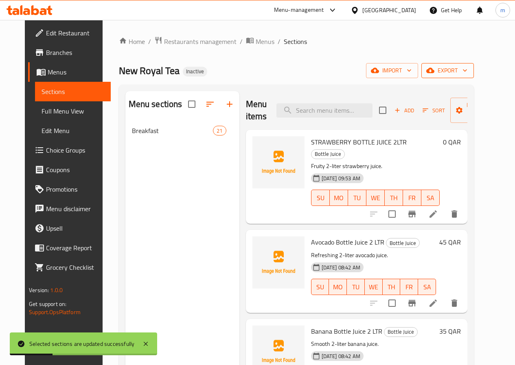
click at [461, 75] on span "export" at bounding box center [448, 71] width 40 height 10
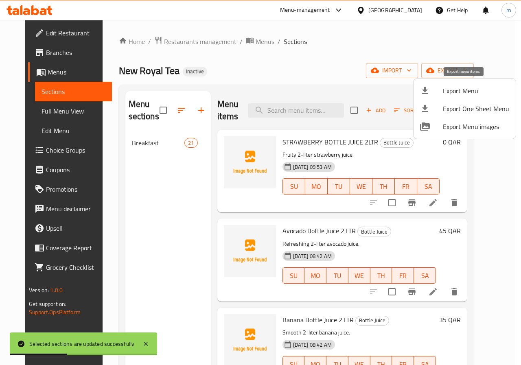
click at [453, 95] on span "Export Menu" at bounding box center [476, 91] width 66 height 10
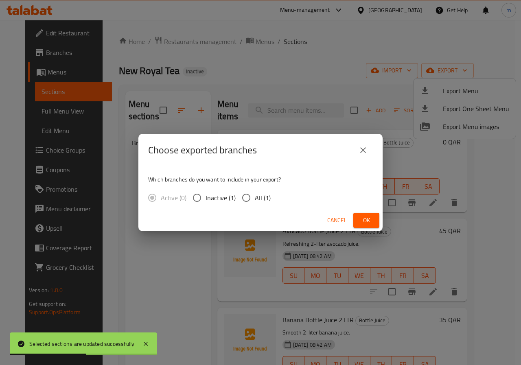
click at [254, 195] on input "All (1)" at bounding box center [246, 197] width 17 height 17
radio input "true"
click at [367, 222] on span "Ok" at bounding box center [366, 220] width 13 height 10
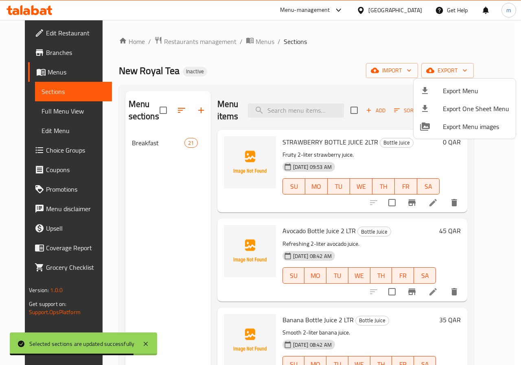
drag, startPoint x: 57, startPoint y: 68, endPoint x: 107, endPoint y: 75, distance: 50.3
click at [57, 68] on div at bounding box center [260, 182] width 521 height 365
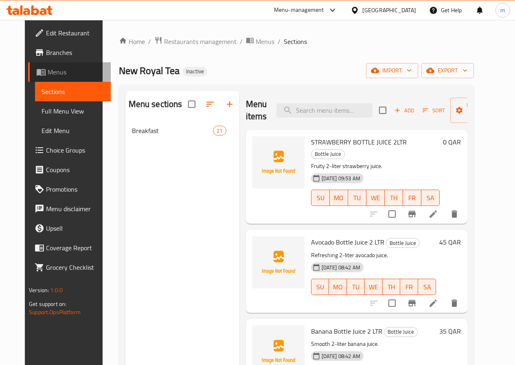
click at [57, 70] on span "Menus" at bounding box center [76, 72] width 57 height 10
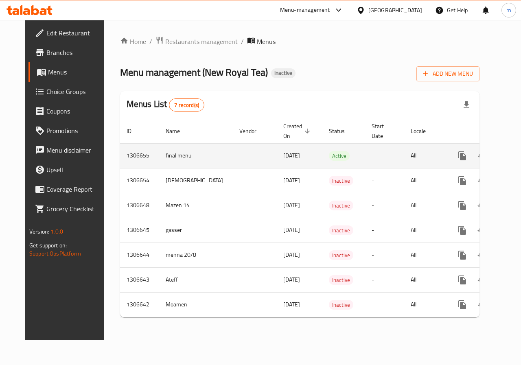
click at [515, 151] on icon "enhanced table" at bounding box center [521, 156] width 10 height 10
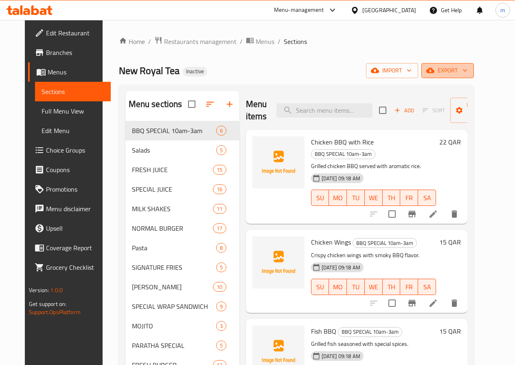
click at [447, 70] on button "export" at bounding box center [447, 70] width 53 height 15
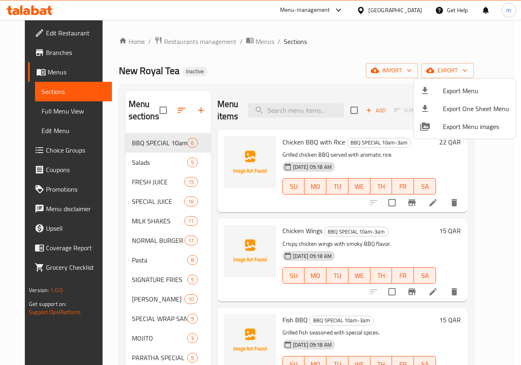
click at [362, 29] on div at bounding box center [260, 182] width 521 height 365
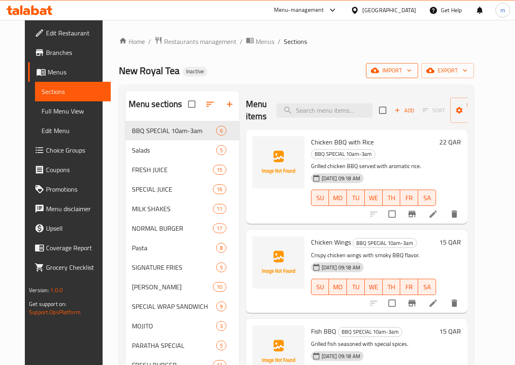
click at [412, 75] on span "import" at bounding box center [392, 71] width 39 height 10
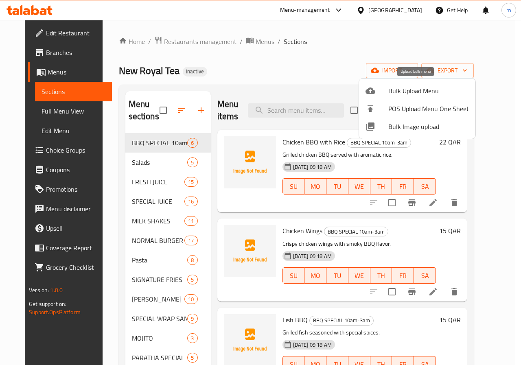
click at [408, 93] on span "Bulk Upload Menu" at bounding box center [428, 91] width 81 height 10
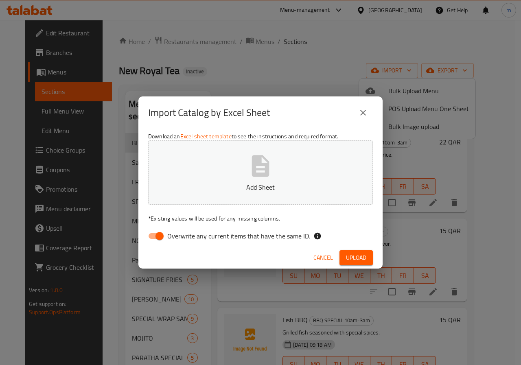
click at [178, 237] on span "Overwrite any current items that have the same ID." at bounding box center [238, 236] width 143 height 10
click at [178, 237] on input "Overwrite any current items that have the same ID." at bounding box center [159, 235] width 46 height 15
checkbox input "false"
click at [212, 186] on p "Add Sheet" at bounding box center [261, 187] width 200 height 10
click at [344, 260] on button "Upload" at bounding box center [356, 257] width 33 height 15
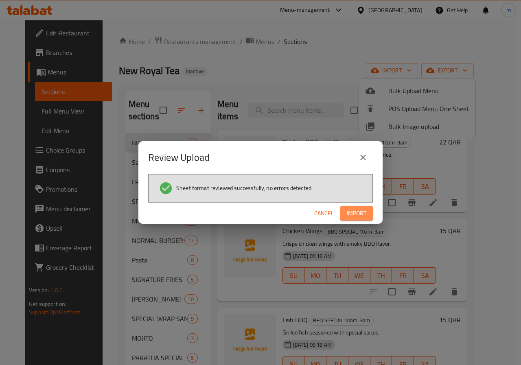
click at [359, 211] on span "Import" at bounding box center [357, 213] width 20 height 10
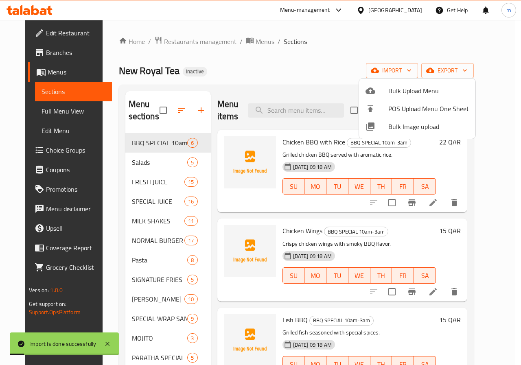
click at [64, 111] on div at bounding box center [260, 182] width 521 height 365
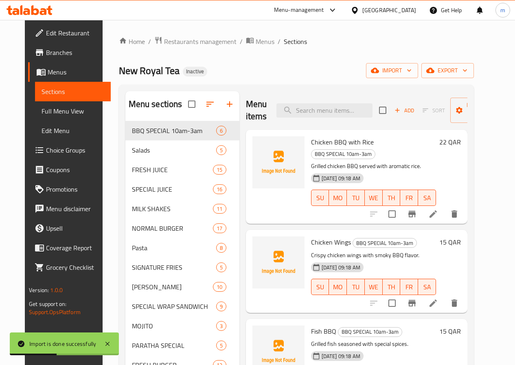
click at [61, 110] on span "Full Menu View" at bounding box center [73, 111] width 63 height 10
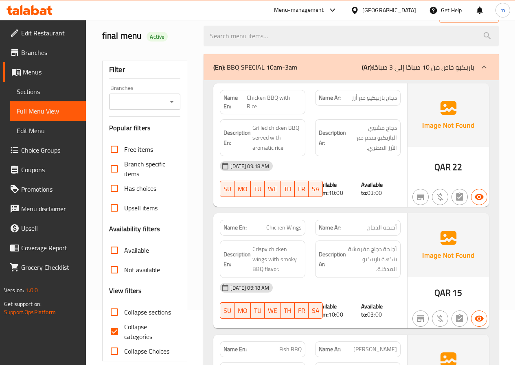
scroll to position [81, 0]
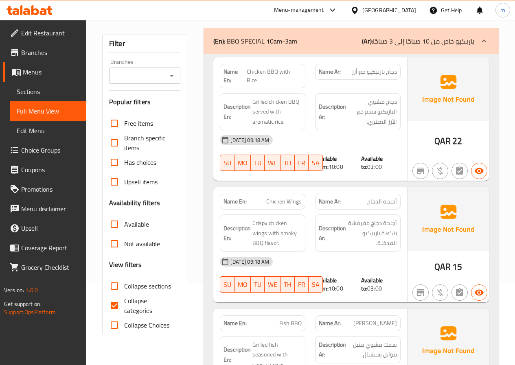
click at [116, 284] on input "Collapse sections" at bounding box center [115, 287] width 20 height 20
checkbox input "true"
click at [112, 305] on input "Collapse categories" at bounding box center [115, 306] width 20 height 20
checkbox input "false"
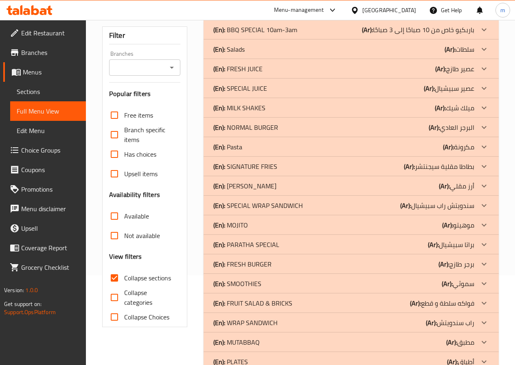
scroll to position [0, 0]
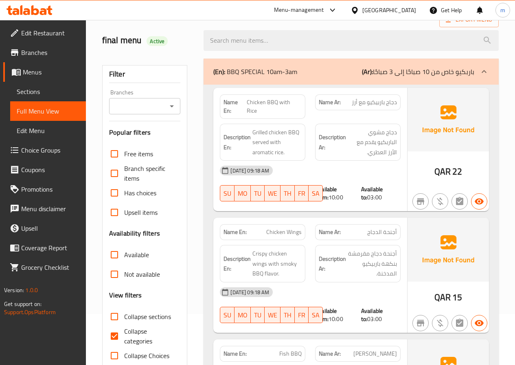
scroll to position [122, 0]
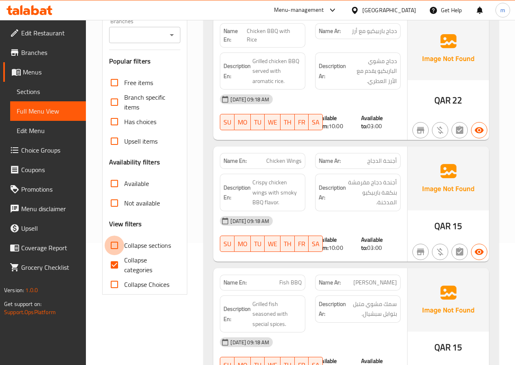
click at [118, 248] on input "Collapse sections" at bounding box center [115, 246] width 20 height 20
checkbox input "true"
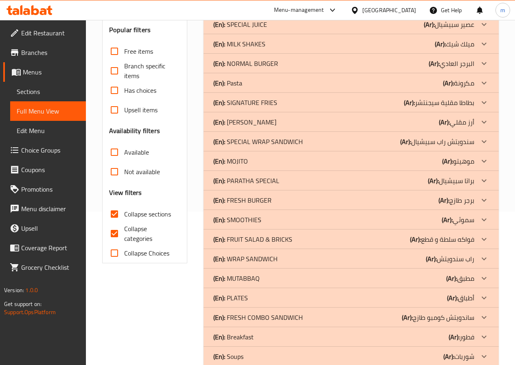
scroll to position [191, 0]
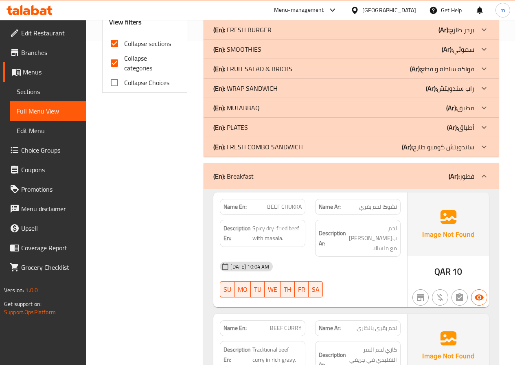
scroll to position [234, 0]
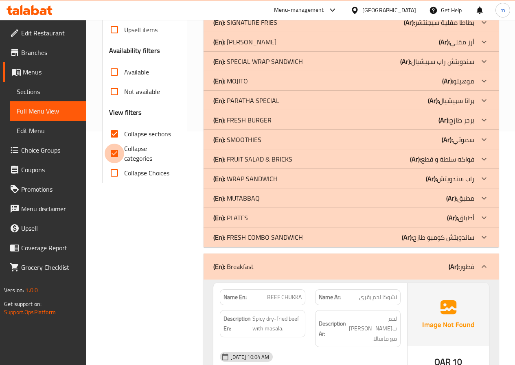
click at [120, 154] on input "Collapse categories" at bounding box center [115, 154] width 20 height 20
checkbox input "false"
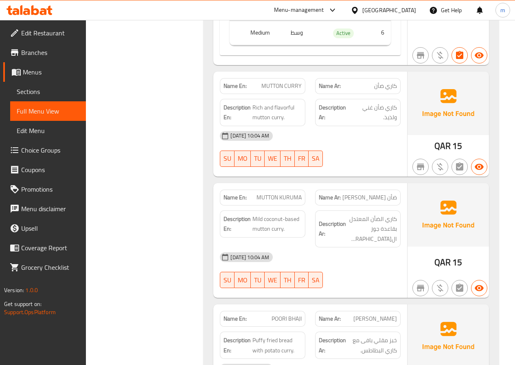
scroll to position [3709, 0]
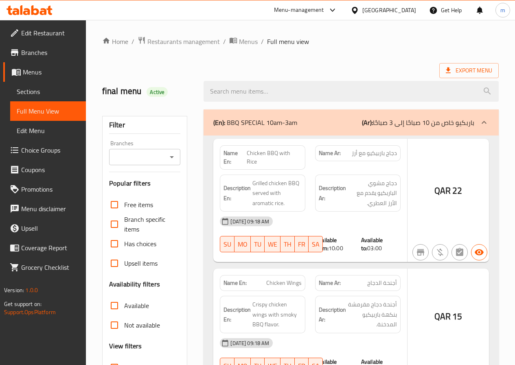
click at [37, 95] on span "Sections" at bounding box center [48, 92] width 63 height 10
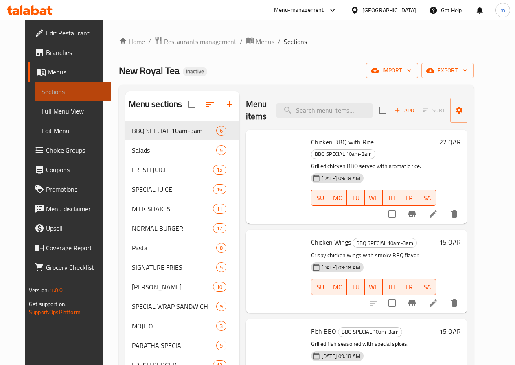
click at [42, 87] on span "Sections" at bounding box center [73, 92] width 63 height 10
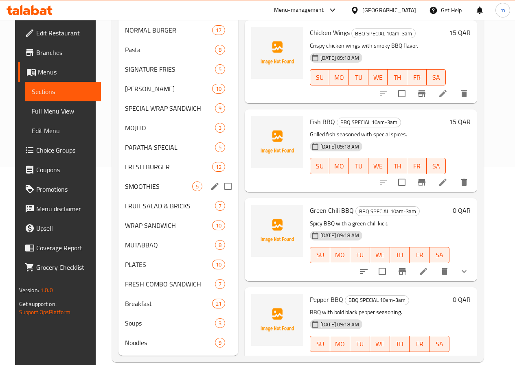
scroll to position [224, 0]
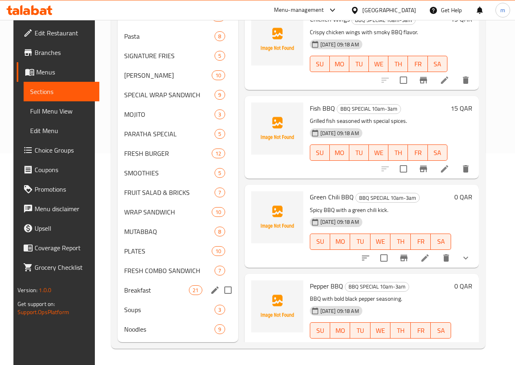
click at [136, 298] on div "Breakfast 21" at bounding box center [178, 291] width 121 height 20
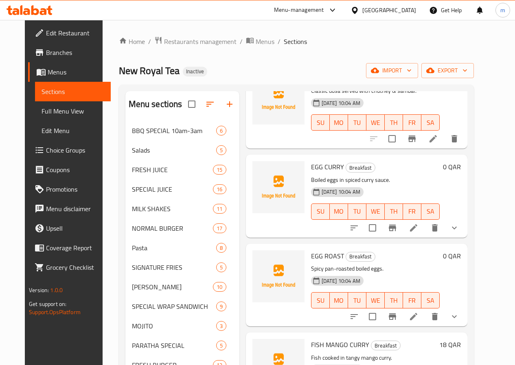
scroll to position [774, 0]
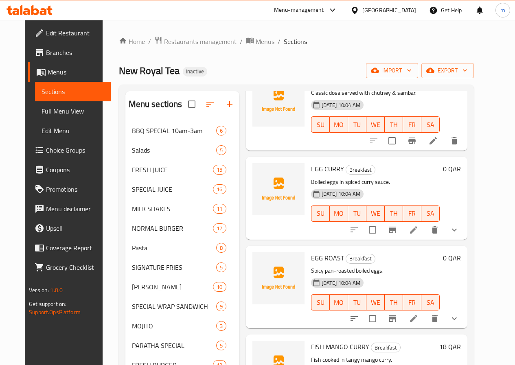
click at [419, 230] on icon at bounding box center [414, 230] width 10 height 10
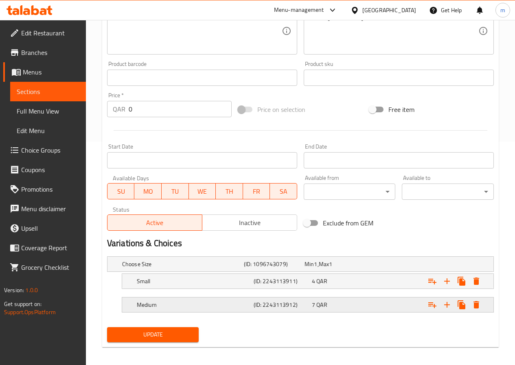
scroll to position [228, 0]
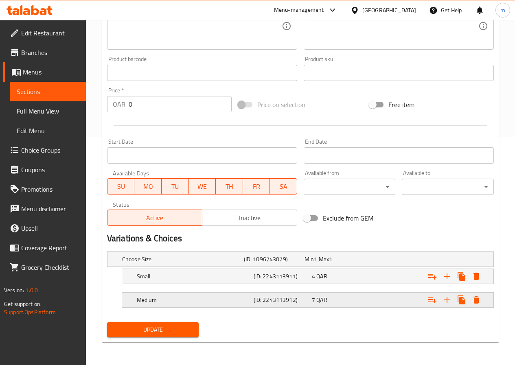
click at [240, 263] on h5 "Medium" at bounding box center [181, 259] width 119 height 8
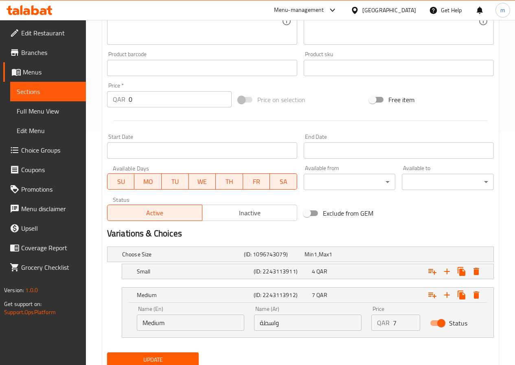
scroll to position [263, 0]
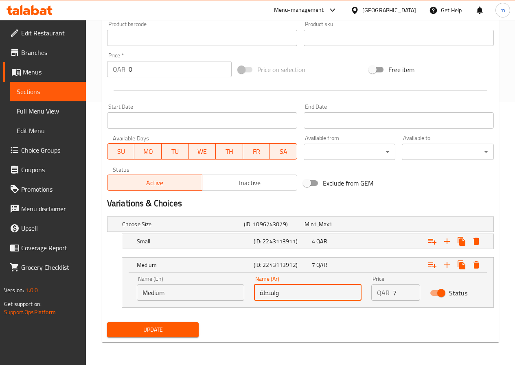
drag, startPoint x: 281, startPoint y: 294, endPoint x: 259, endPoint y: 294, distance: 22.8
click at [259, 294] on input "واسطة" at bounding box center [308, 293] width 108 height 16
type input "وسط"
click at [174, 335] on span "Update" at bounding box center [153, 330] width 79 height 10
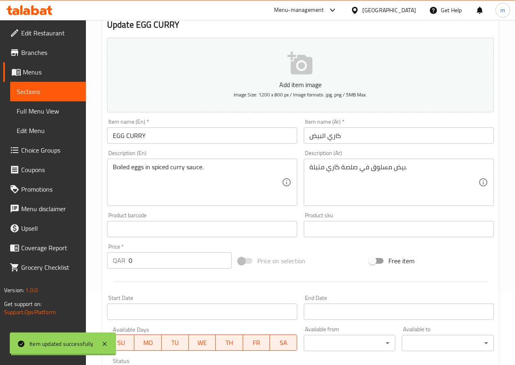
scroll to position [19, 0]
